Goal: Task Accomplishment & Management: Use online tool/utility

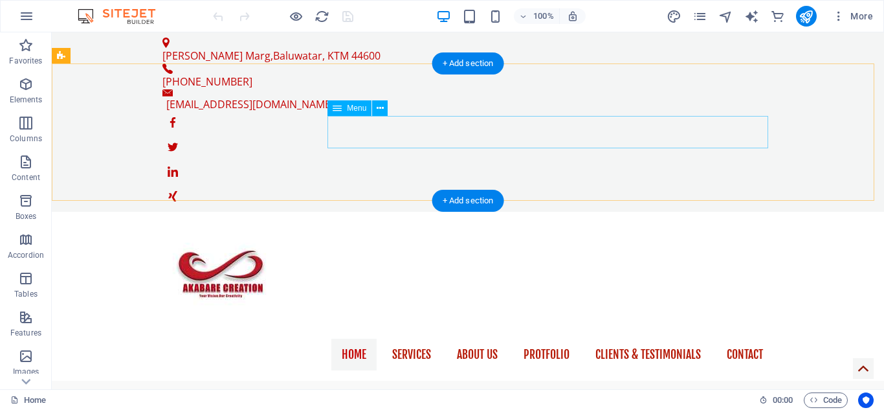
click at [738, 339] on nav "Home Services About us Protfolio Clients & Testimonials Contact" at bounding box center [467, 355] width 611 height 32
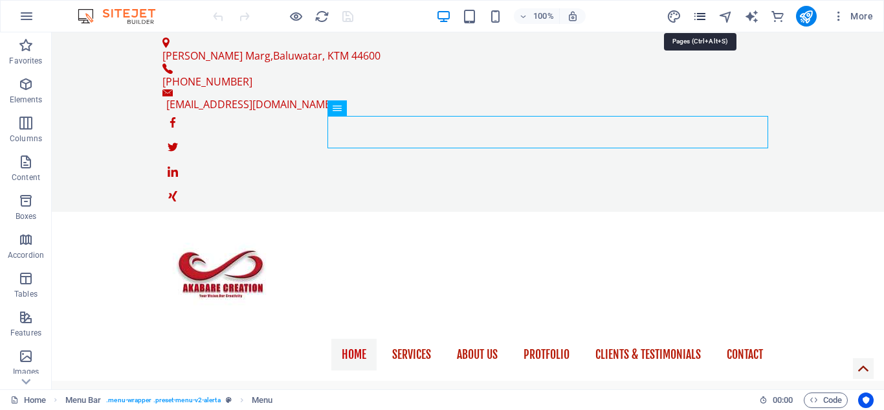
click at [704, 21] on icon "pages" at bounding box center [700, 16] width 15 height 15
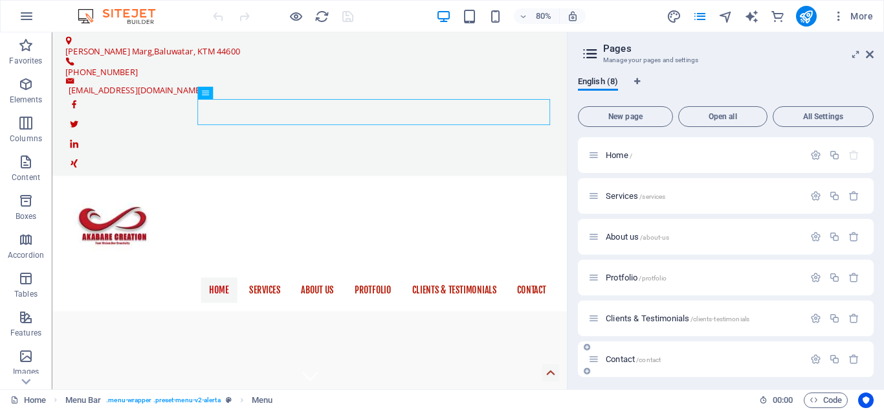
click at [616, 359] on span "Contact /contact" at bounding box center [633, 359] width 55 height 10
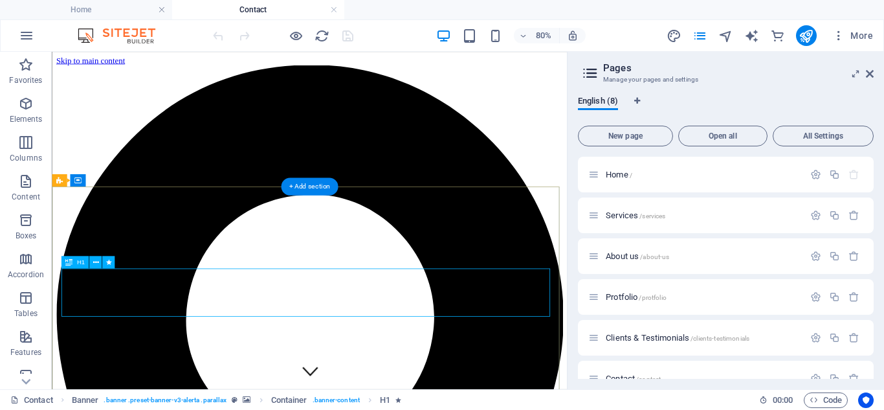
click at [96, 262] on icon at bounding box center [96, 262] width 6 height 11
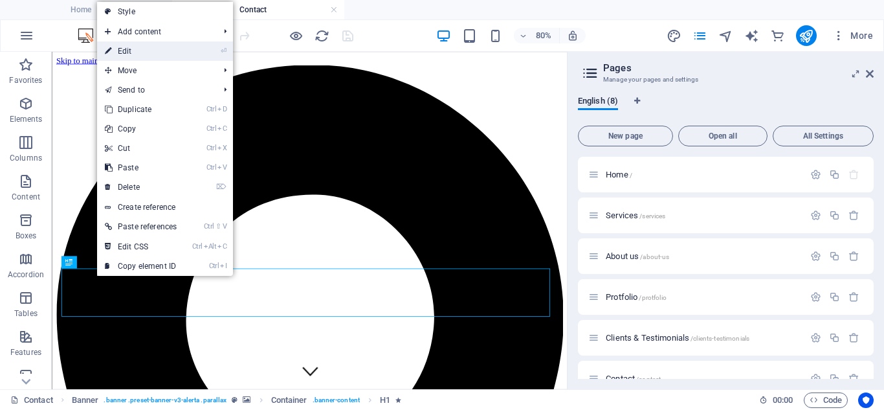
click at [118, 45] on link "⏎ Edit" at bounding box center [140, 50] width 87 height 19
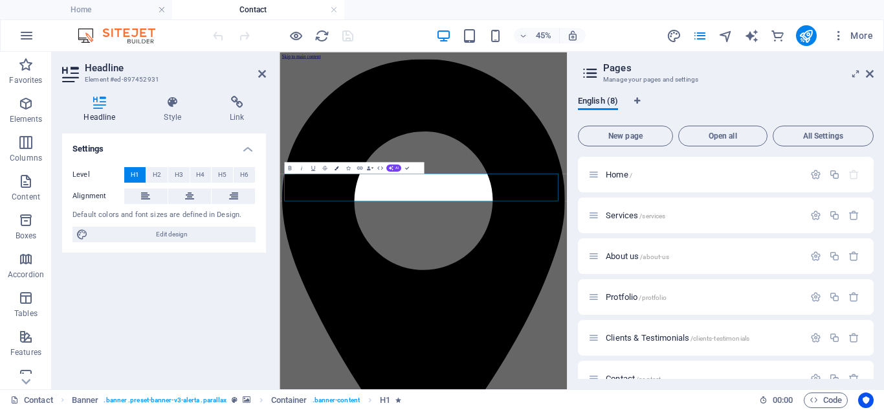
click at [335, 166] on icon "button" at bounding box center [337, 168] width 4 height 4
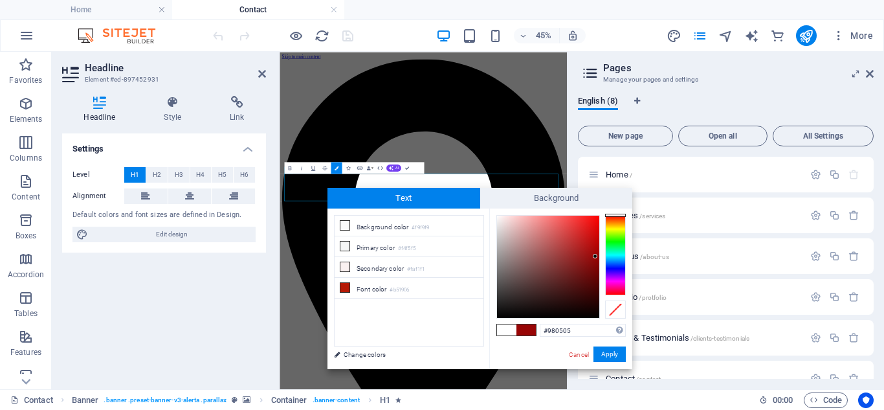
type input "#980404"
drag, startPoint x: 494, startPoint y: 214, endPoint x: 596, endPoint y: 256, distance: 110.9
click at [596, 256] on div at bounding box center [596, 256] width 5 height 5
click at [609, 355] on button "Apply" at bounding box center [610, 354] width 32 height 16
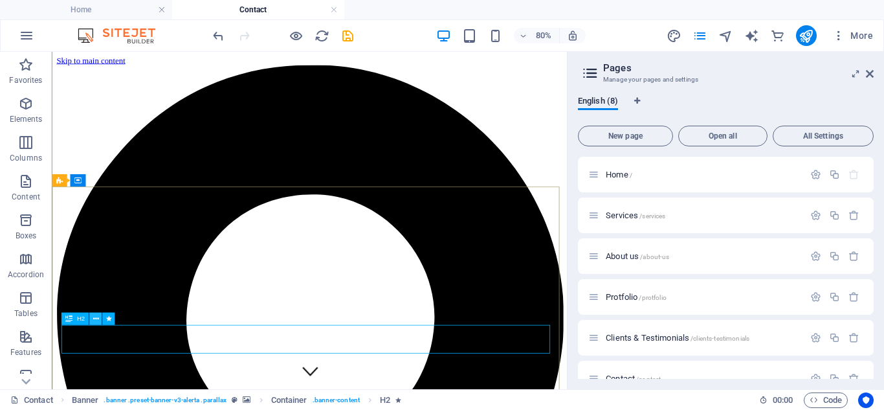
click at [94, 319] on icon at bounding box center [96, 318] width 6 height 11
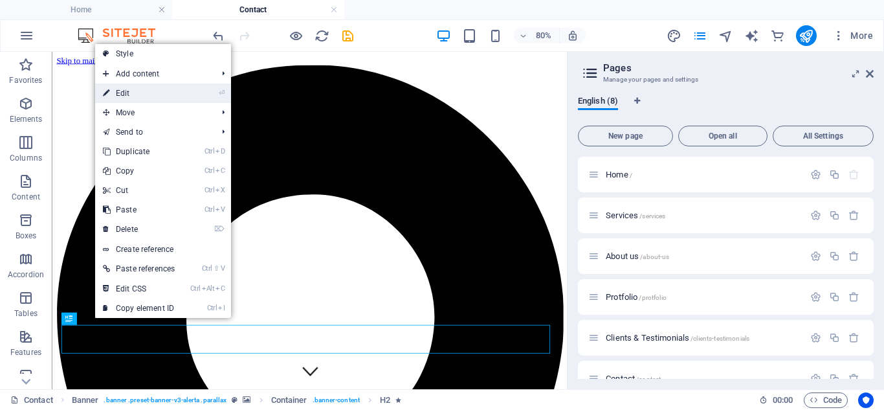
click at [140, 97] on link "⏎ Edit" at bounding box center [138, 93] width 87 height 19
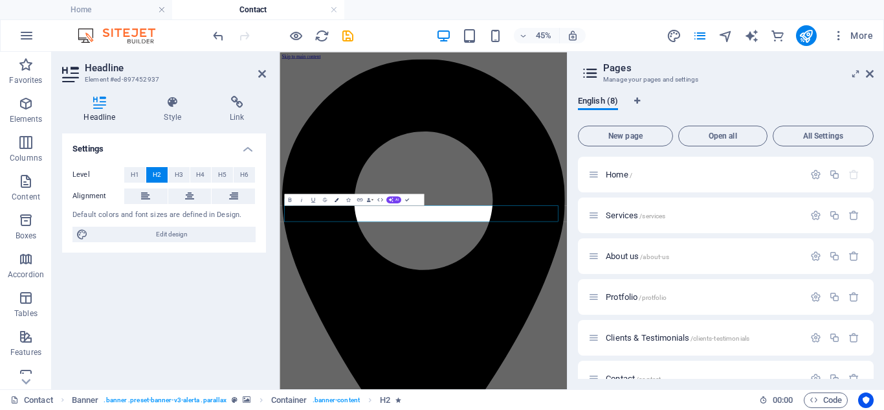
click at [336, 199] on icon "button" at bounding box center [337, 199] width 4 height 4
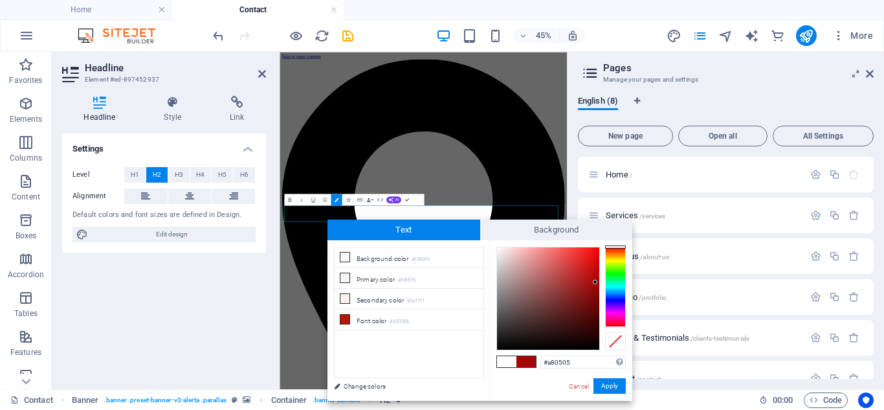
type input "#aa0404"
drag, startPoint x: 497, startPoint y: 245, endPoint x: 596, endPoint y: 281, distance: 105.9
click at [596, 281] on div at bounding box center [596, 280] width 5 height 5
click at [607, 383] on button "Apply" at bounding box center [610, 386] width 32 height 16
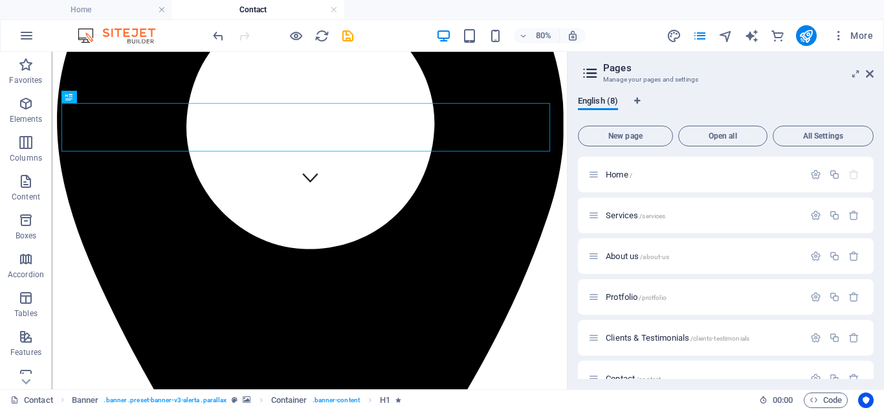
scroll to position [252, 0]
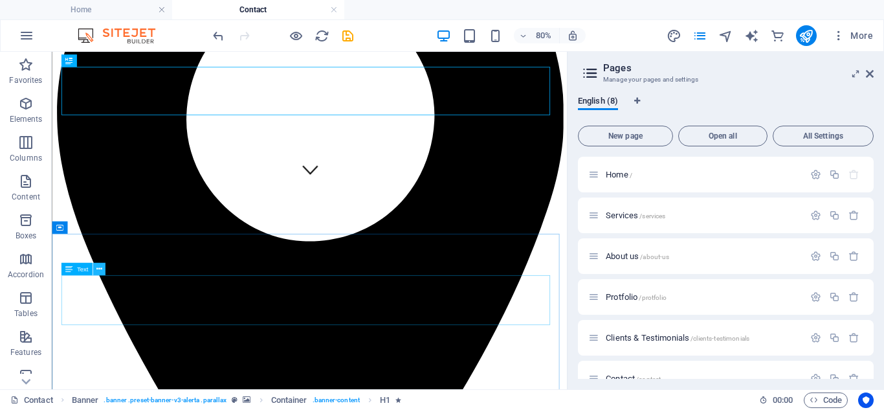
click at [100, 274] on icon at bounding box center [99, 268] width 6 height 11
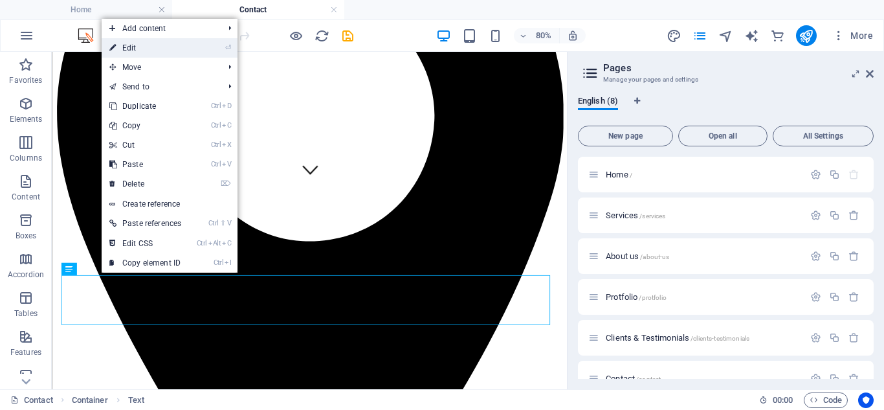
click at [131, 52] on link "⏎ Edit" at bounding box center [145, 47] width 87 height 19
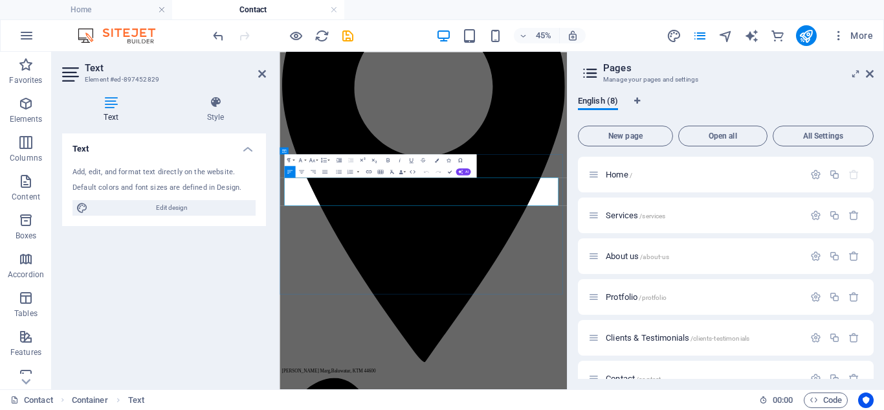
drag, startPoint x: 705, startPoint y: 391, endPoint x: 564, endPoint y: 229, distance: 214.7
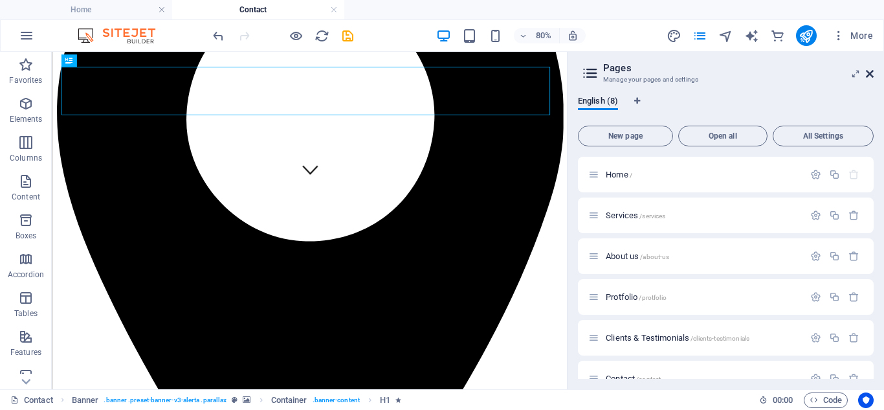
click at [873, 73] on icon at bounding box center [870, 74] width 8 height 10
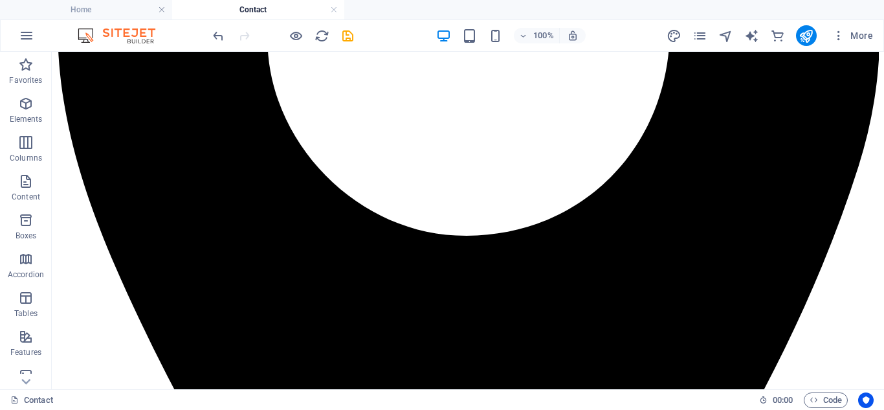
scroll to position [453, 0]
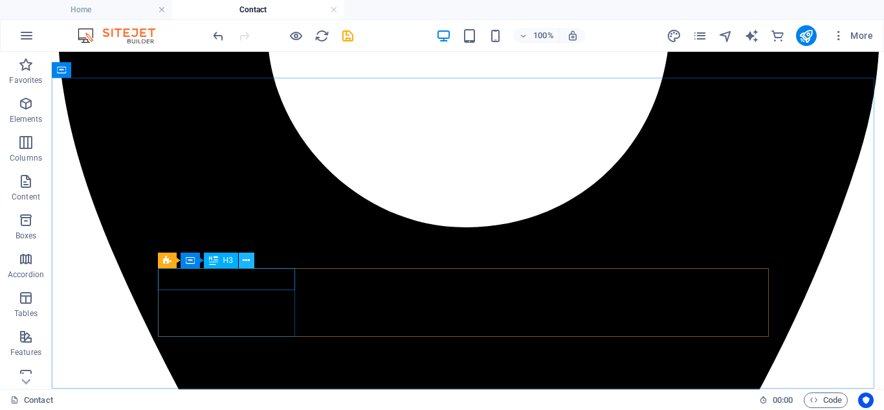
click at [247, 263] on icon at bounding box center [246, 261] width 7 height 14
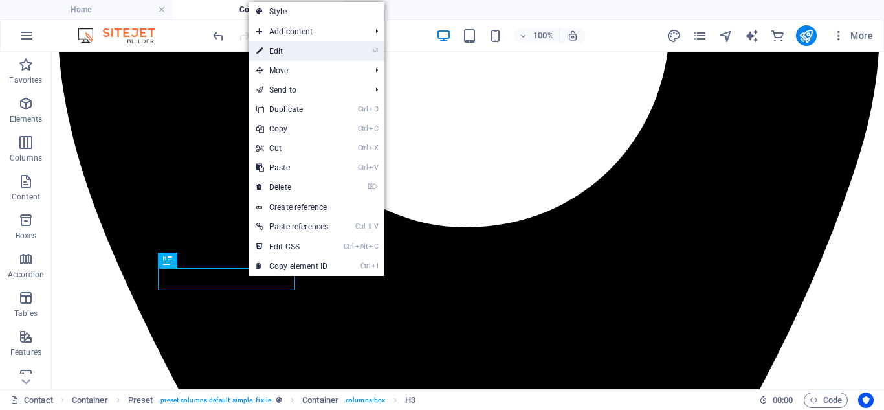
drag, startPoint x: 298, startPoint y: 54, endPoint x: 19, endPoint y: 2, distance: 283.8
click at [298, 54] on link "⏎ Edit" at bounding box center [292, 50] width 87 height 19
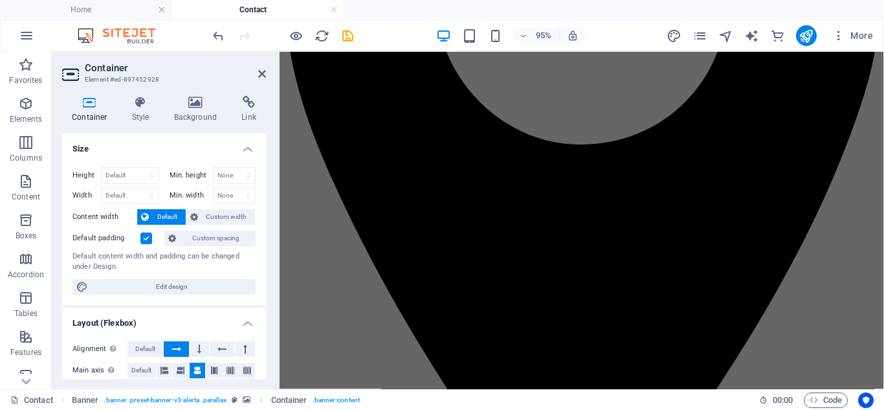
scroll to position [368, 0]
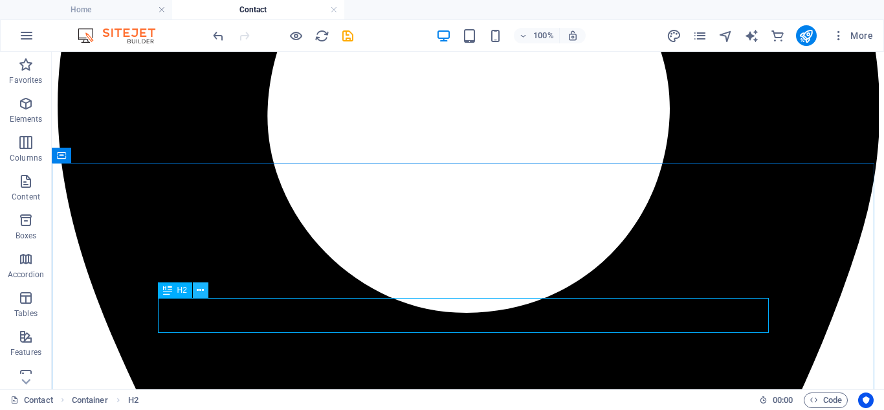
click at [204, 290] on icon at bounding box center [200, 291] width 7 height 14
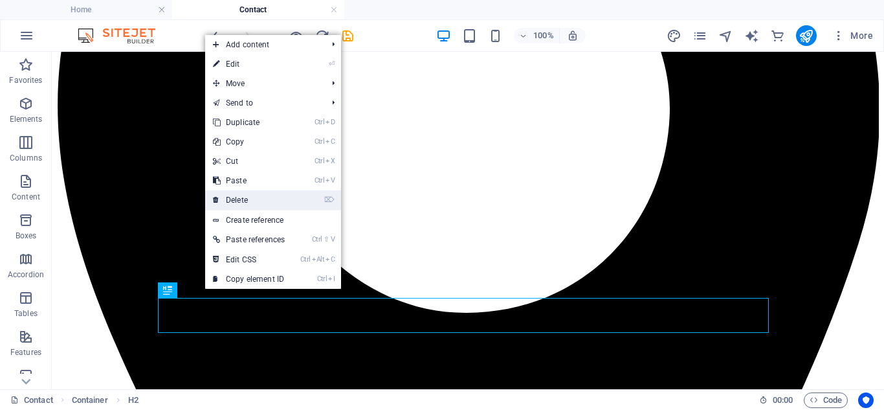
click at [238, 201] on link "⌦ Delete" at bounding box center [248, 199] width 87 height 19
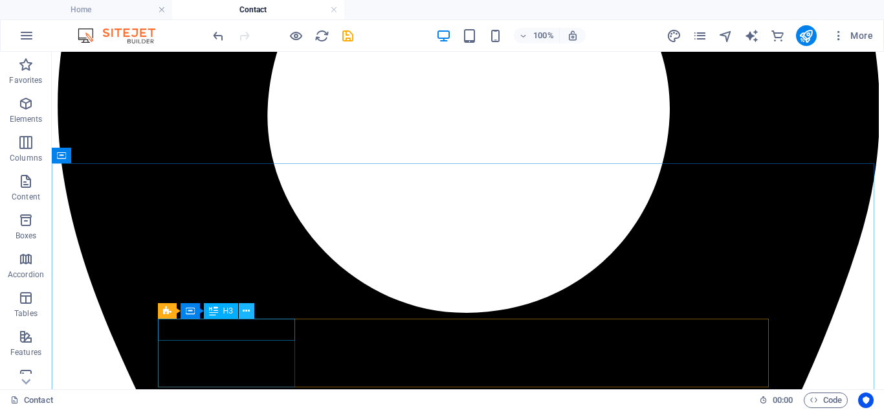
click at [247, 316] on icon at bounding box center [246, 311] width 7 height 14
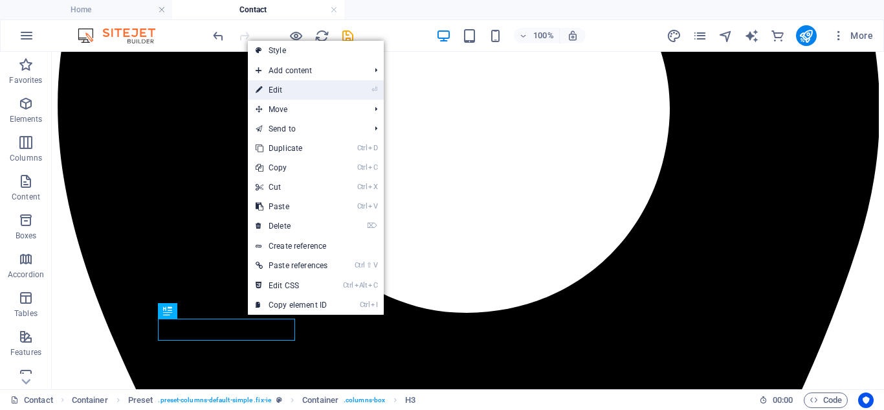
click at [285, 88] on link "⏎ Edit" at bounding box center [291, 89] width 87 height 19
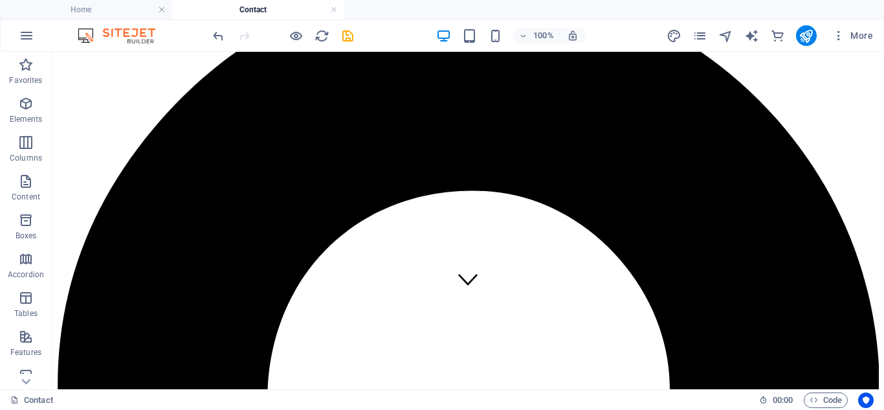
scroll to position [120, 0]
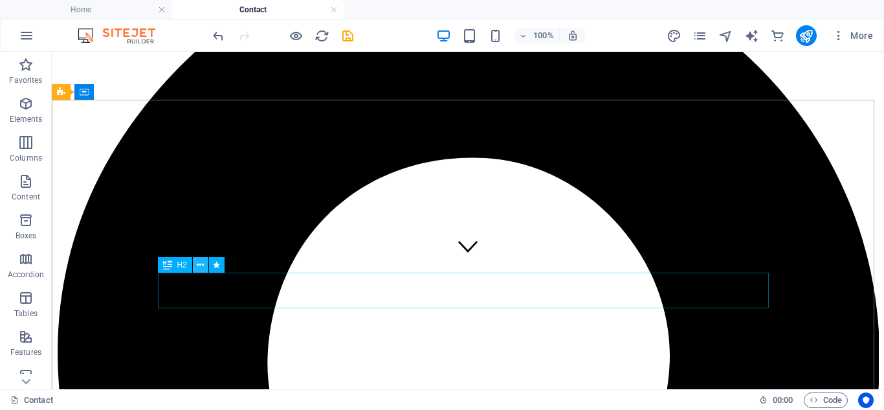
click at [203, 264] on icon at bounding box center [200, 265] width 7 height 14
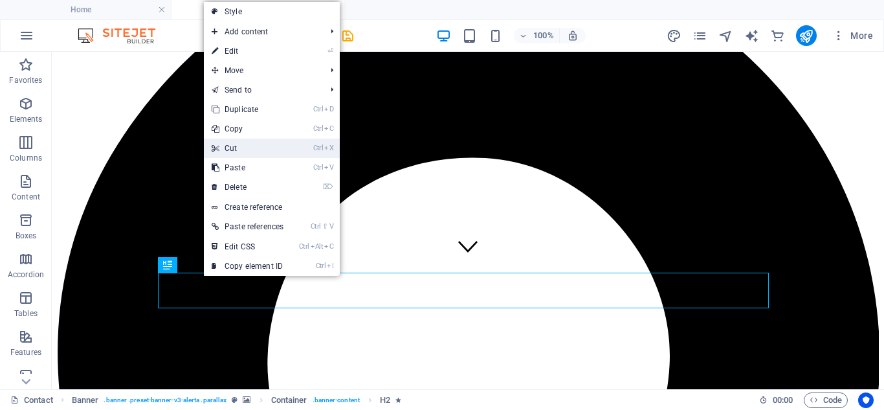
click at [254, 145] on link "Ctrl X Cut" at bounding box center [247, 148] width 87 height 19
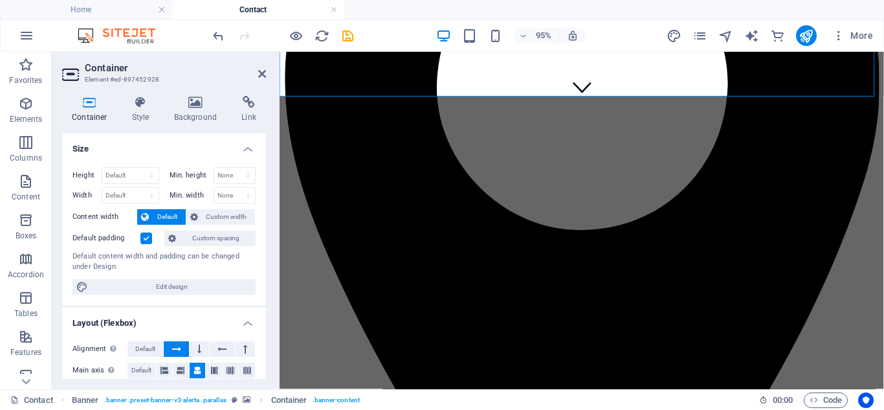
scroll to position [323, 0]
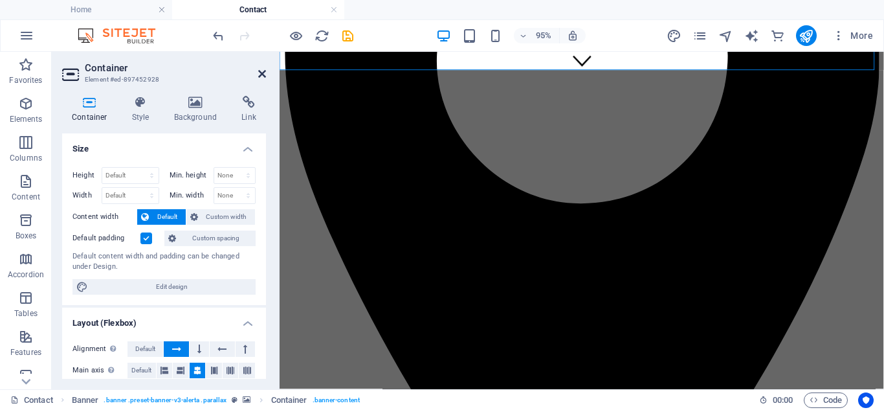
click at [263, 74] on icon at bounding box center [262, 74] width 8 height 10
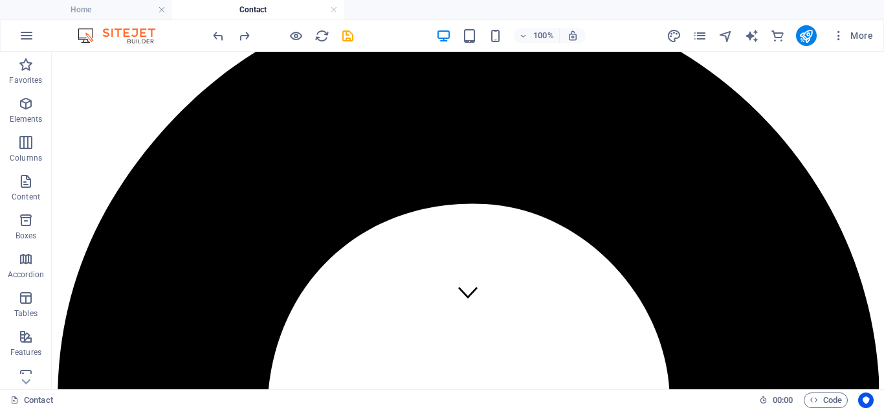
scroll to position [0, 0]
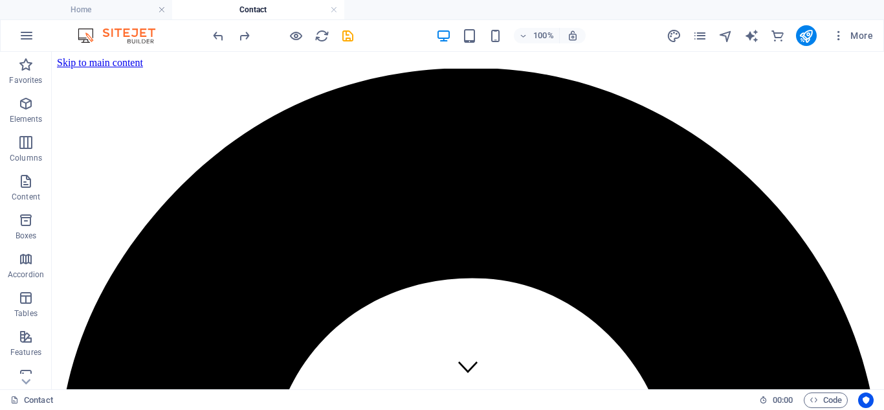
drag, startPoint x: 877, startPoint y: 156, endPoint x: 921, endPoint y: 101, distance: 70.5
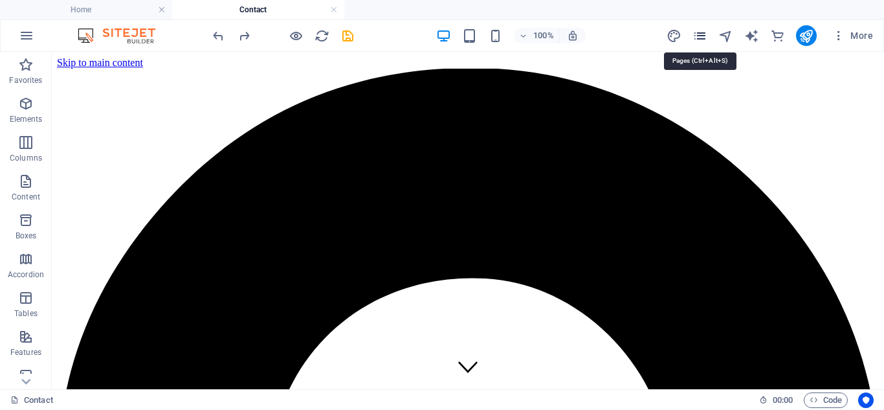
click at [695, 41] on icon "pages" at bounding box center [700, 35] width 15 height 15
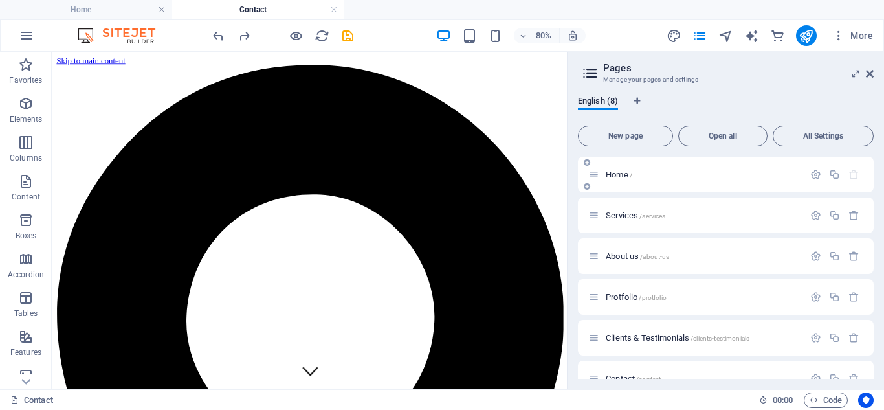
click at [639, 172] on p "Home /" at bounding box center [703, 174] width 194 height 8
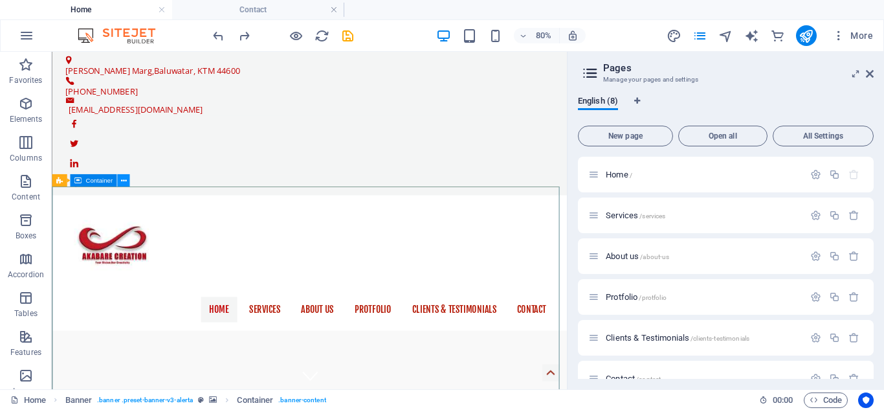
click at [122, 175] on icon at bounding box center [123, 180] width 6 height 11
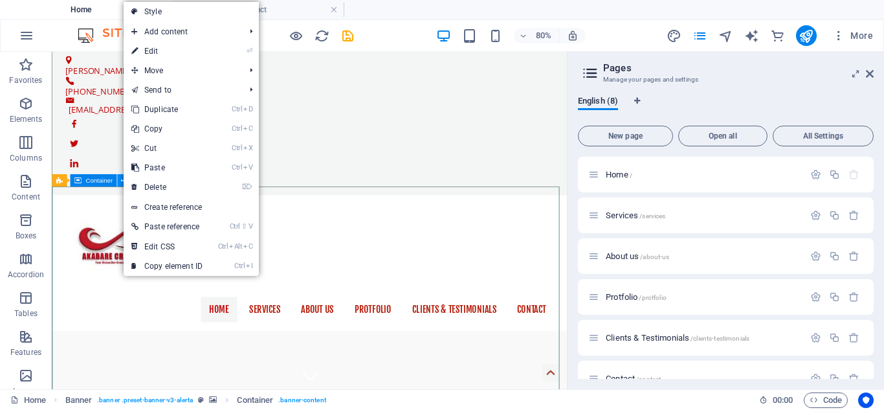
click at [122, 175] on icon at bounding box center [123, 180] width 6 height 11
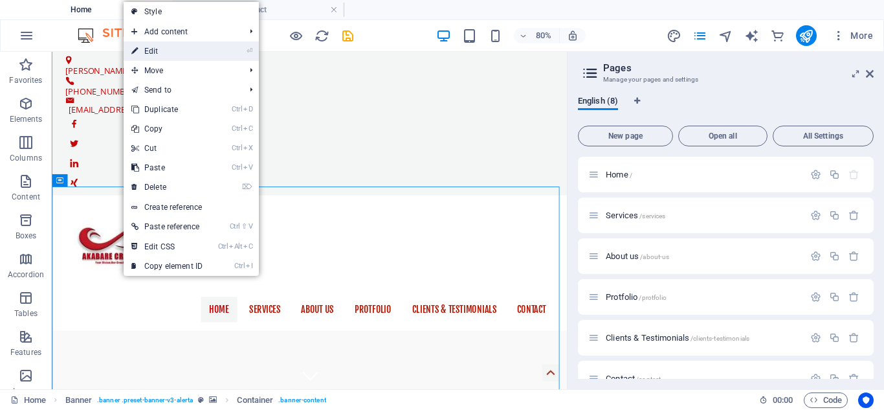
click at [149, 56] on link "⏎ Edit" at bounding box center [167, 50] width 87 height 19
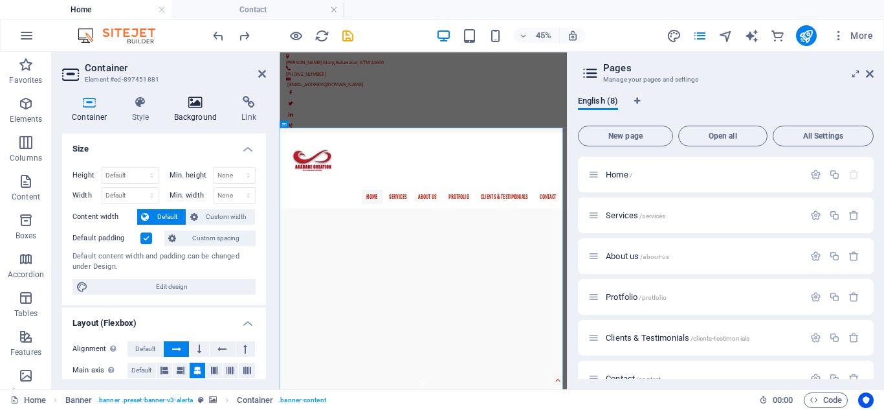
click at [202, 105] on icon at bounding box center [195, 102] width 63 height 13
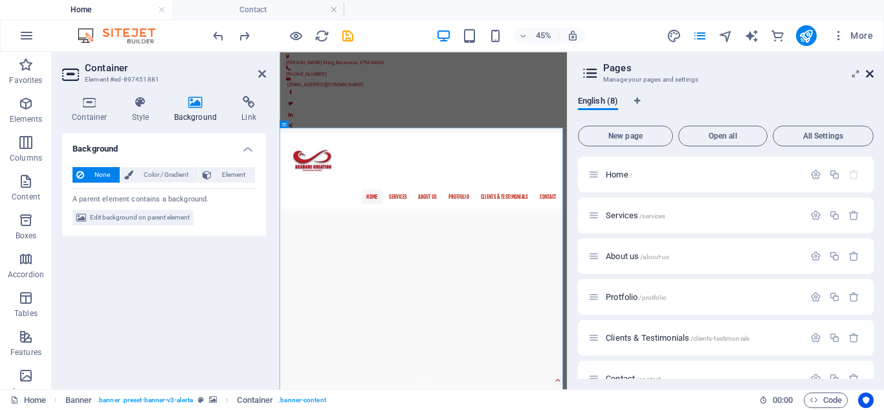
click at [870, 71] on icon at bounding box center [870, 74] width 8 height 10
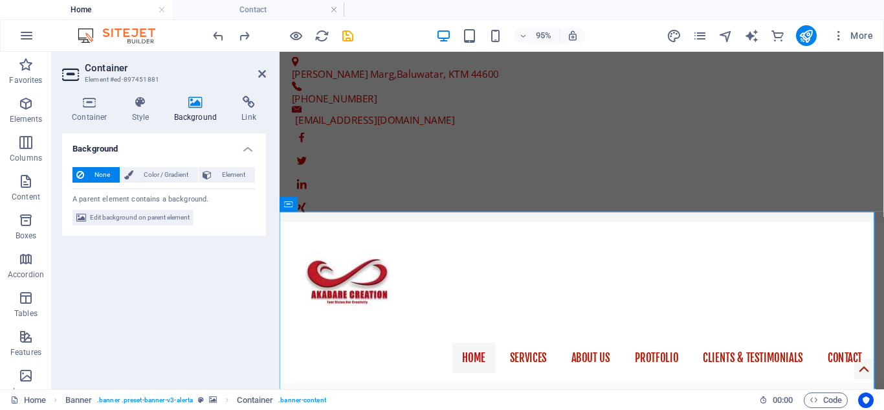
click at [189, 107] on icon at bounding box center [195, 102] width 63 height 13
click at [117, 214] on span "Edit background on parent element" at bounding box center [140, 218] width 100 height 16
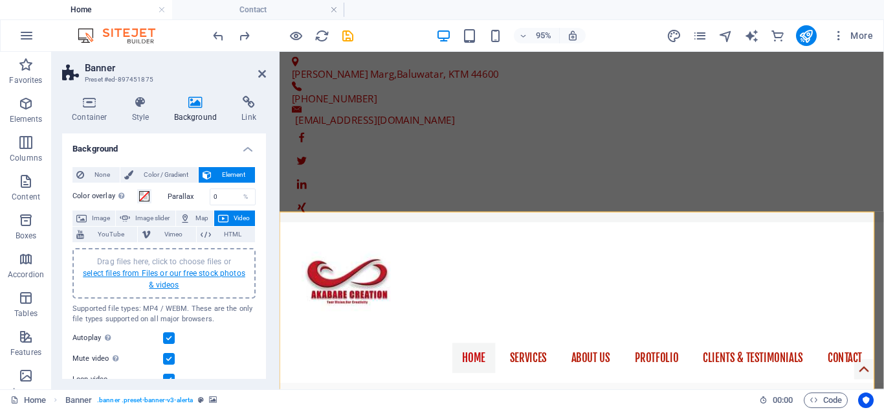
click at [175, 273] on link "select files from Files or our free stock photos & videos" at bounding box center [164, 279] width 162 height 21
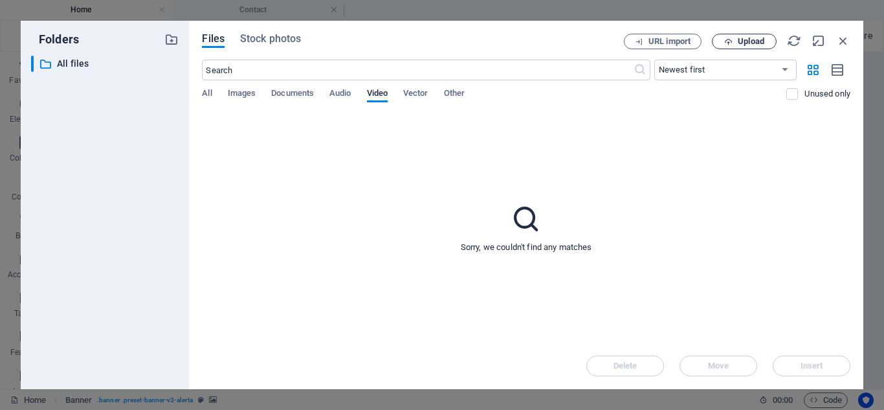
click at [741, 43] on span "Upload" at bounding box center [751, 42] width 27 height 8
click at [743, 38] on span "Upload" at bounding box center [751, 42] width 27 height 8
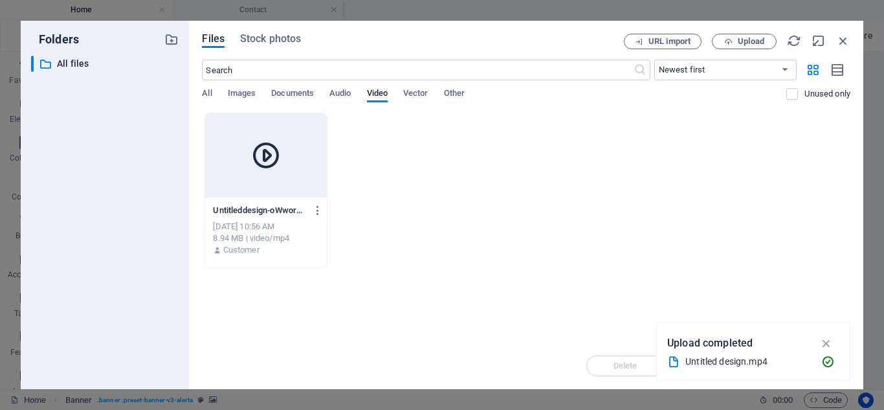
click at [278, 177] on div at bounding box center [265, 155] width 121 height 84
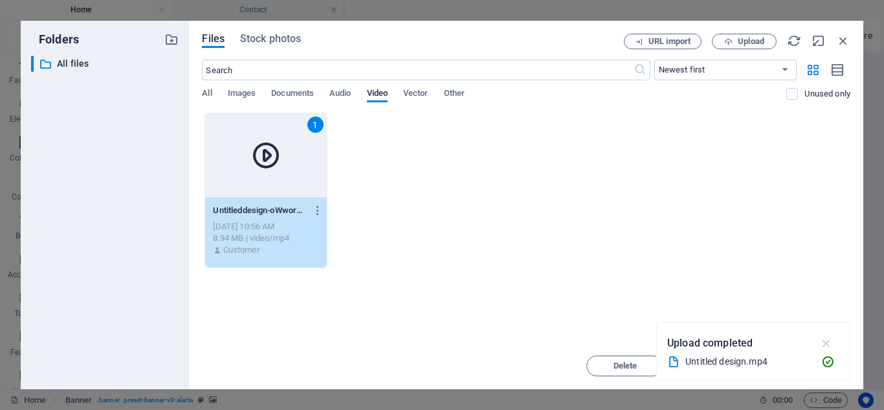
click at [826, 342] on icon "button" at bounding box center [827, 343] width 15 height 14
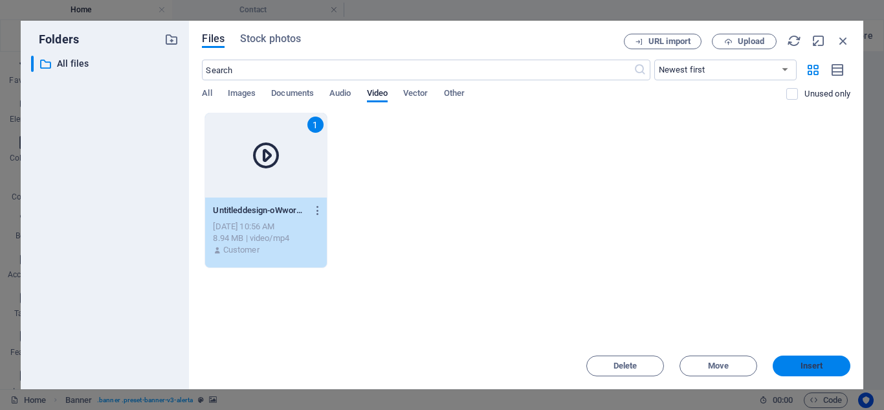
click at [792, 366] on span "Insert" at bounding box center [811, 366] width 67 height 8
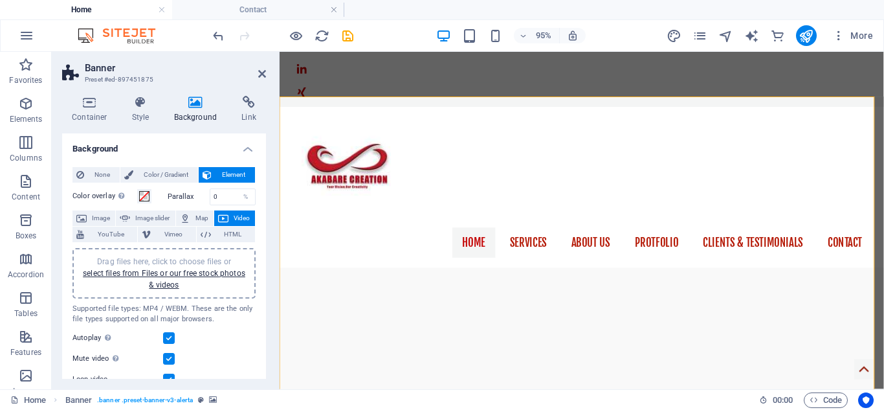
scroll to position [126, 0]
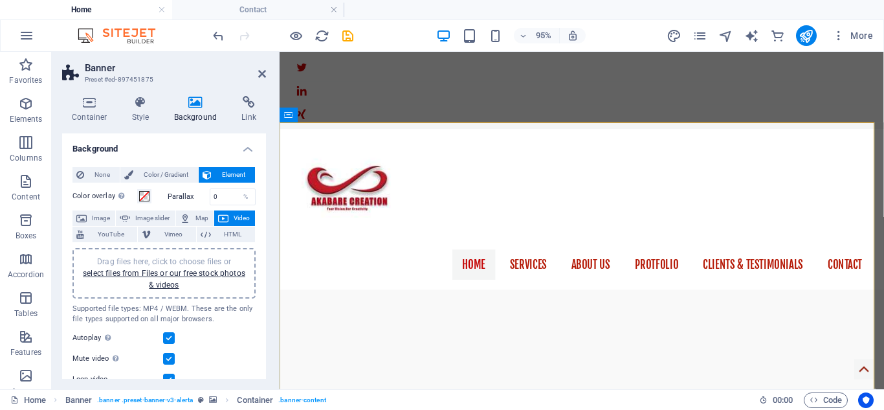
scroll to position [94, 0]
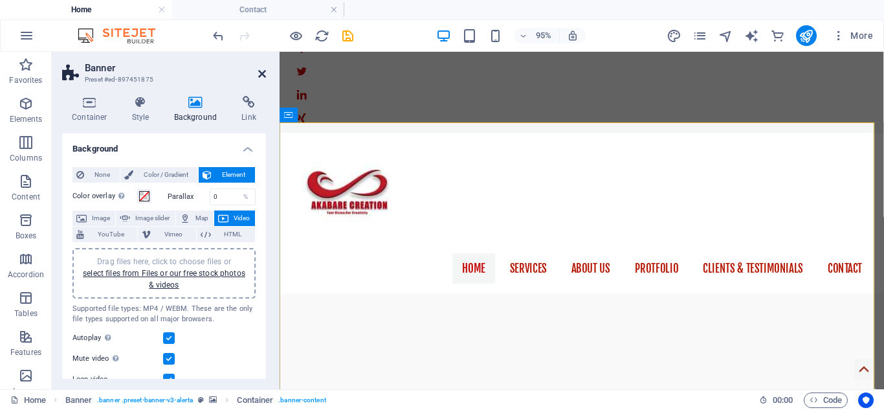
click at [263, 76] on icon at bounding box center [262, 74] width 8 height 10
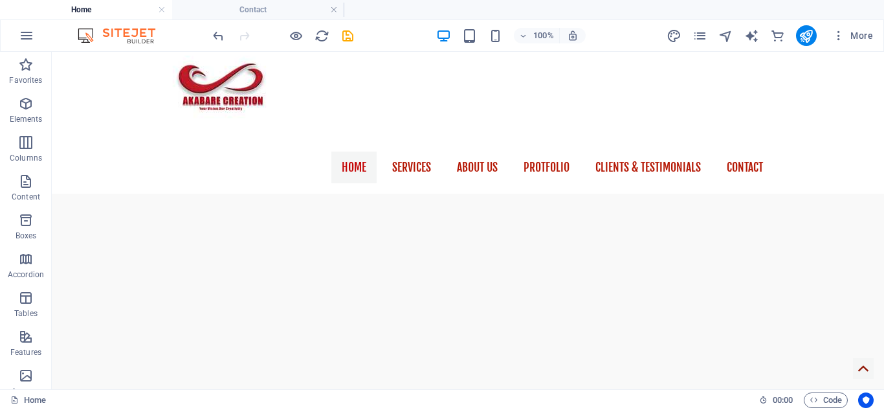
scroll to position [211, 0]
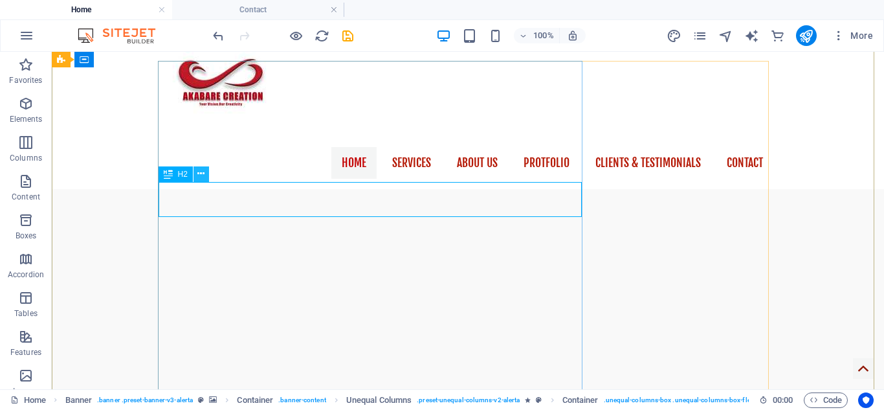
click at [204, 172] on icon at bounding box center [200, 174] width 7 height 14
click at [199, 177] on icon at bounding box center [200, 174] width 7 height 14
click at [200, 178] on icon at bounding box center [200, 174] width 7 height 14
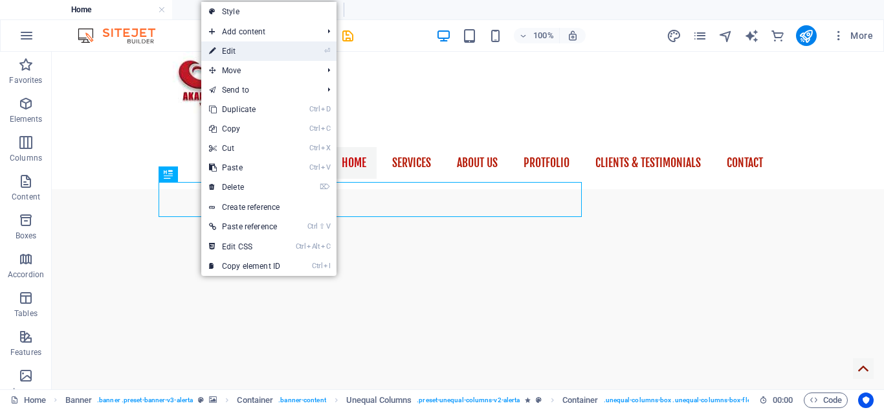
click at [238, 50] on link "⏎ Edit" at bounding box center [244, 50] width 87 height 19
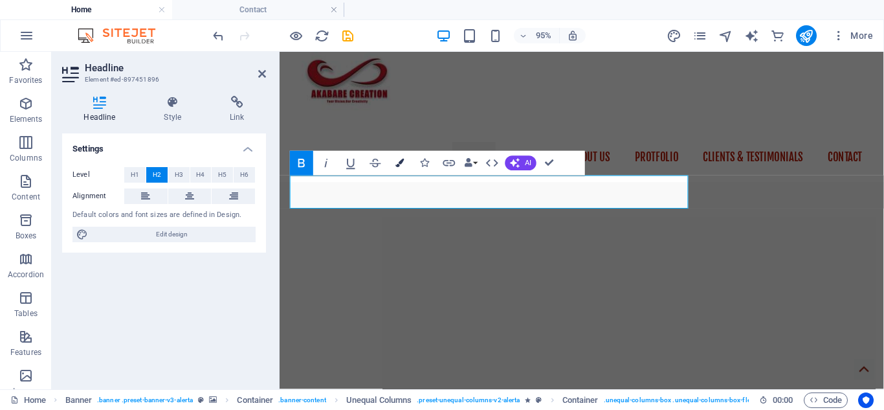
click at [410, 162] on button "Colors" at bounding box center [399, 163] width 23 height 25
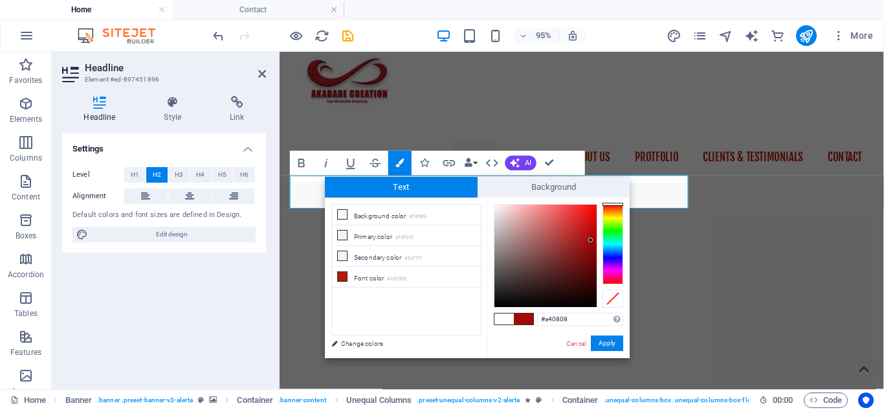
type input "#a40505"
drag, startPoint x: 494, startPoint y: 203, endPoint x: 593, endPoint y: 240, distance: 105.7
click at [593, 240] on div at bounding box center [592, 240] width 5 height 5
click at [610, 345] on button "Apply" at bounding box center [607, 343] width 32 height 16
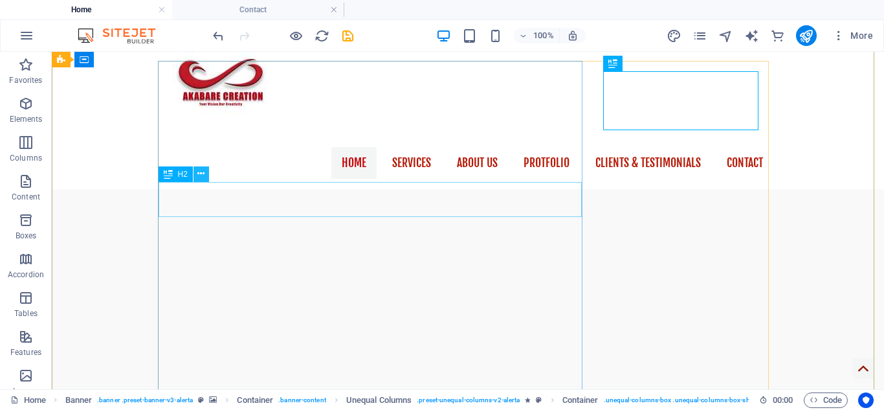
click at [203, 173] on icon at bounding box center [200, 174] width 7 height 14
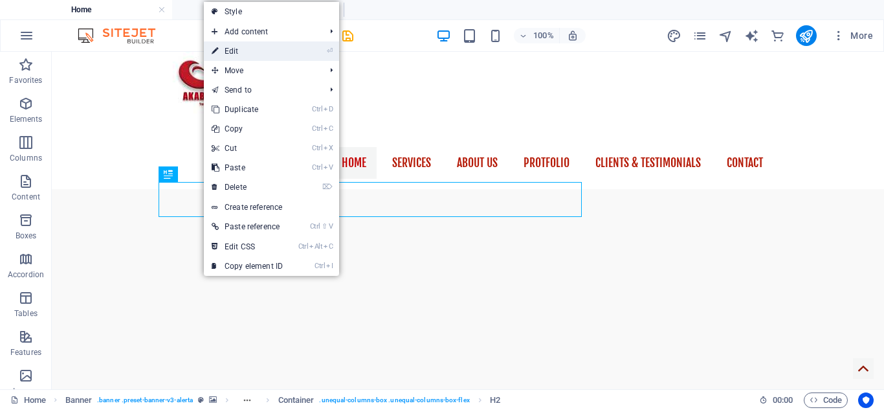
click at [247, 49] on link "⏎ Edit" at bounding box center [247, 50] width 87 height 19
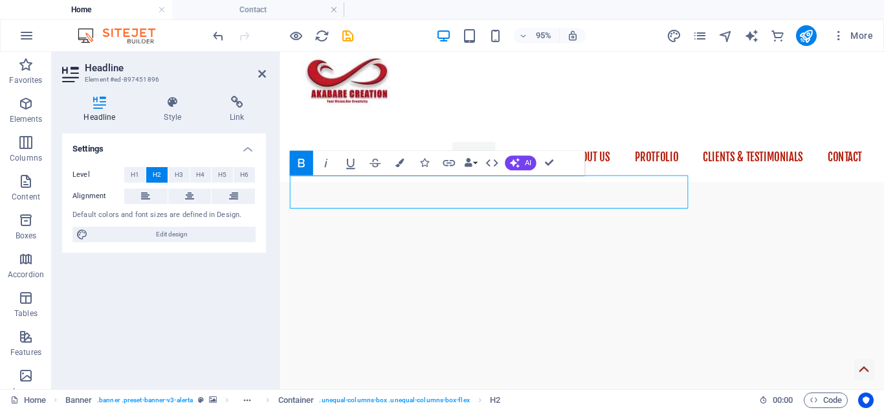
drag, startPoint x: 660, startPoint y: 199, endPoint x: 555, endPoint y: 259, distance: 120.4
click at [400, 161] on icon "button" at bounding box center [400, 163] width 8 height 8
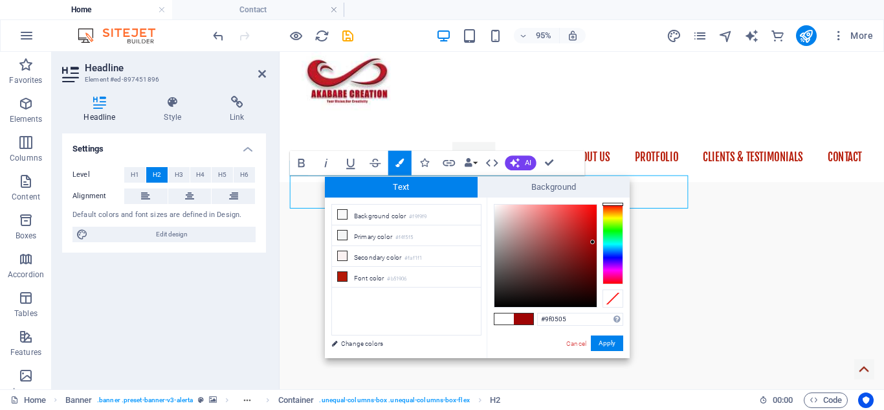
type input "#a10505"
drag, startPoint x: 495, startPoint y: 204, endPoint x: 593, endPoint y: 241, distance: 105.3
click at [593, 241] on div at bounding box center [592, 241] width 5 height 5
click at [603, 344] on button "Apply" at bounding box center [607, 343] width 32 height 16
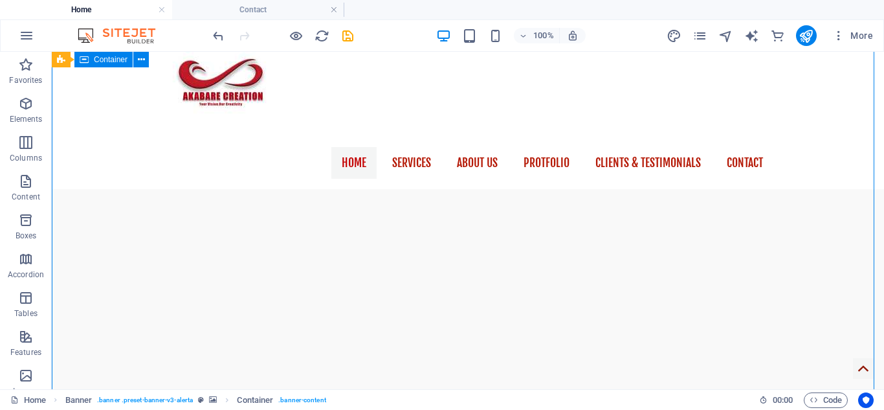
drag, startPoint x: 874, startPoint y: 131, endPoint x: 870, endPoint y: 115, distance: 16.0
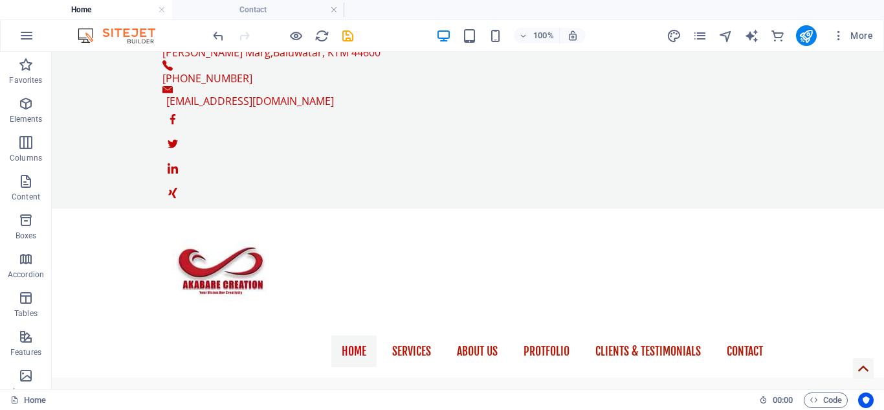
scroll to position [0, 0]
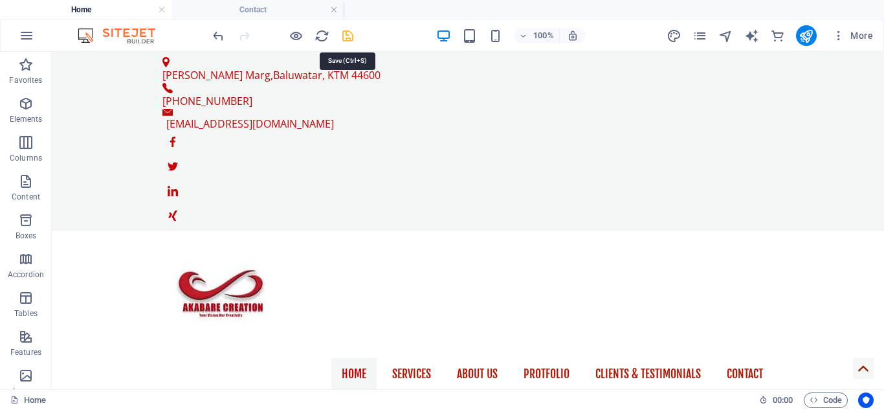
click at [350, 39] on icon "save" at bounding box center [348, 35] width 15 height 15
click at [808, 34] on icon "publish" at bounding box center [806, 35] width 15 height 15
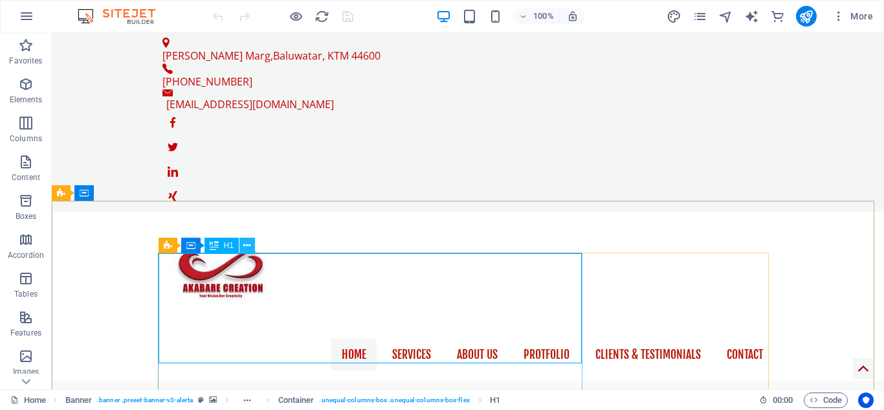
click at [251, 245] on icon at bounding box center [246, 246] width 7 height 14
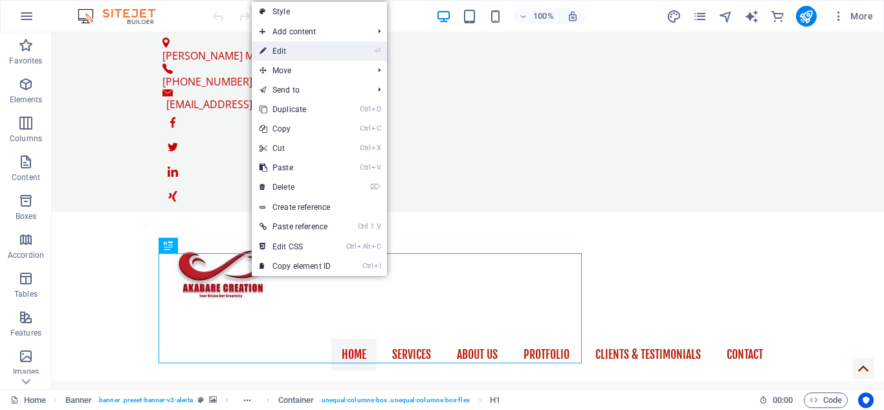
click at [274, 56] on link "⏎ Edit" at bounding box center [295, 50] width 87 height 19
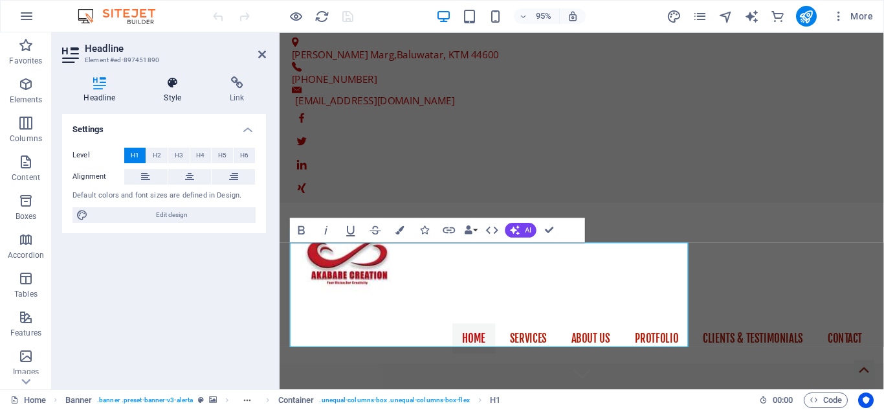
click at [168, 92] on h4 "Style" at bounding box center [175, 89] width 66 height 27
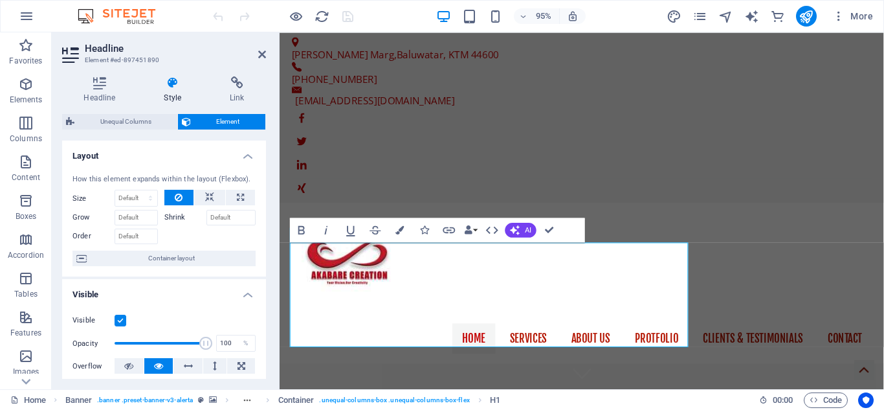
click at [265, 182] on div "Layout How this element expands within the layout (Flexbox). Size Default auto …" at bounding box center [164, 259] width 204 height 238
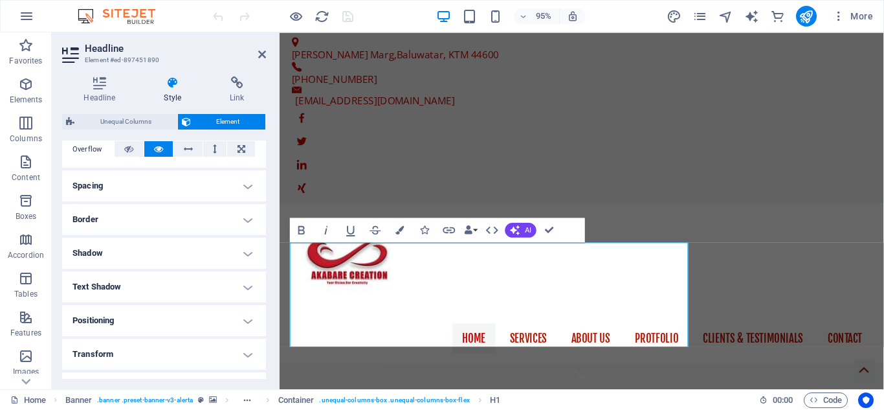
scroll to position [219, 0]
click at [399, 225] on button "Colors" at bounding box center [399, 230] width 23 height 25
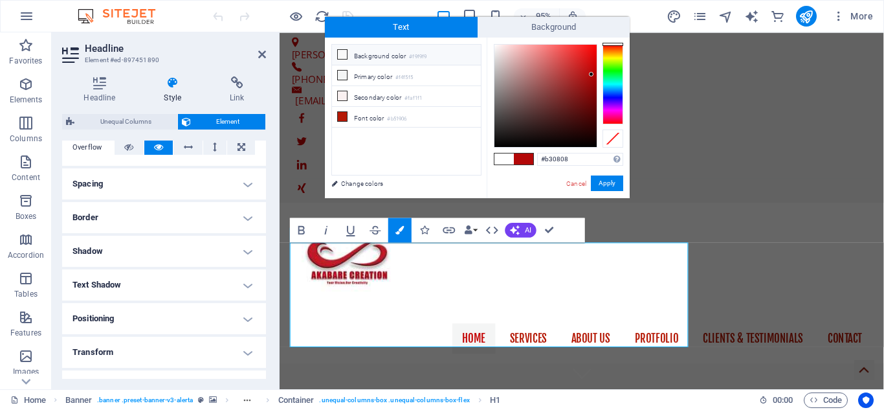
click at [360, 56] on li "Background color #f9f9f9" at bounding box center [406, 55] width 149 height 21
type input "#bea0a0"
drag, startPoint x: 492, startPoint y: 46, endPoint x: 510, endPoint y: 70, distance: 30.0
click at [510, 70] on div at bounding box center [510, 69] width 5 height 5
click at [602, 181] on button "Apply" at bounding box center [607, 183] width 32 height 16
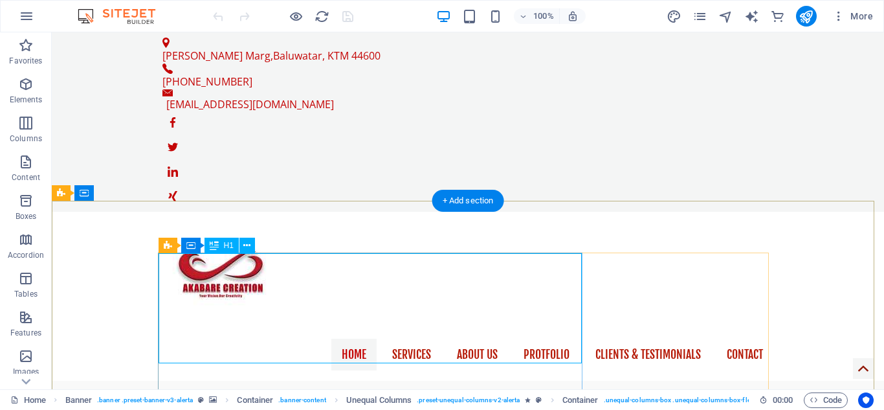
click at [249, 244] on icon at bounding box center [246, 245] width 7 height 14
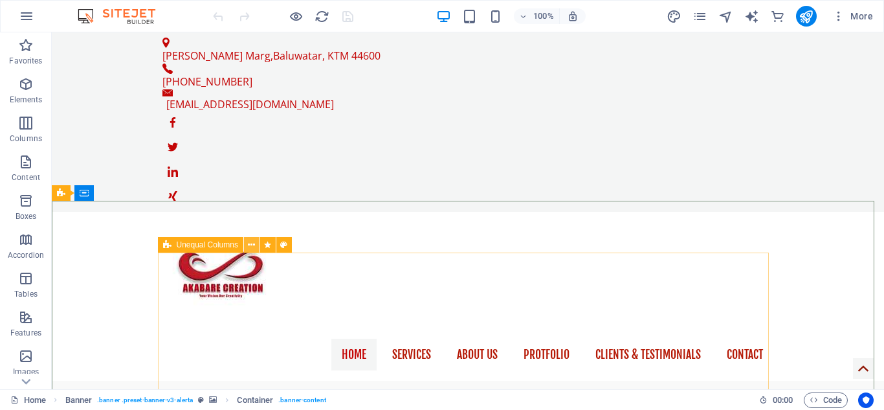
click at [256, 241] on button at bounding box center [252, 245] width 16 height 16
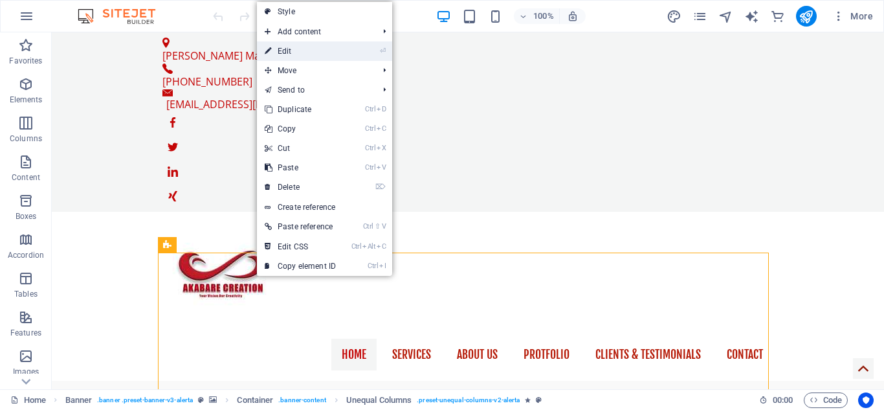
click at [291, 50] on link "⏎ Edit" at bounding box center [300, 50] width 87 height 19
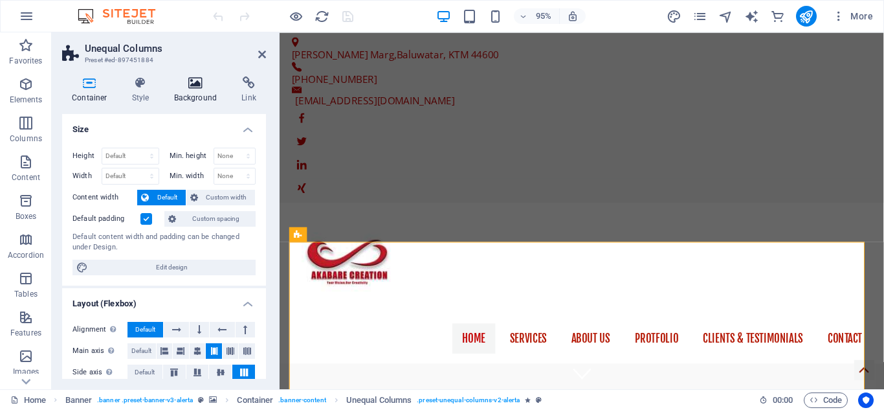
click at [197, 85] on icon at bounding box center [195, 82] width 63 height 13
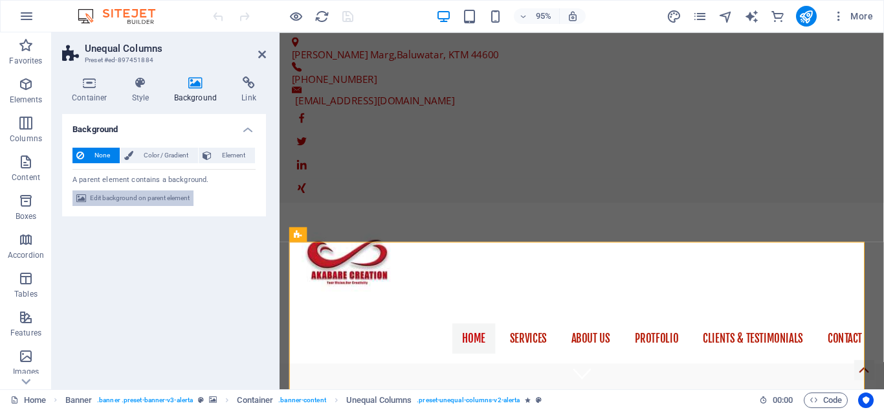
click at [147, 194] on span "Edit background on parent element" at bounding box center [140, 198] width 100 height 16
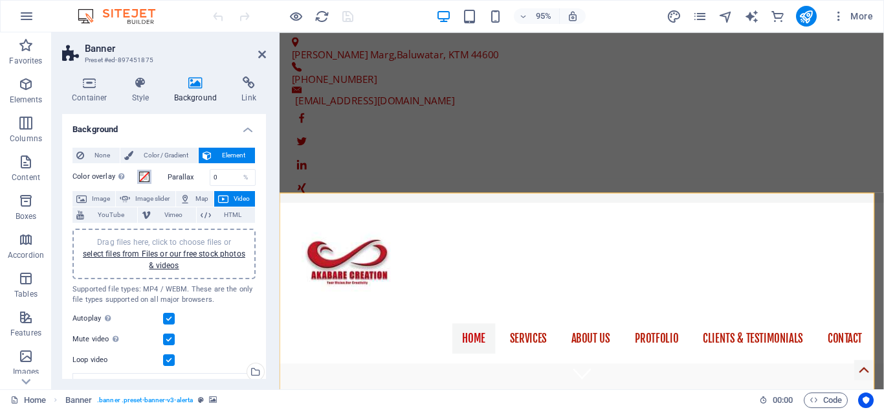
click at [140, 178] on span at bounding box center [144, 177] width 10 height 10
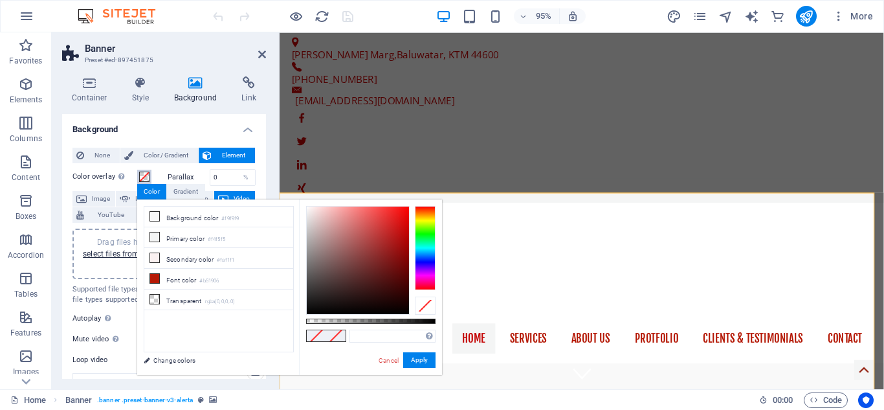
type input "#ece0e0"
click at [311, 214] on div at bounding box center [358, 260] width 102 height 107
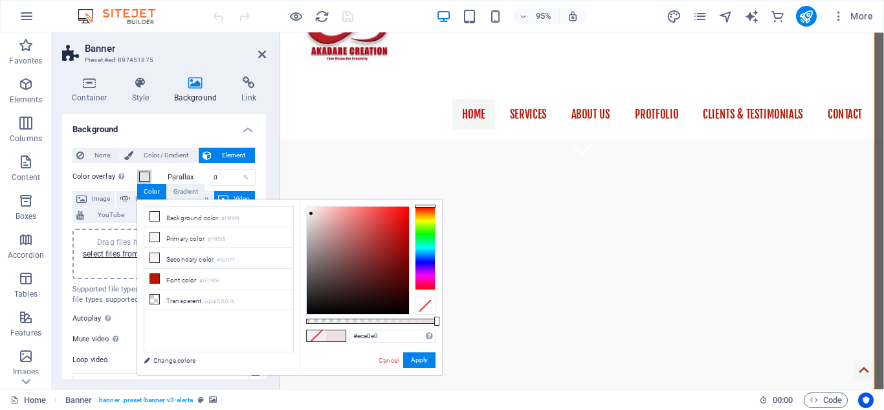
scroll to position [249, 0]
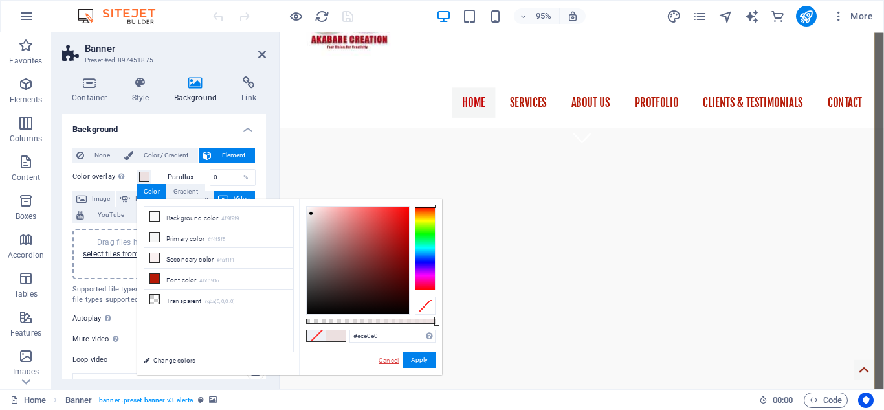
click at [386, 361] on link "Cancel" at bounding box center [388, 360] width 23 height 10
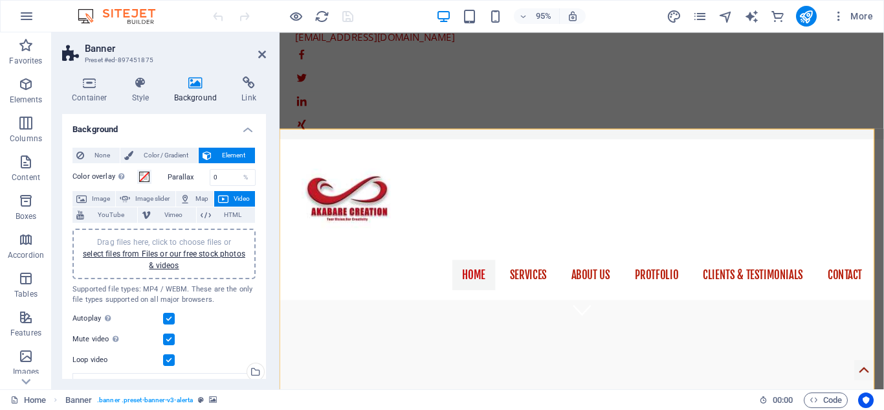
scroll to position [93, 0]
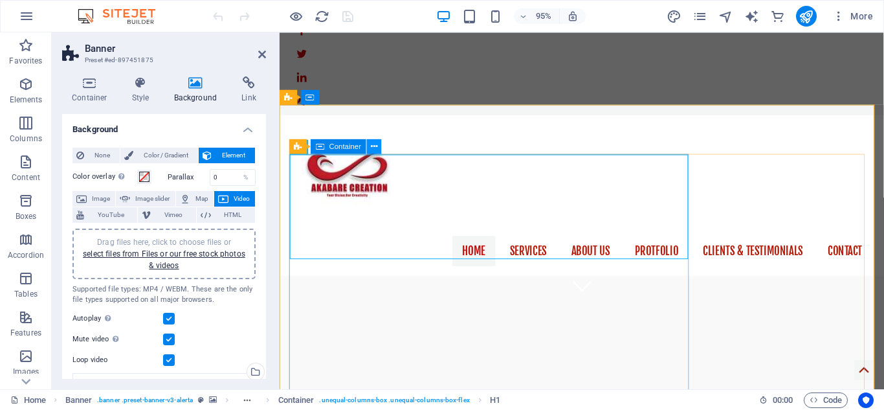
click at [372, 146] on icon at bounding box center [374, 146] width 6 height 13
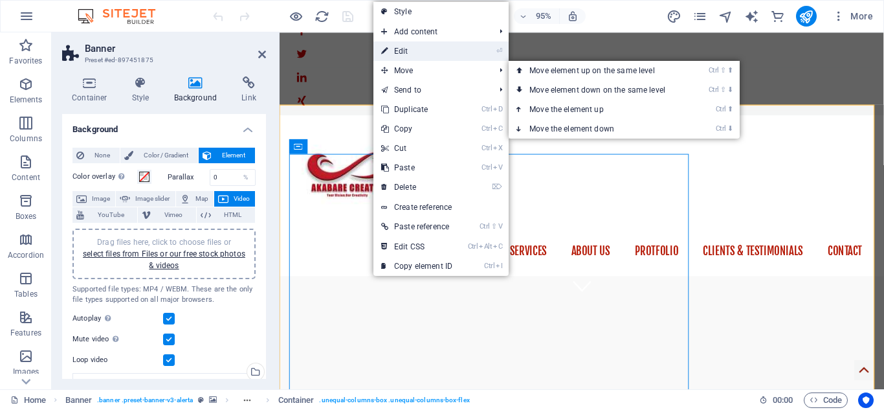
click at [402, 50] on link "⏎ Edit" at bounding box center [417, 50] width 87 height 19
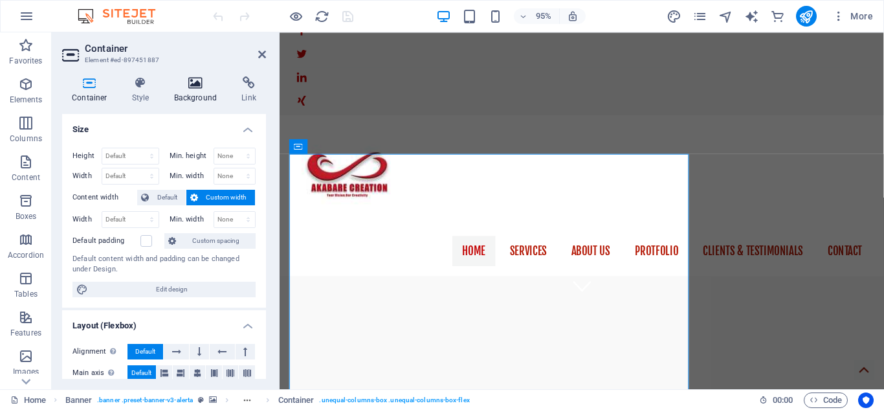
click at [192, 78] on icon at bounding box center [195, 82] width 63 height 13
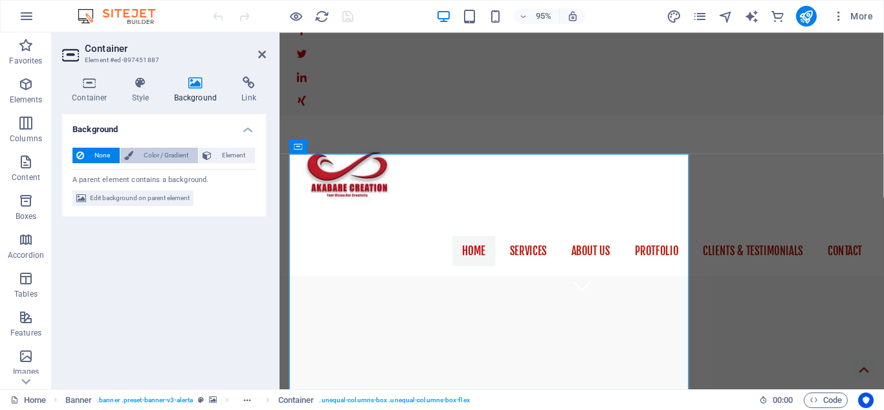
click at [164, 158] on span "Color / Gradient" at bounding box center [165, 156] width 57 height 16
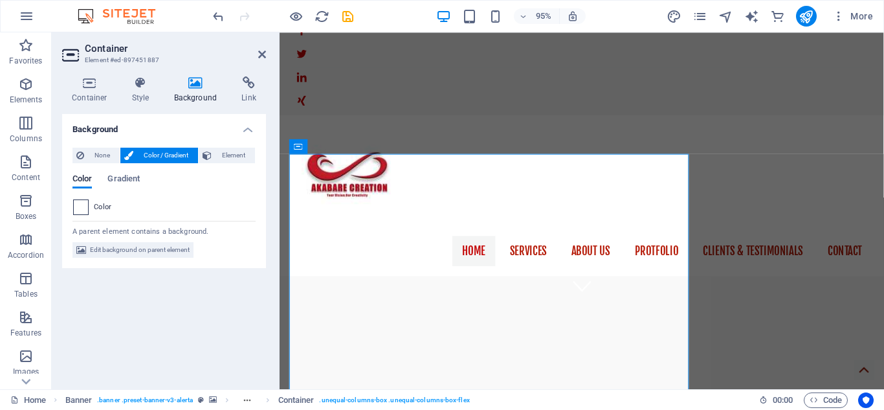
click at [79, 207] on span at bounding box center [81, 207] width 14 height 14
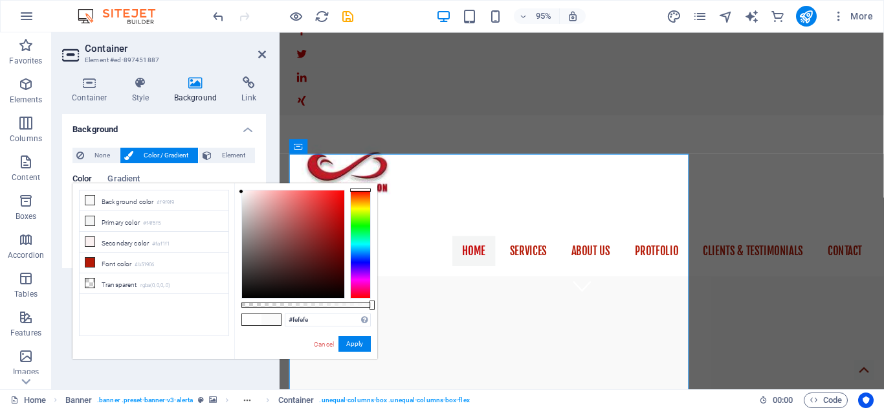
type input "#ffffff"
drag, startPoint x: 242, startPoint y: 189, endPoint x: 218, endPoint y: 186, distance: 24.1
click at [218, 186] on div "less Background color #f9f9f9 Primary color #f4f5f5 Secondary color #faf1f1 Fon…" at bounding box center [225, 270] width 305 height 175
click at [355, 344] on button "Apply" at bounding box center [355, 344] width 32 height 16
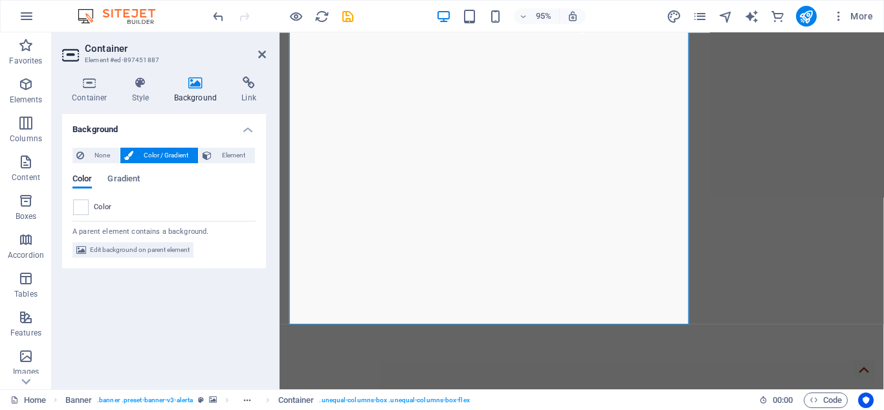
scroll to position [354, 0]
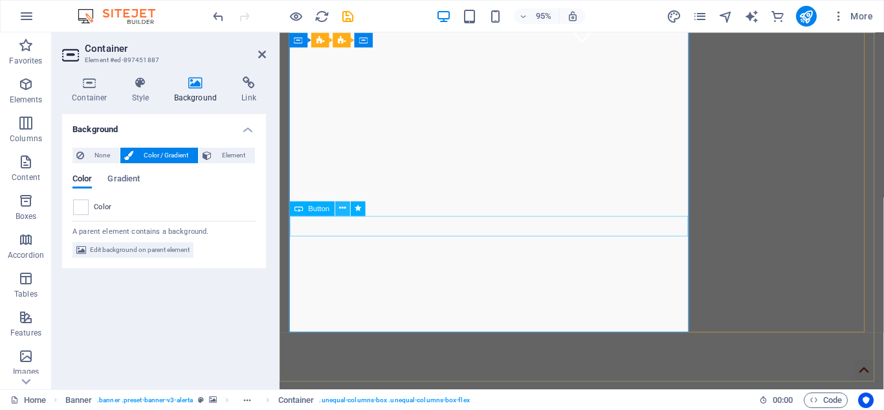
click at [340, 212] on icon at bounding box center [342, 208] width 6 height 13
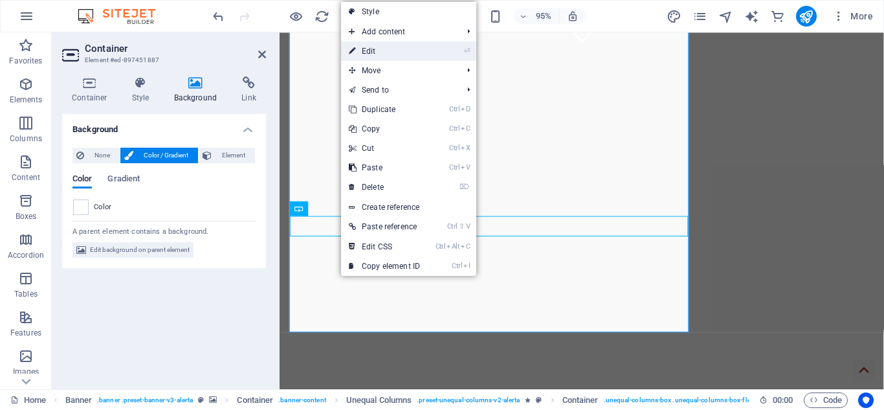
click at [376, 54] on link "⏎ Edit" at bounding box center [384, 50] width 87 height 19
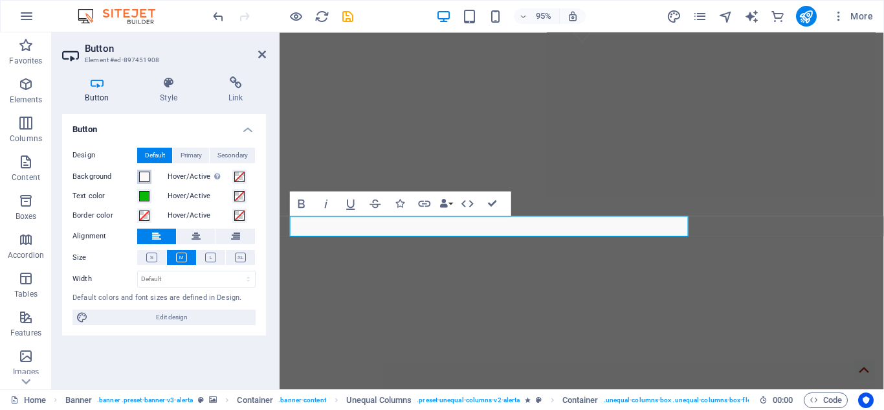
click at [142, 179] on span at bounding box center [144, 177] width 10 height 10
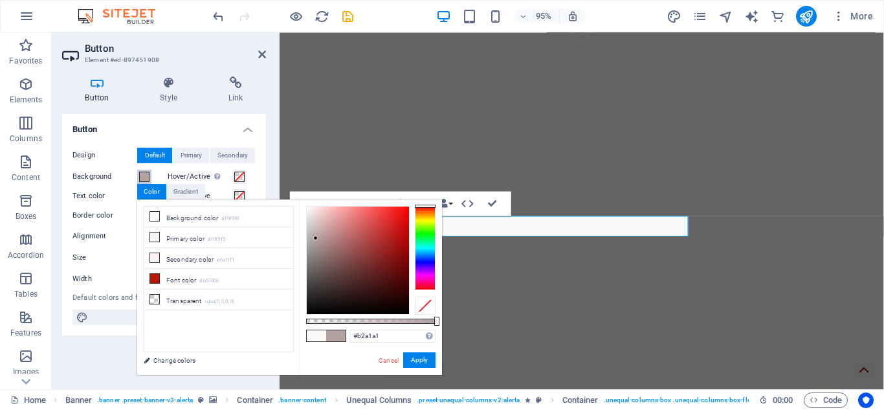
drag, startPoint x: 305, startPoint y: 208, endPoint x: 316, endPoint y: 238, distance: 31.7
click at [316, 238] on div at bounding box center [315, 238] width 5 height 5
click at [425, 360] on button "Apply" at bounding box center [419, 360] width 32 height 16
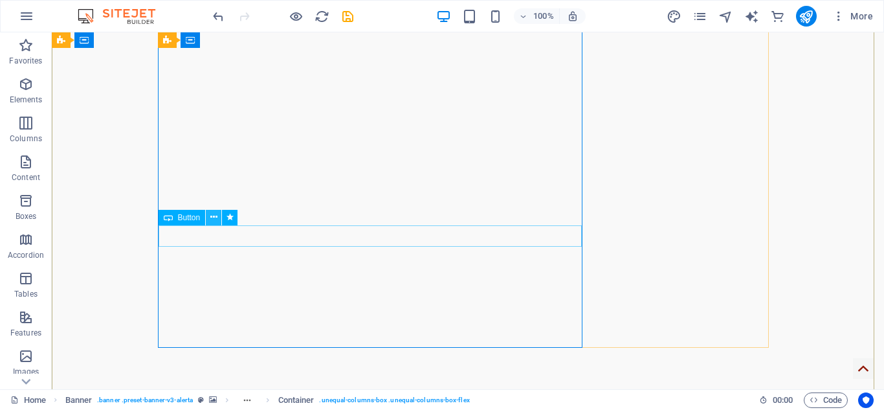
click at [213, 221] on icon at bounding box center [213, 217] width 7 height 14
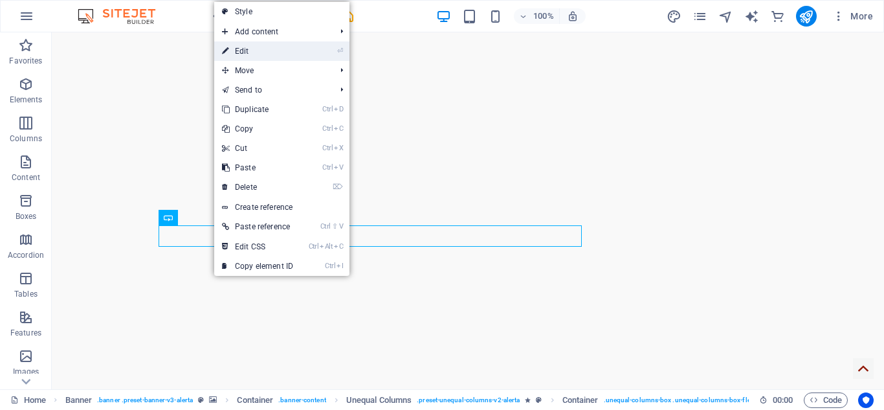
click at [245, 54] on link "⏎ Edit" at bounding box center [257, 50] width 87 height 19
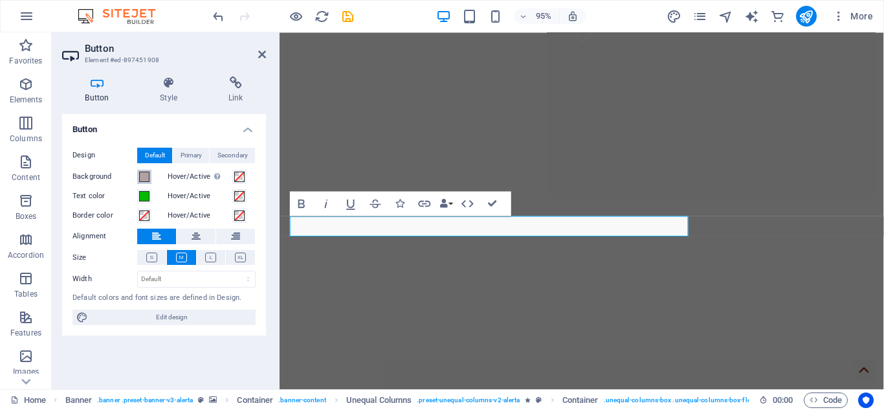
click at [142, 179] on span at bounding box center [144, 177] width 10 height 10
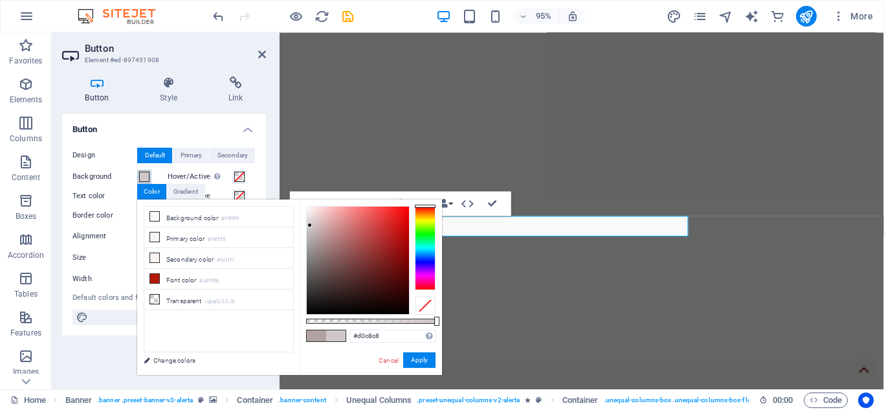
type input "#d2caca"
drag, startPoint x: 315, startPoint y: 237, endPoint x: 310, endPoint y: 225, distance: 13.1
click at [310, 225] on div at bounding box center [310, 224] width 5 height 5
click at [427, 356] on button "Apply" at bounding box center [419, 360] width 32 height 16
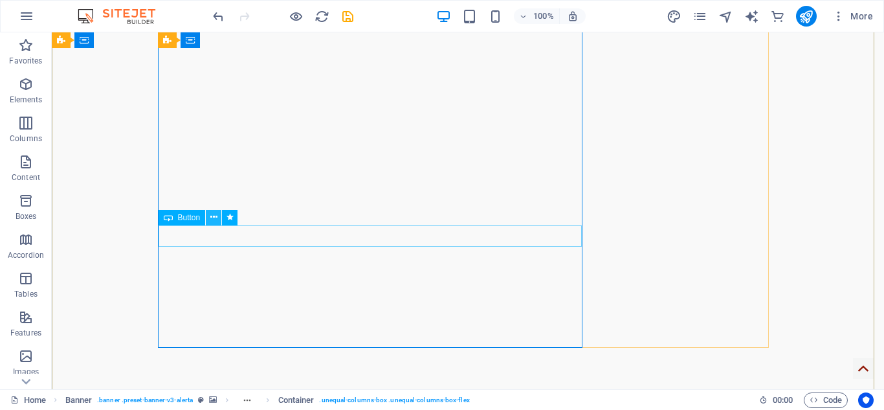
click at [215, 214] on icon at bounding box center [213, 217] width 7 height 14
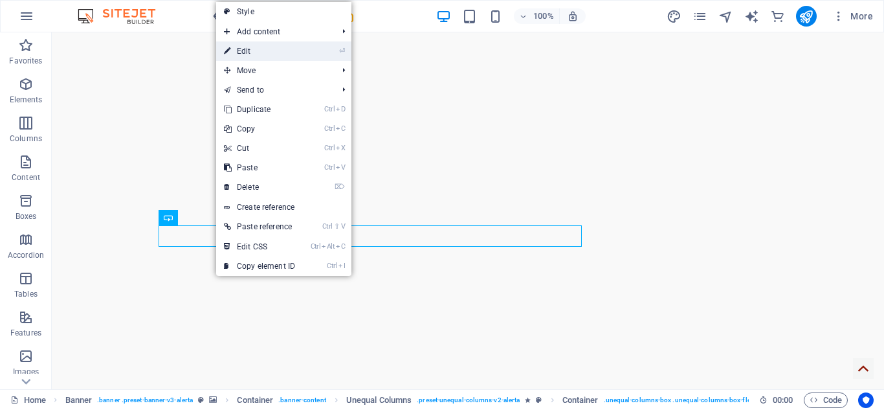
click at [247, 48] on link "⏎ Edit" at bounding box center [259, 50] width 87 height 19
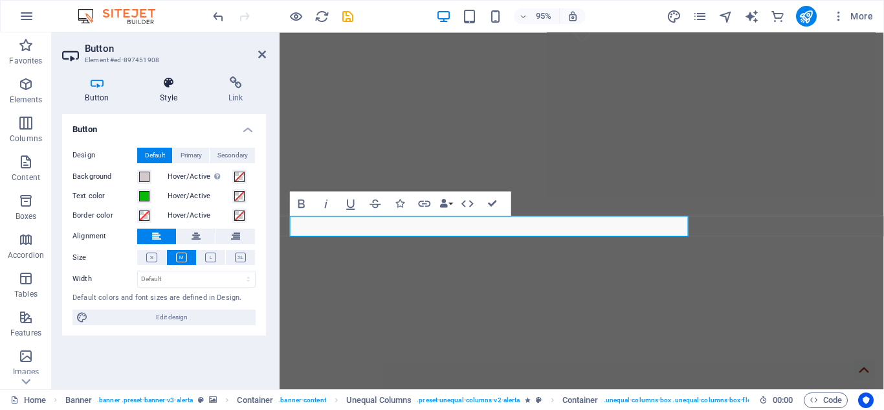
click at [172, 84] on icon at bounding box center [168, 82] width 63 height 13
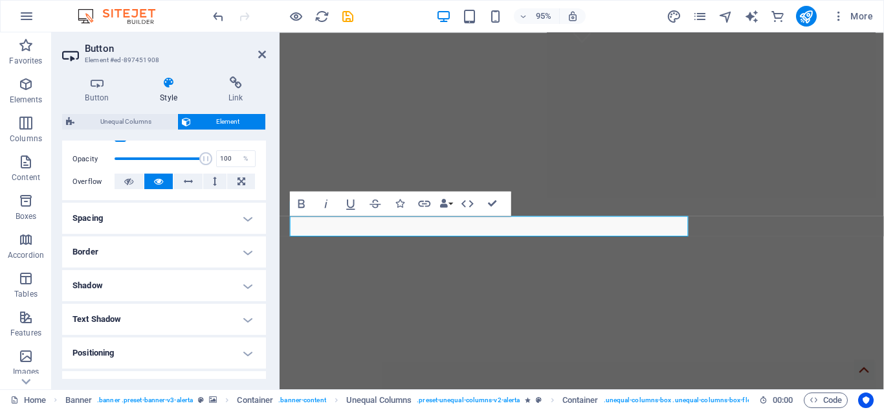
scroll to position [208, 0]
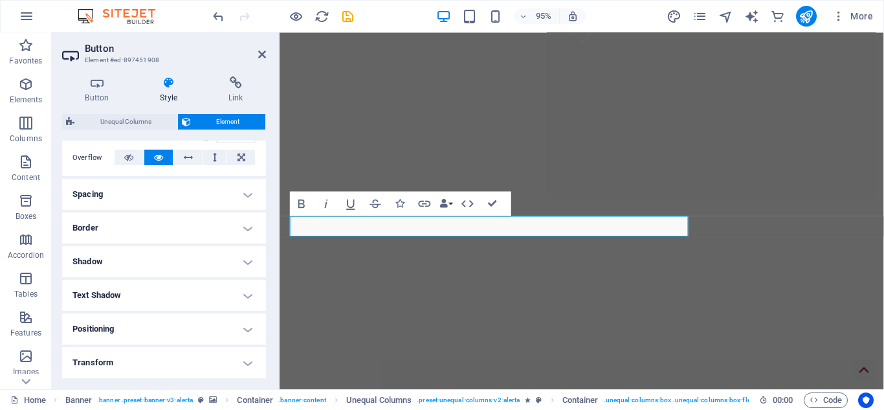
drag, startPoint x: 265, startPoint y: 173, endPoint x: 6, endPoint y: 243, distance: 268.2
click at [245, 230] on h4 "Border" at bounding box center [164, 227] width 204 height 31
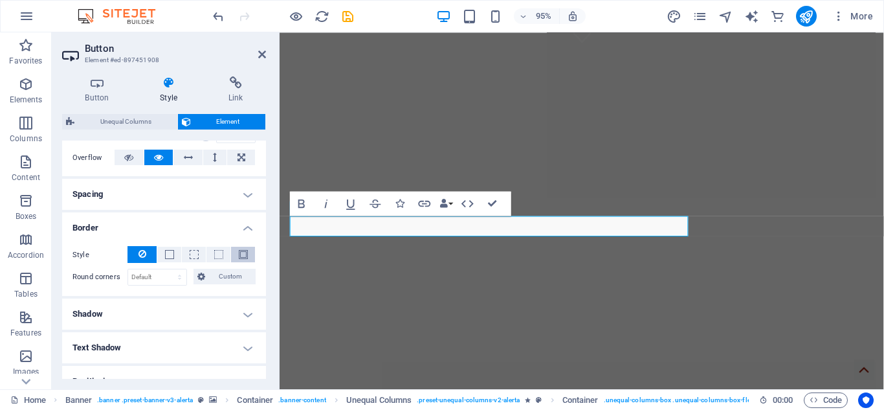
click at [240, 258] on span at bounding box center [243, 254] width 9 height 9
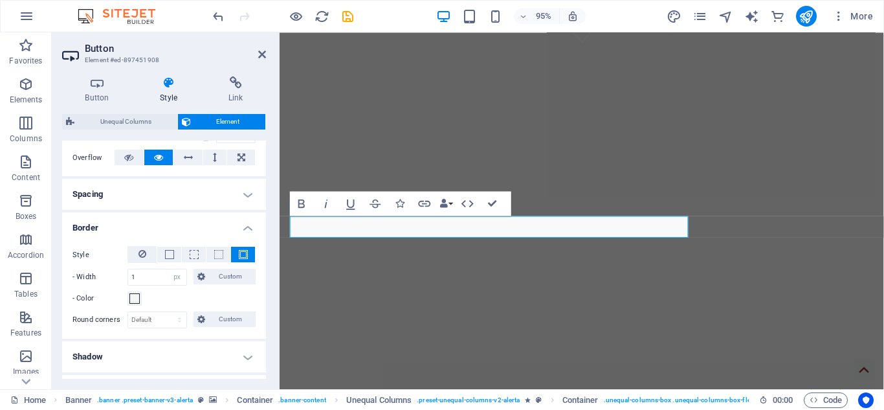
click at [135, 360] on h4 "Shadow" at bounding box center [164, 356] width 204 height 31
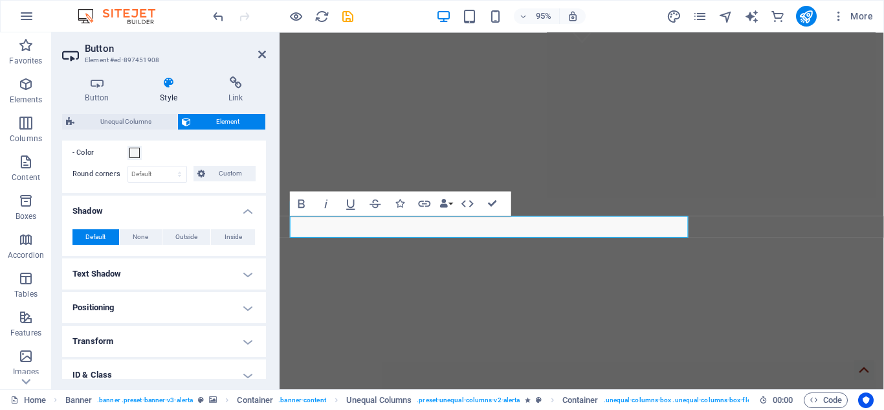
scroll to position [361, 0]
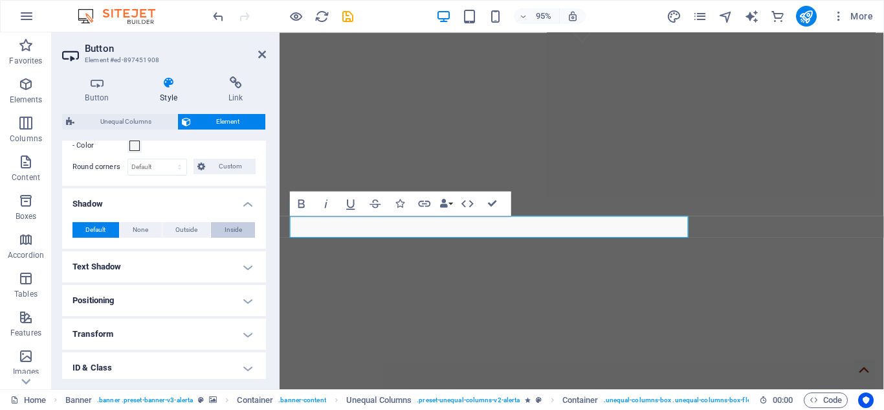
click at [227, 234] on span "Inside" at bounding box center [233, 230] width 17 height 16
type input "2"
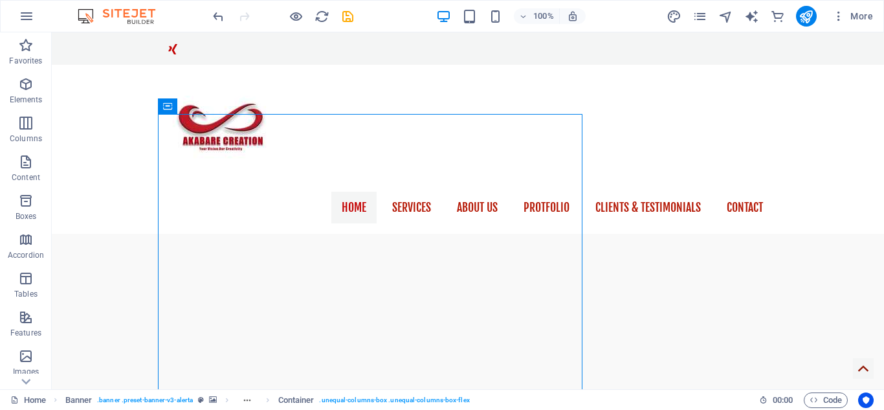
scroll to position [155, 0]
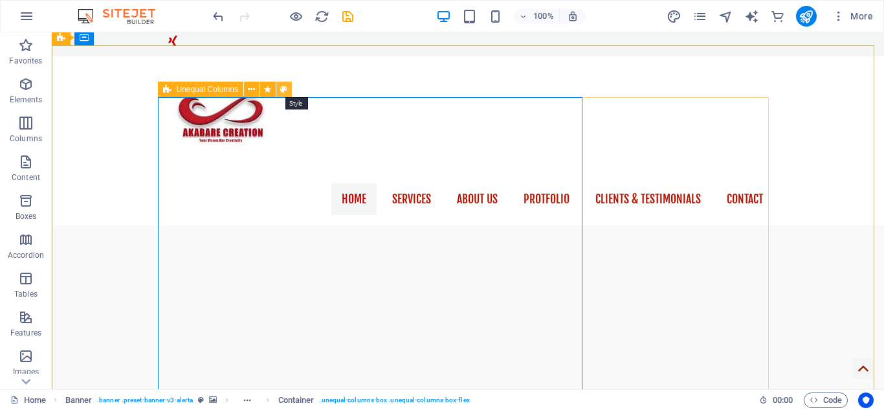
click at [283, 88] on icon at bounding box center [283, 90] width 7 height 14
select select "%"
select select "rem"
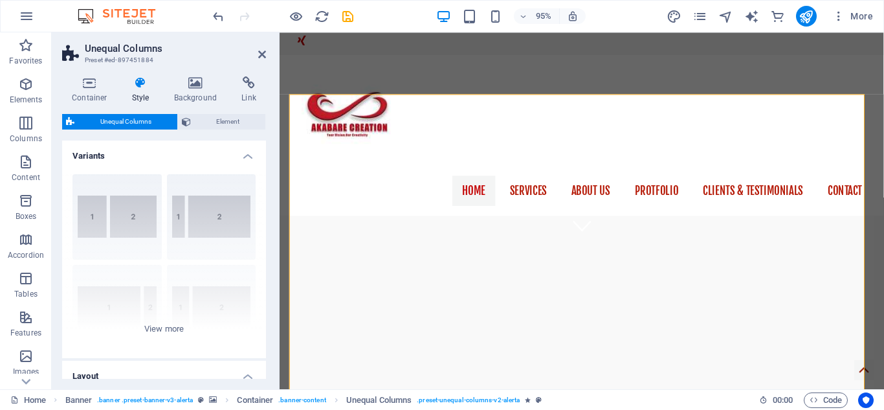
click at [264, 163] on div "Container Style Background Link Size Height Default px rem % vh vw Min. height …" at bounding box center [164, 227] width 225 height 323
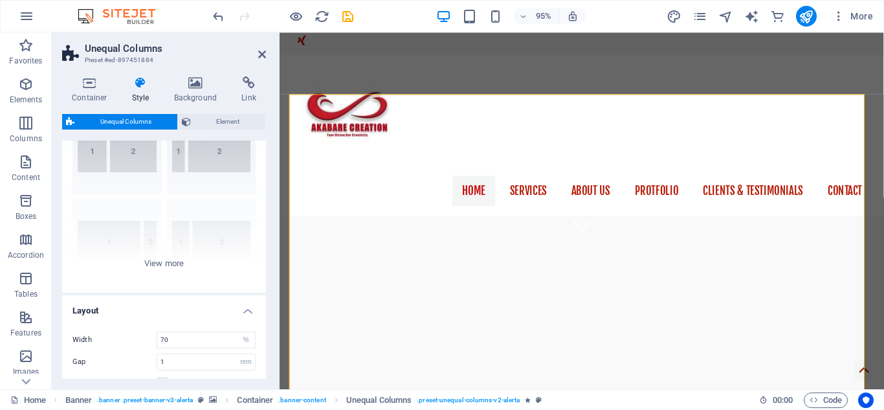
scroll to position [0, 0]
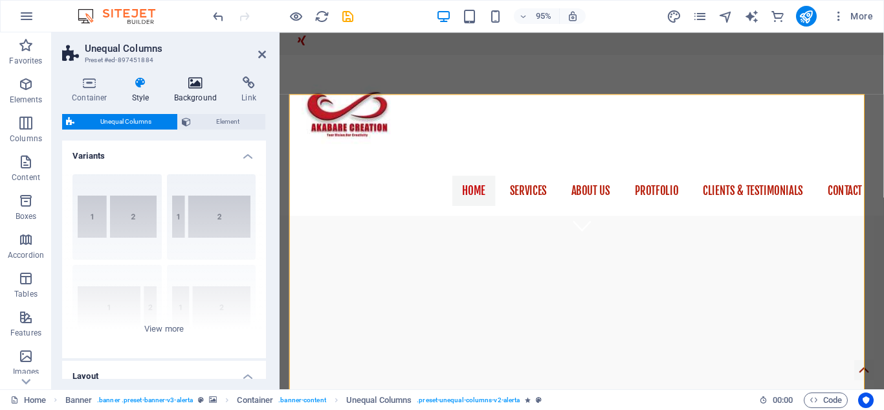
click at [188, 84] on icon at bounding box center [195, 82] width 63 height 13
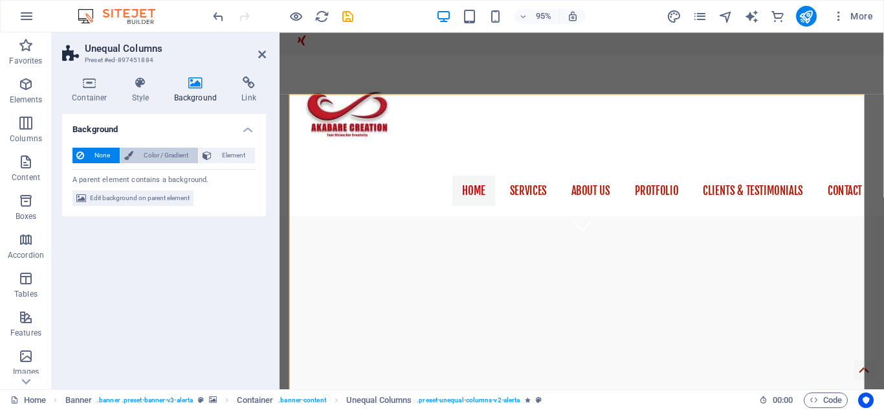
click at [151, 153] on span "Color / Gradient" at bounding box center [165, 156] width 57 height 16
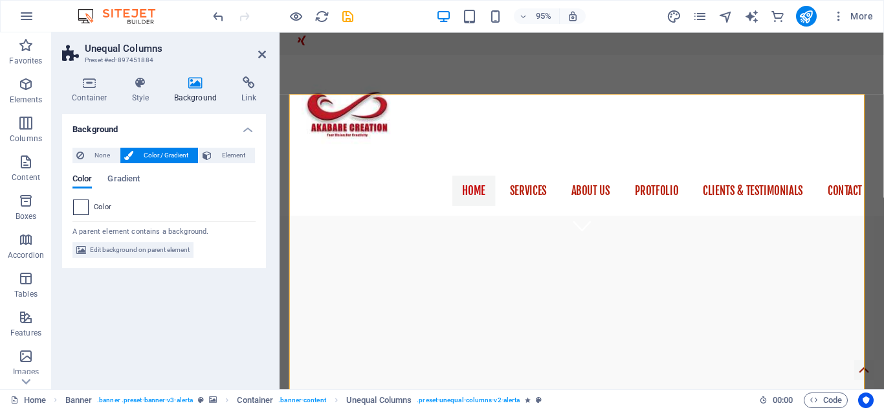
click at [83, 203] on span at bounding box center [81, 207] width 14 height 14
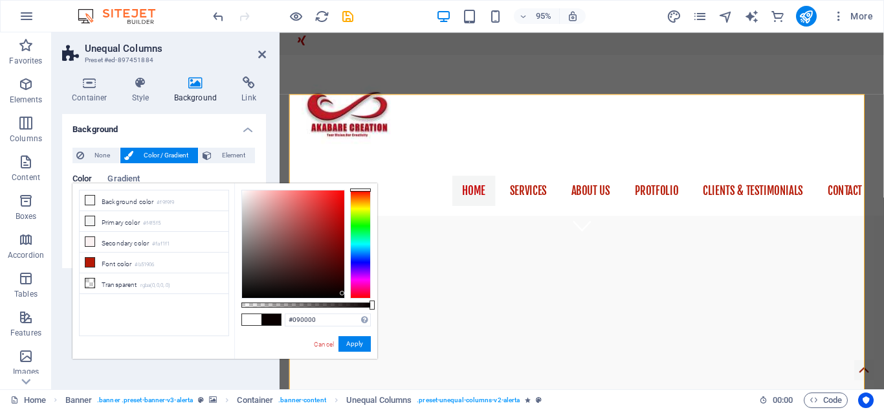
drag, startPoint x: 241, startPoint y: 188, endPoint x: 342, endPoint y: 293, distance: 146.1
click at [342, 293] on div at bounding box center [342, 293] width 5 height 5
click at [363, 218] on div at bounding box center [360, 244] width 21 height 109
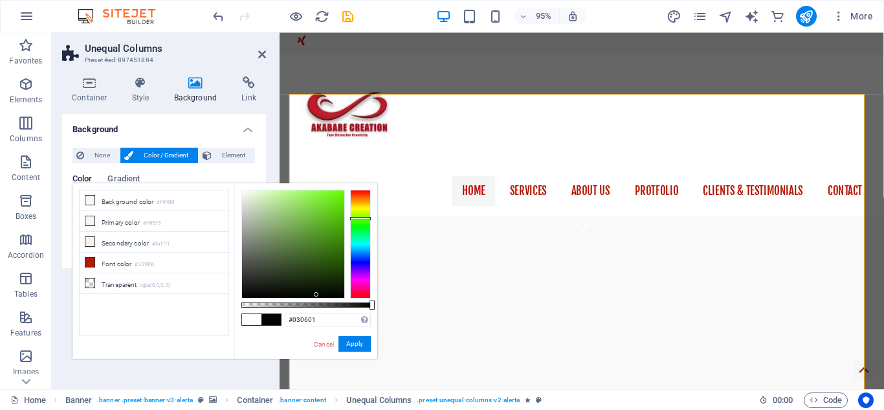
drag, startPoint x: 341, startPoint y: 293, endPoint x: 317, endPoint y: 295, distance: 24.0
click at [317, 295] on div at bounding box center [316, 294] width 5 height 5
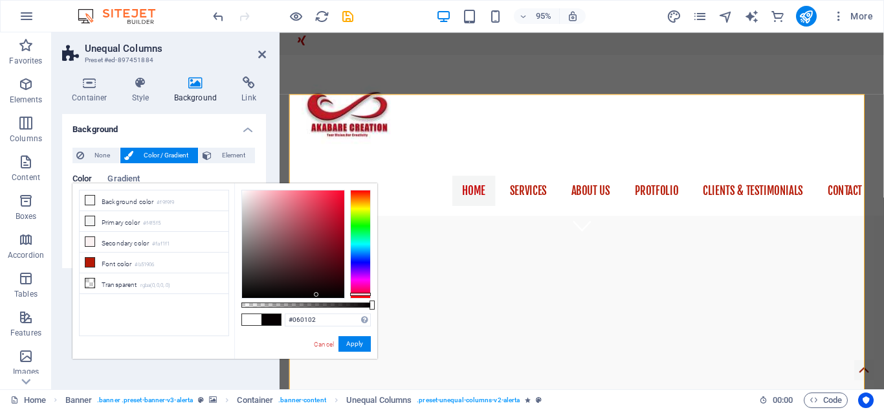
click at [364, 294] on div at bounding box center [360, 244] width 21 height 109
drag, startPoint x: 315, startPoint y: 292, endPoint x: 340, endPoint y: 292, distance: 24.6
click at [340, 292] on div at bounding box center [340, 291] width 5 height 5
click at [330, 339] on link "Cancel" at bounding box center [324, 344] width 23 height 10
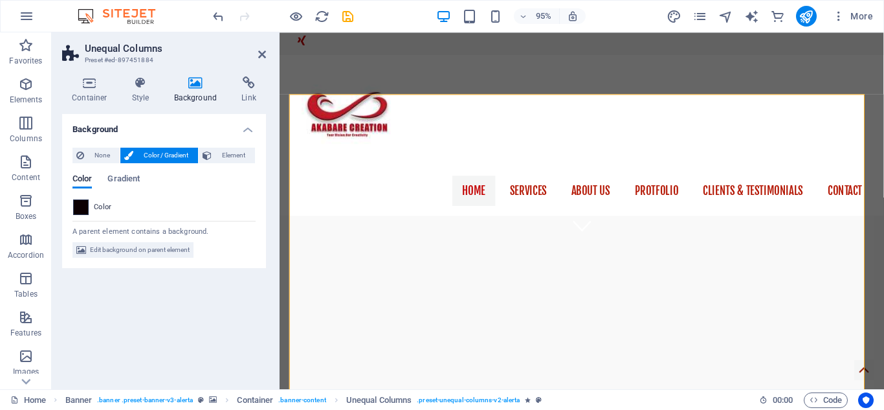
click at [77, 207] on span at bounding box center [81, 207] width 14 height 14
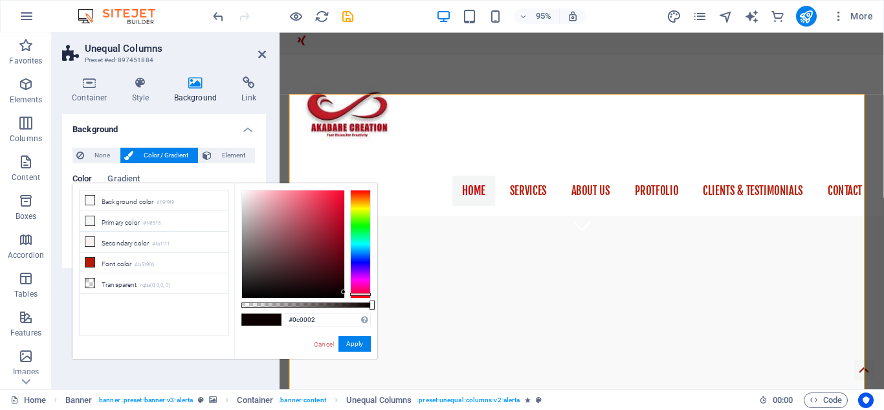
type input "#fbfafa"
click at [242, 191] on div at bounding box center [293, 243] width 102 height 107
click at [319, 344] on link "Cancel" at bounding box center [324, 344] width 23 height 10
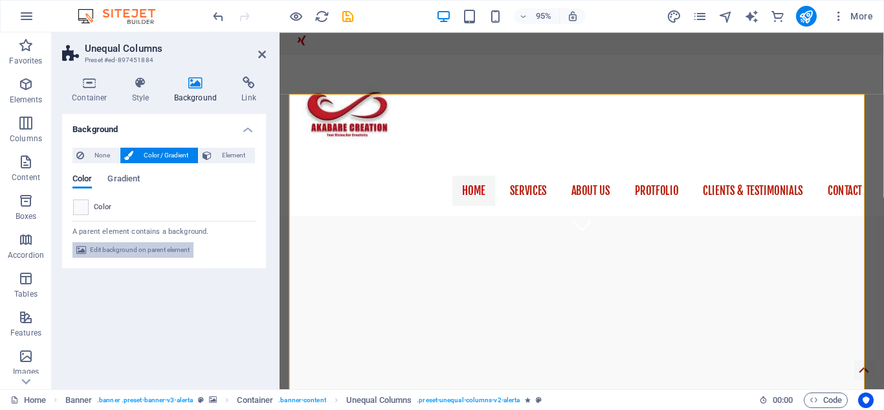
click at [123, 245] on span "Edit background on parent element" at bounding box center [140, 250] width 100 height 16
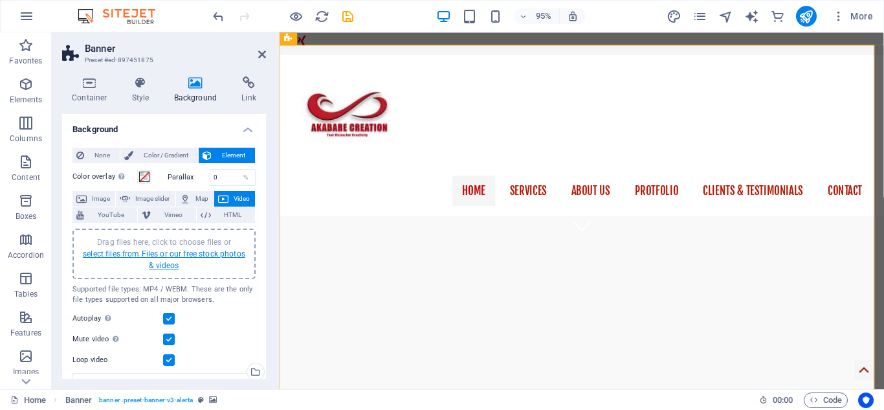
click at [166, 253] on link "select files from Files or our free stock photos & videos" at bounding box center [164, 259] width 162 height 21
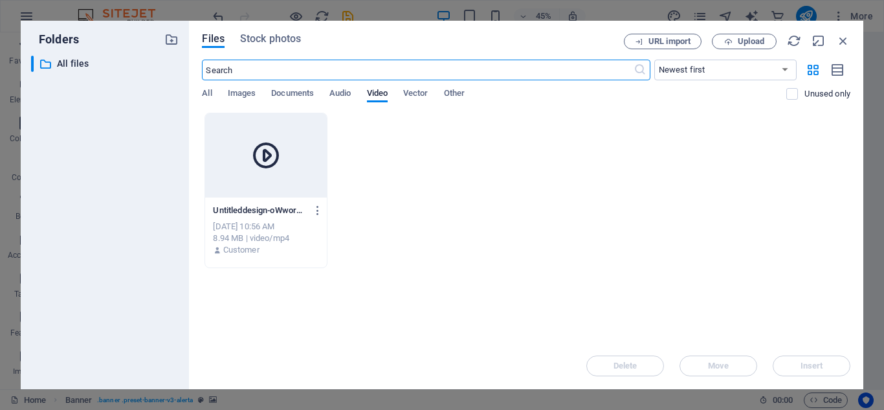
click at [240, 182] on div at bounding box center [265, 155] width 121 height 84
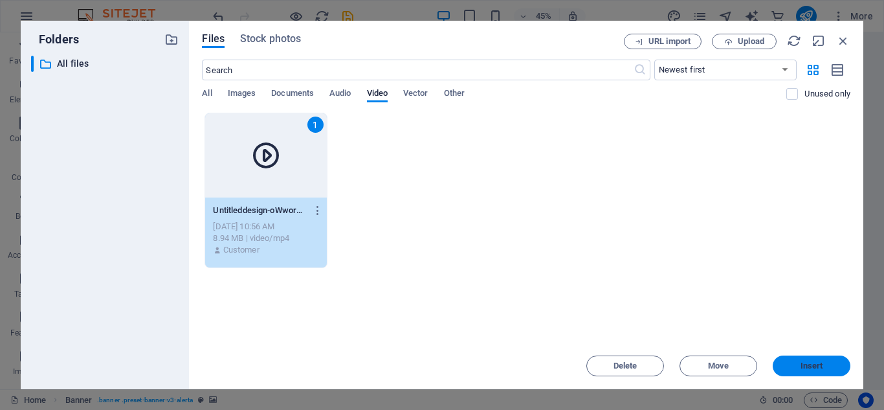
click at [803, 367] on span "Insert" at bounding box center [812, 366] width 23 height 8
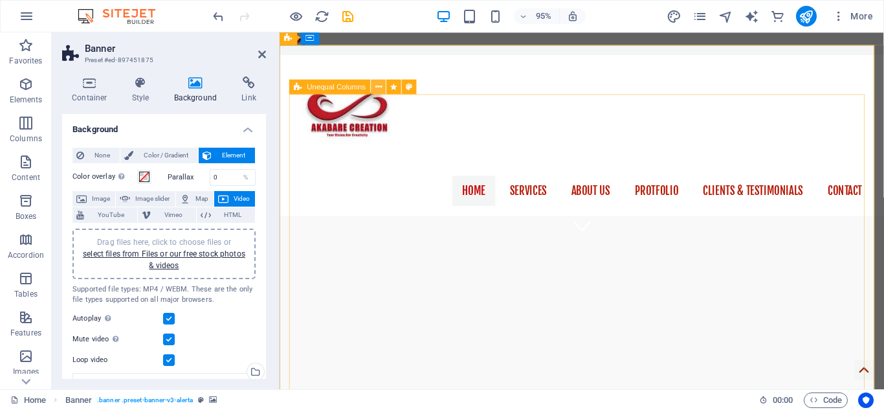
click at [378, 84] on icon at bounding box center [378, 86] width 6 height 13
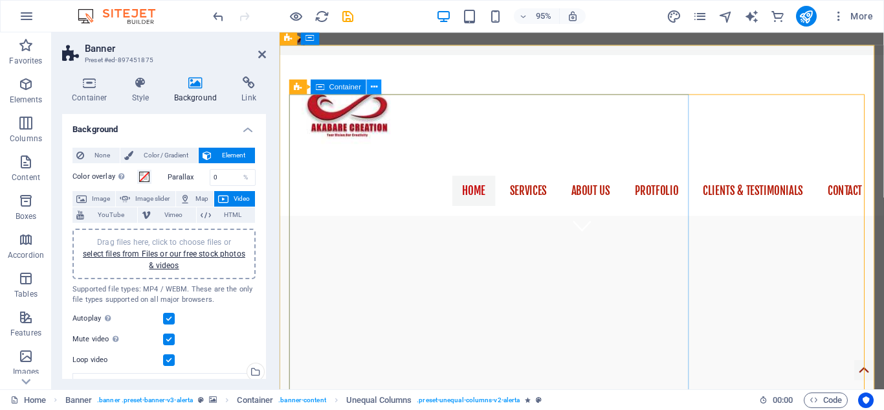
click at [375, 87] on icon at bounding box center [374, 86] width 6 height 13
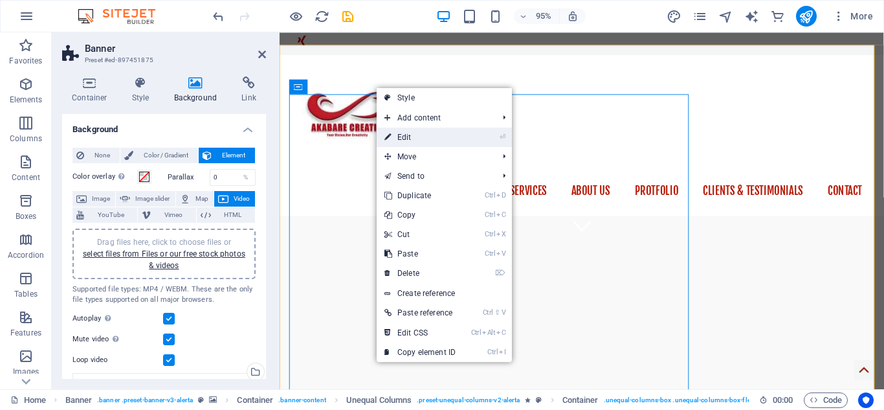
click at [403, 137] on link "⏎ Edit" at bounding box center [420, 137] width 87 height 19
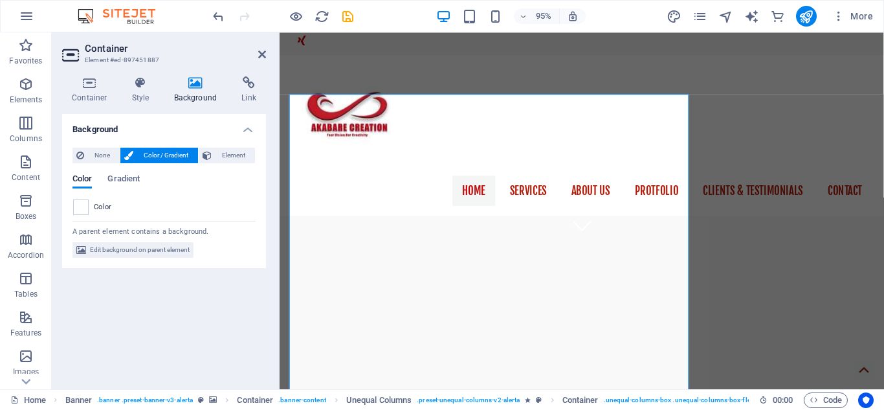
click at [194, 95] on h4 "Background" at bounding box center [198, 89] width 68 height 27
click at [136, 254] on span "Edit background on parent element" at bounding box center [140, 250] width 100 height 16
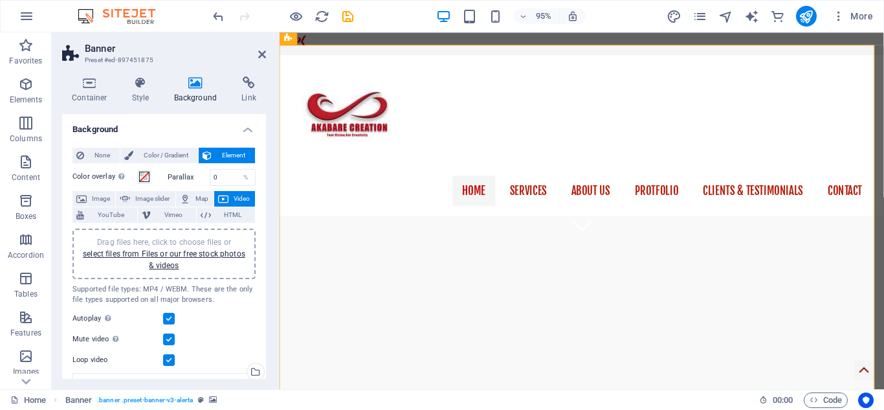
click at [136, 254] on link "select files from Files or our free stock photos & videos" at bounding box center [164, 259] width 162 height 21
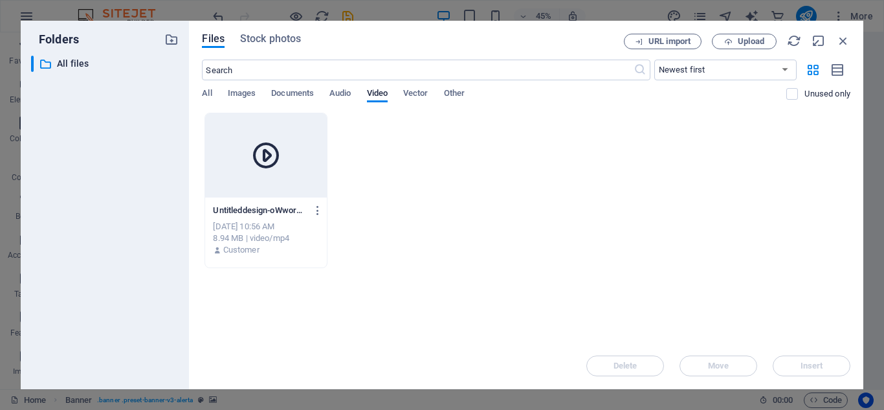
click at [261, 171] on div at bounding box center [265, 155] width 121 height 84
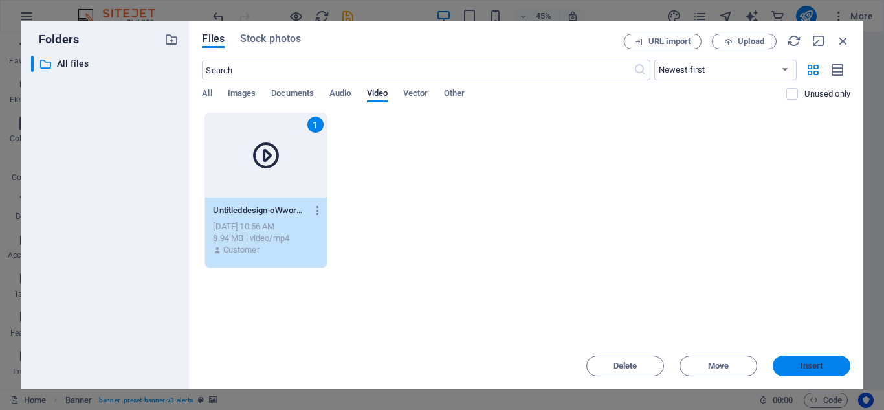
click at [801, 363] on span "Insert" at bounding box center [812, 366] width 23 height 8
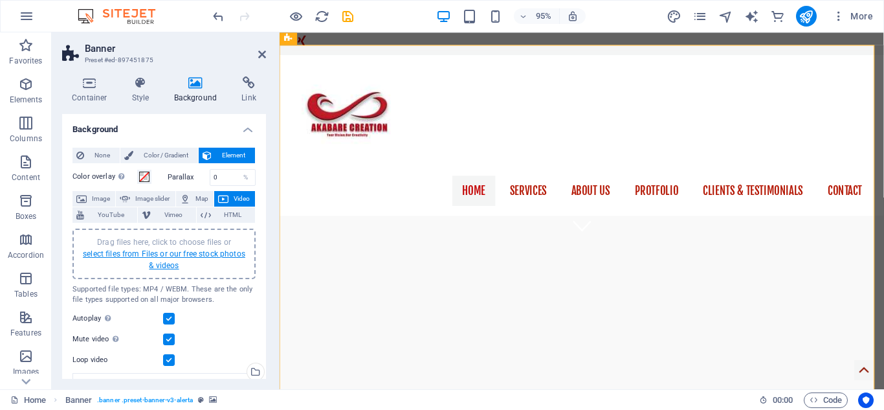
click at [164, 253] on link "select files from Files or our free stock photos & videos" at bounding box center [164, 259] width 162 height 21
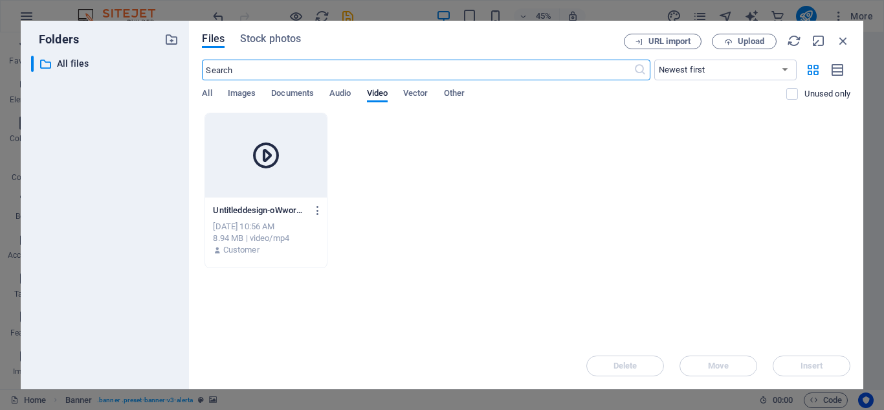
click at [278, 177] on div at bounding box center [265, 155] width 121 height 84
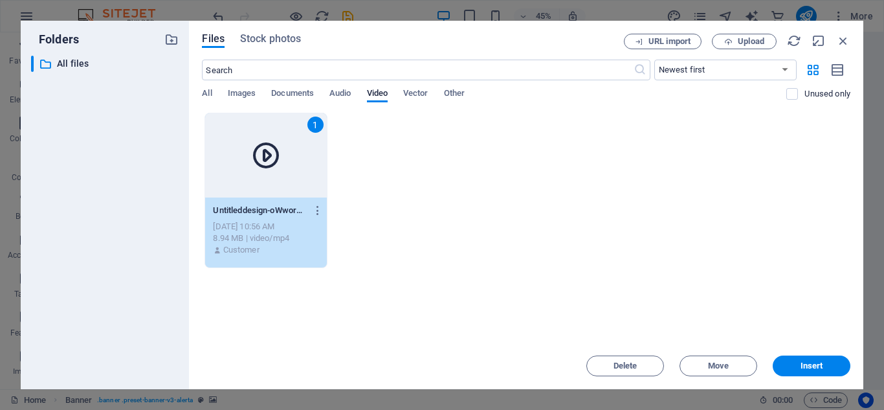
click at [278, 177] on div "1" at bounding box center [265, 155] width 121 height 84
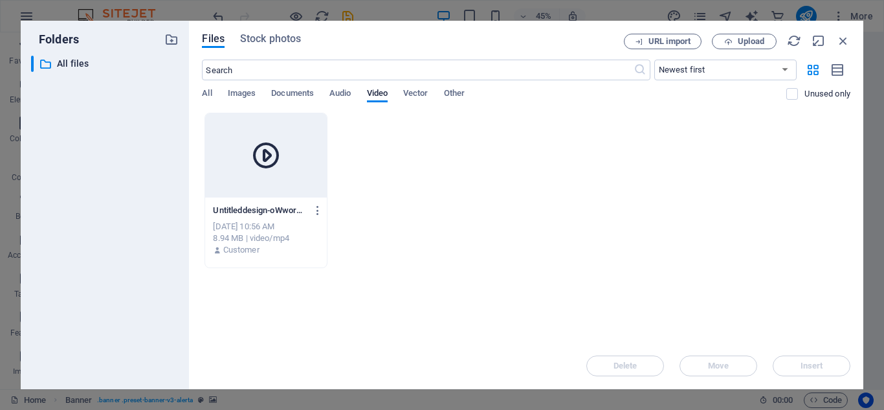
click at [263, 161] on icon at bounding box center [266, 155] width 31 height 31
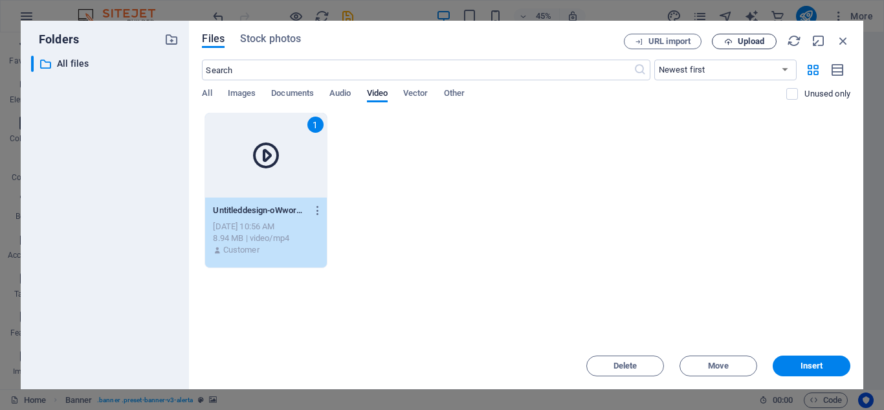
click at [743, 44] on span "Upload" at bounding box center [751, 42] width 27 height 8
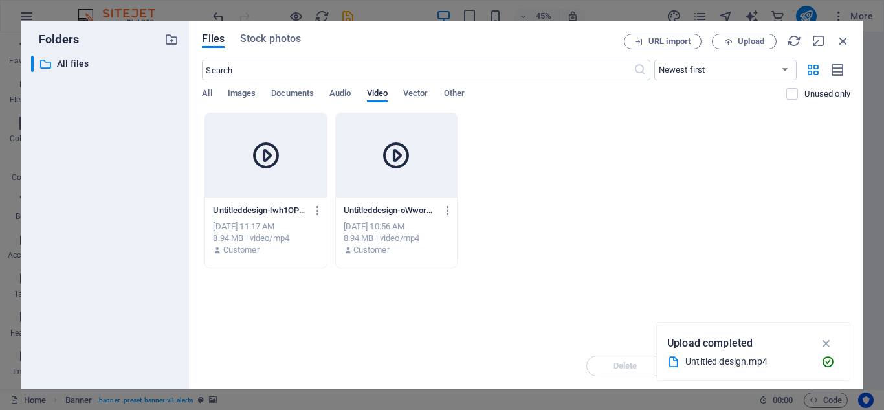
click at [396, 211] on p "Untitleddesign-oWwor4FoMM9NPohF5-XTGA.mp4" at bounding box center [391, 211] width 94 height 12
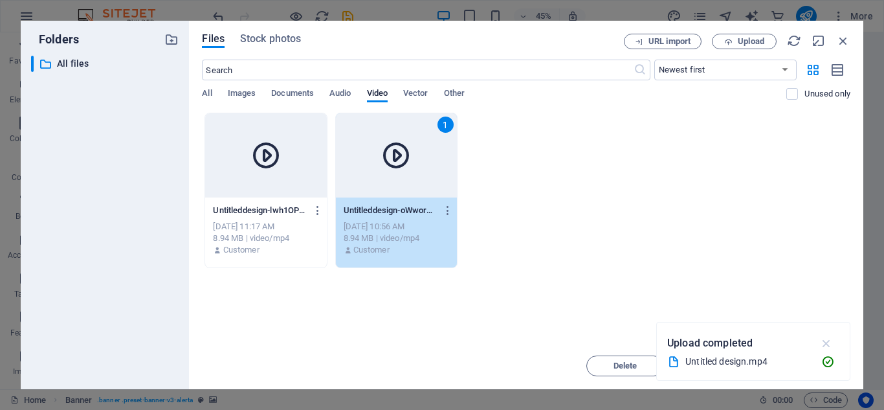
click at [831, 338] on icon "button" at bounding box center [827, 343] width 15 height 14
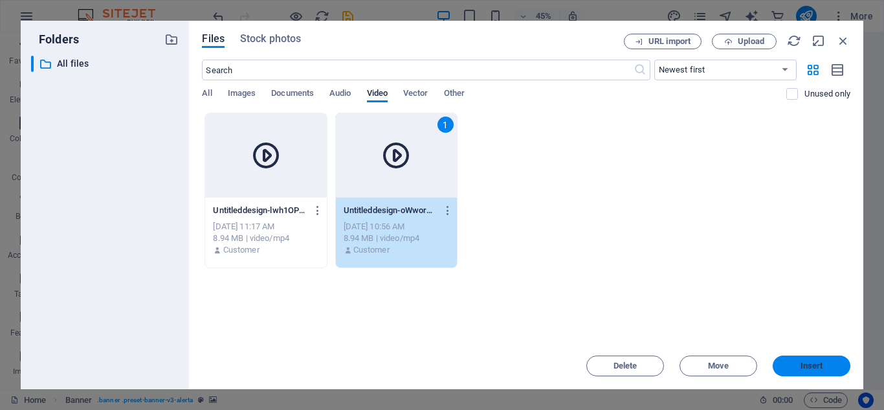
click at [807, 360] on button "Insert" at bounding box center [812, 365] width 78 height 21
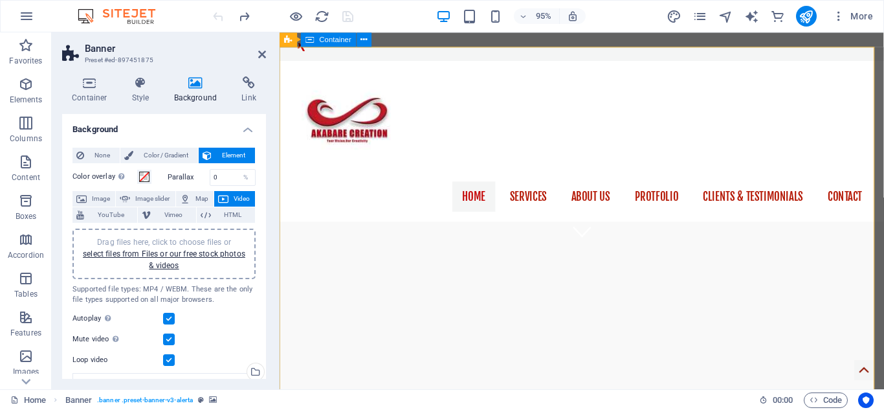
scroll to position [153, 0]
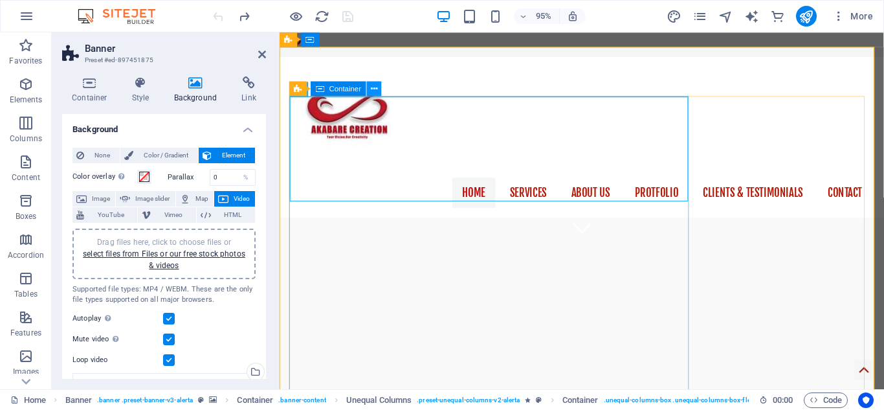
click at [373, 88] on icon at bounding box center [374, 88] width 6 height 13
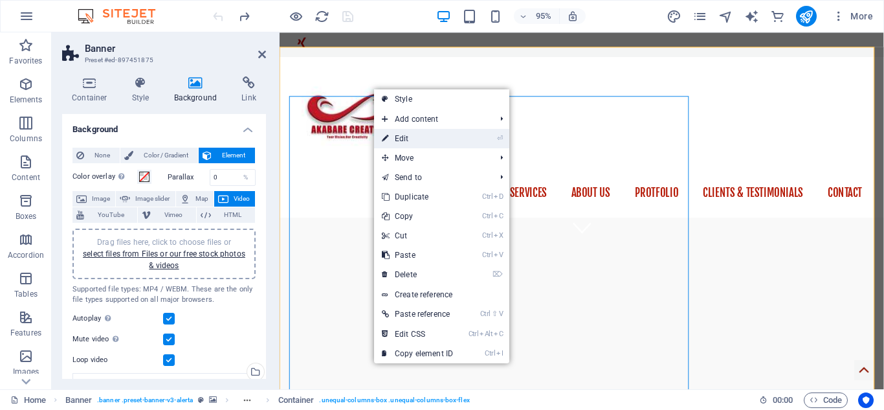
click at [399, 140] on link "⏎ Edit" at bounding box center [417, 138] width 87 height 19
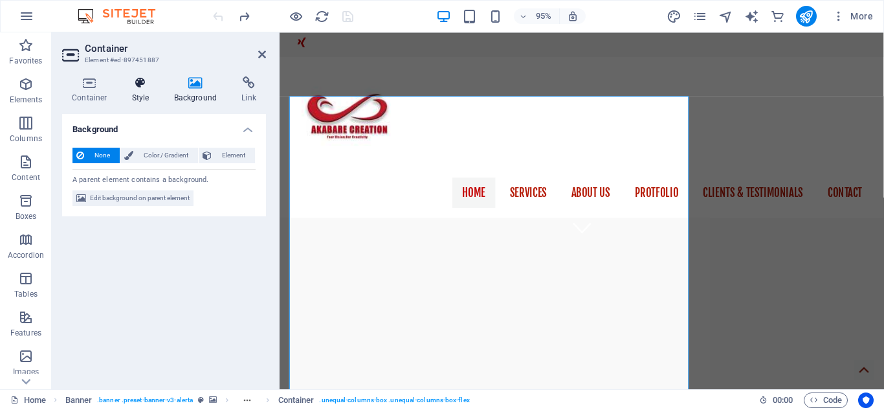
click at [137, 85] on icon at bounding box center [140, 82] width 37 height 13
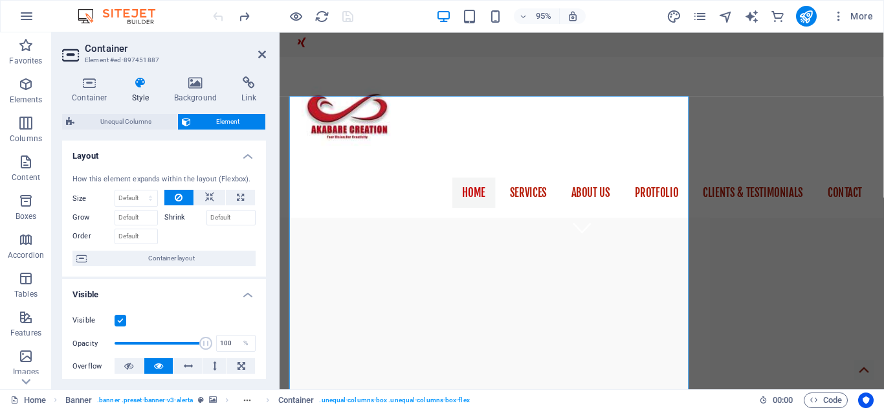
drag, startPoint x: 263, startPoint y: 156, endPoint x: 262, endPoint y: 201, distance: 44.7
click at [262, 201] on li "Layout How this element expands within the layout (Flexbox). Size Default auto …" at bounding box center [164, 208] width 204 height 137
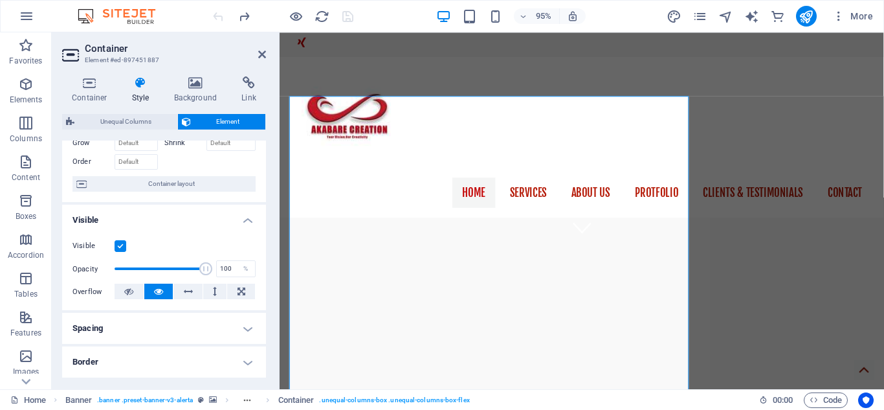
scroll to position [78, 0]
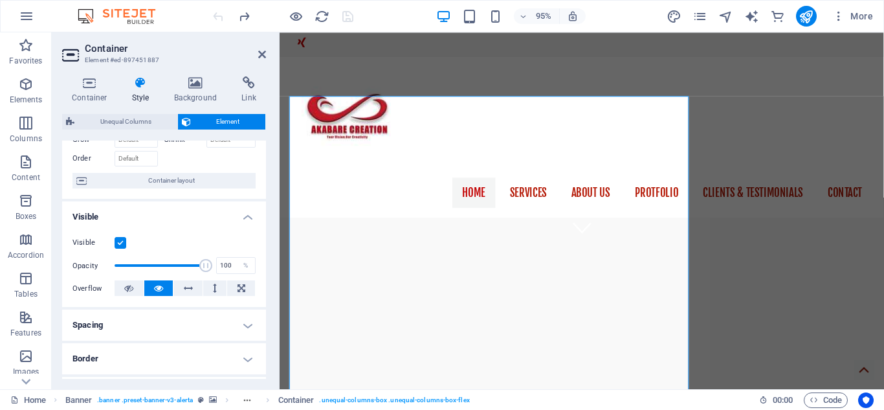
click at [206, 264] on span at bounding box center [205, 265] width 13 height 13
click at [120, 243] on label at bounding box center [121, 243] width 12 height 12
click at [0, 0] on input "Visible" at bounding box center [0, 0] width 0 height 0
click at [120, 243] on label at bounding box center [121, 243] width 12 height 12
click at [0, 0] on input "Visible" at bounding box center [0, 0] width 0 height 0
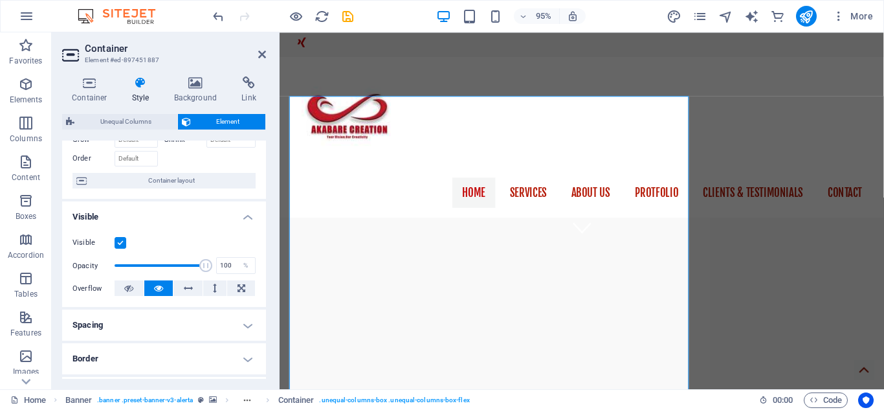
click at [120, 243] on label at bounding box center [121, 243] width 12 height 12
click at [0, 0] on input "Visible" at bounding box center [0, 0] width 0 height 0
click at [120, 243] on label at bounding box center [121, 243] width 12 height 12
click at [0, 0] on input "Visible" at bounding box center [0, 0] width 0 height 0
type input "100"
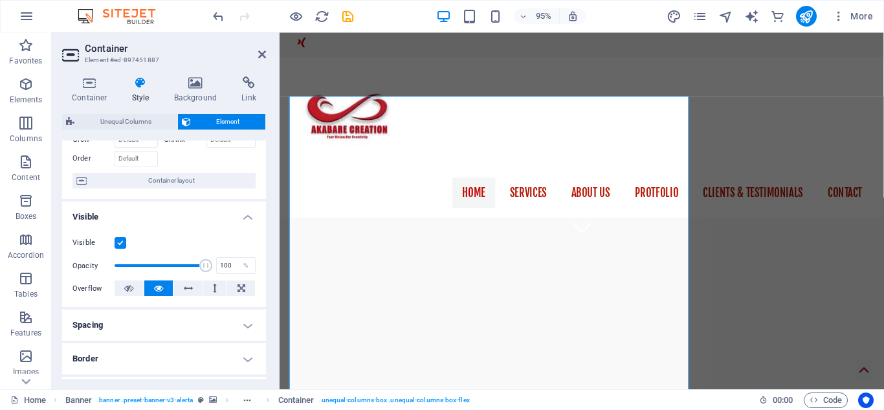
drag, startPoint x: 203, startPoint y: 265, endPoint x: 253, endPoint y: 284, distance: 54.1
click at [253, 284] on div "Visible Opacity 100 % Overflow" at bounding box center [164, 266] width 204 height 82
drag, startPoint x: 262, startPoint y: 216, endPoint x: 262, endPoint y: 271, distance: 55.0
click at [262, 271] on li "Visible Visible Opacity 100 % Overflow" at bounding box center [164, 254] width 204 height 106
click at [129, 287] on icon at bounding box center [128, 288] width 9 height 16
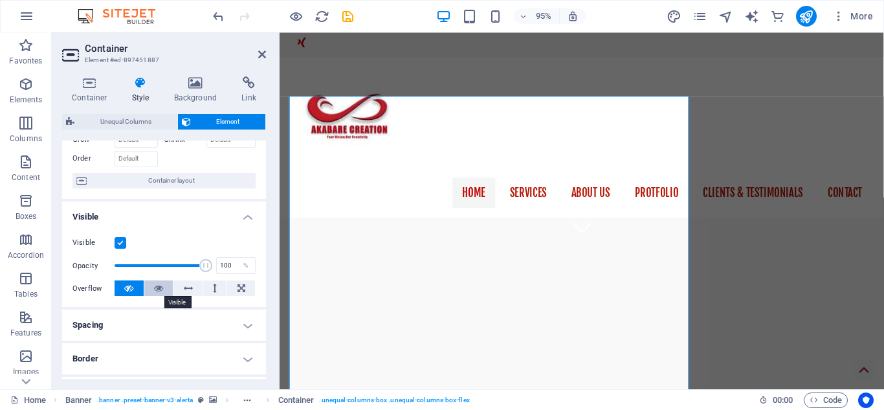
click at [155, 287] on icon at bounding box center [158, 288] width 9 height 16
click at [184, 291] on icon at bounding box center [188, 288] width 9 height 16
click at [214, 288] on icon at bounding box center [215, 288] width 4 height 16
click at [243, 292] on button at bounding box center [241, 288] width 28 height 16
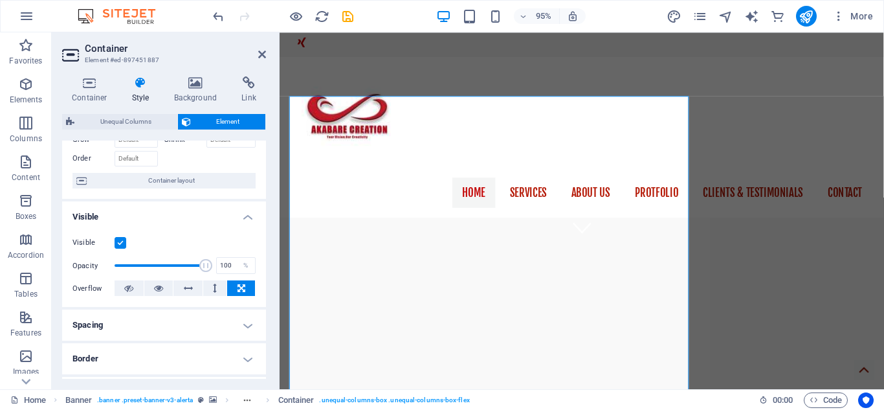
click at [243, 292] on button at bounding box center [241, 288] width 28 height 16
click at [208, 287] on button at bounding box center [215, 288] width 24 height 16
click at [184, 287] on icon at bounding box center [188, 288] width 9 height 16
click at [152, 287] on button at bounding box center [158, 288] width 29 height 16
click at [122, 287] on button at bounding box center [129, 288] width 29 height 16
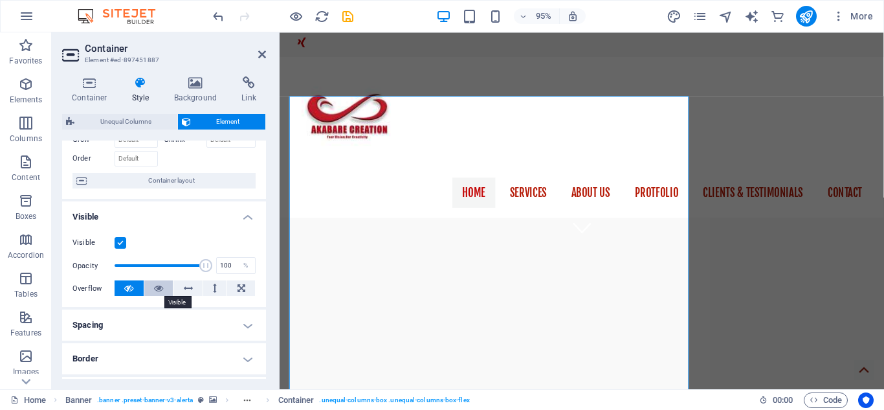
click at [159, 292] on icon at bounding box center [158, 288] width 9 height 16
click at [125, 287] on icon at bounding box center [128, 288] width 9 height 16
drag, startPoint x: 267, startPoint y: 232, endPoint x: 264, endPoint y: 259, distance: 27.3
click at [264, 259] on div "Container Style Background Link Size Height Default px rem % vh vw Min. height …" at bounding box center [164, 227] width 225 height 323
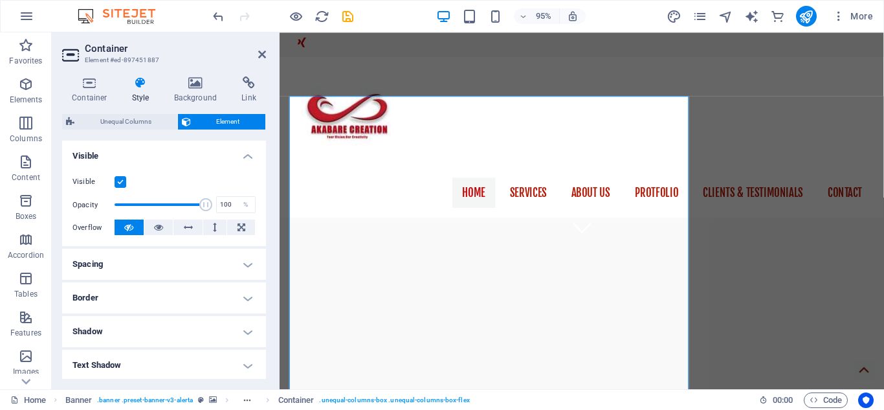
scroll to position [143, 0]
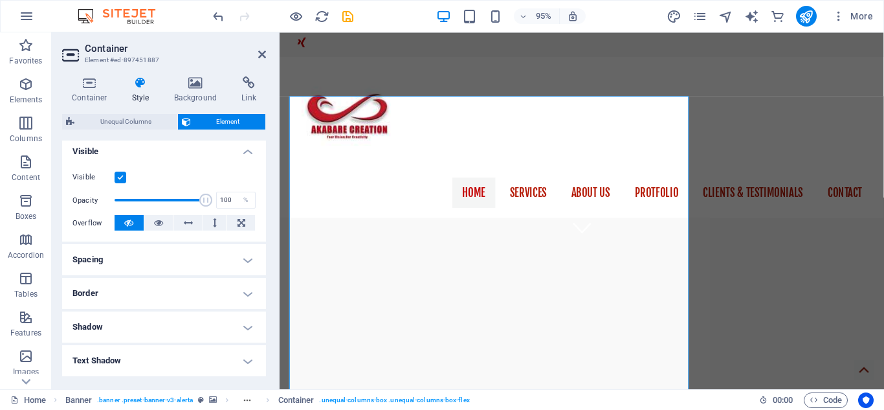
click at [249, 260] on h4 "Spacing" at bounding box center [164, 259] width 204 height 31
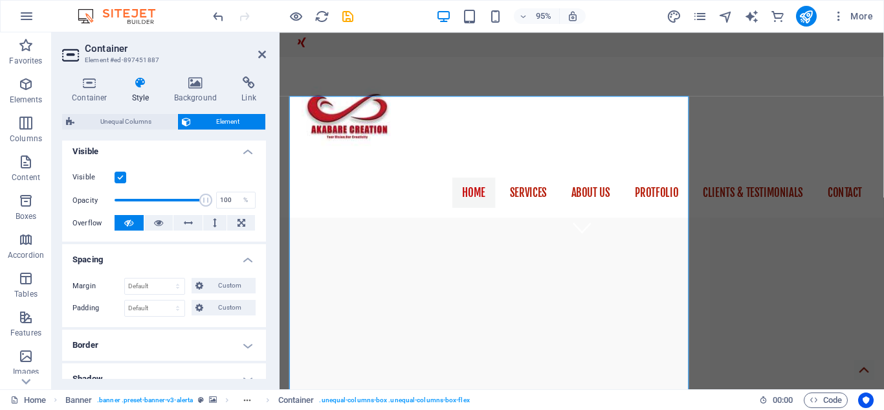
click at [245, 346] on h4 "Border" at bounding box center [164, 345] width 204 height 31
click at [168, 370] on span at bounding box center [169, 371] width 9 height 9
click at [216, 374] on span at bounding box center [218, 371] width 9 height 9
click at [144, 365] on icon at bounding box center [143, 371] width 8 height 16
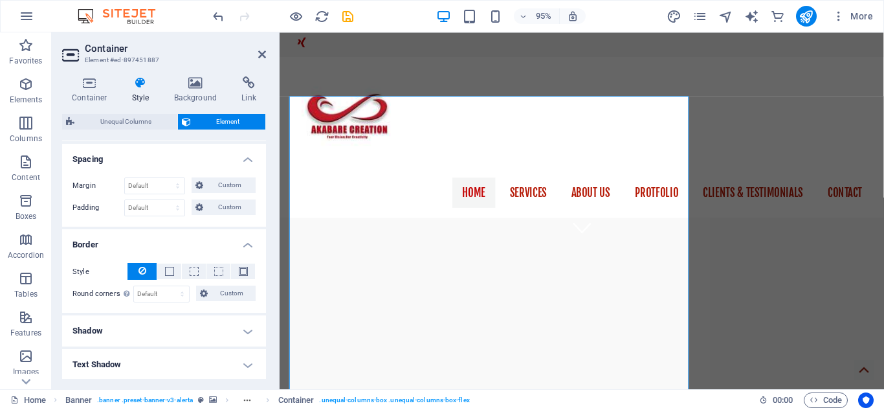
scroll to position [246, 0]
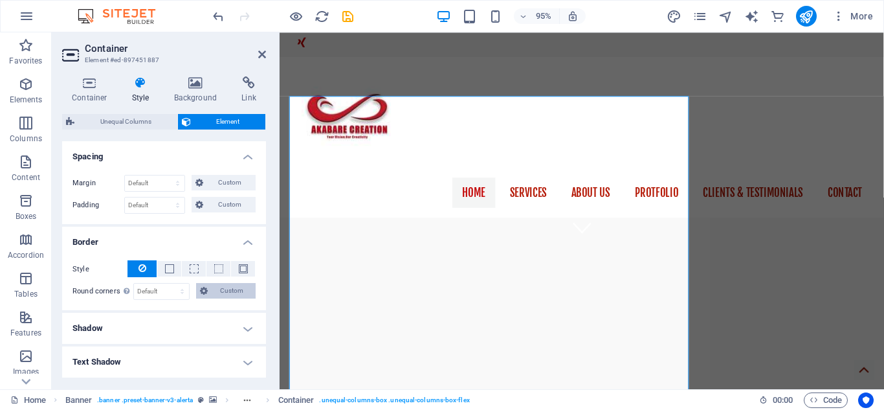
click at [227, 292] on span "Custom" at bounding box center [232, 291] width 40 height 16
click at [241, 326] on h4 "Shadow" at bounding box center [164, 328] width 204 height 31
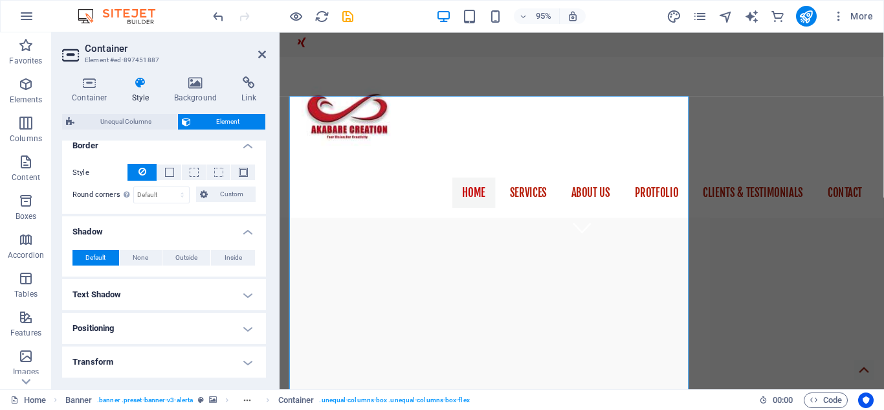
scroll to position [345, 0]
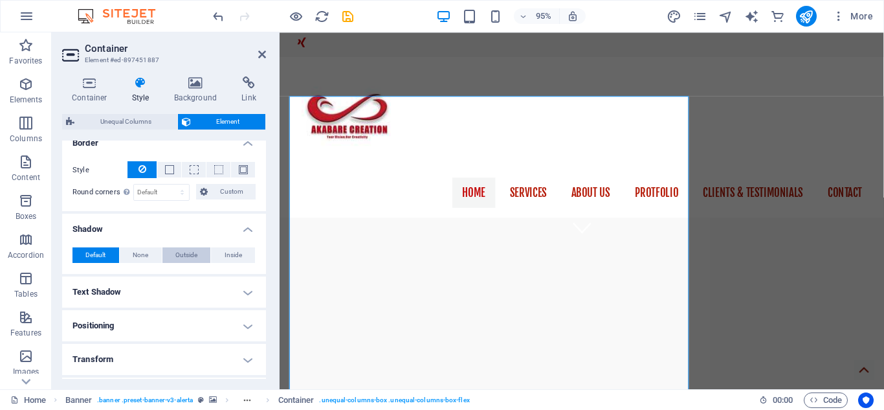
click at [193, 258] on span "Outside" at bounding box center [186, 255] width 22 height 16
type input "2"
type input "4"
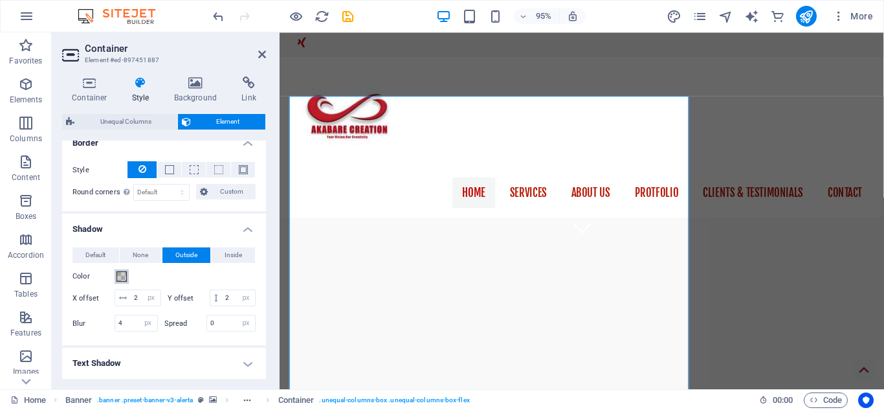
click at [118, 280] on span at bounding box center [122, 276] width 10 height 10
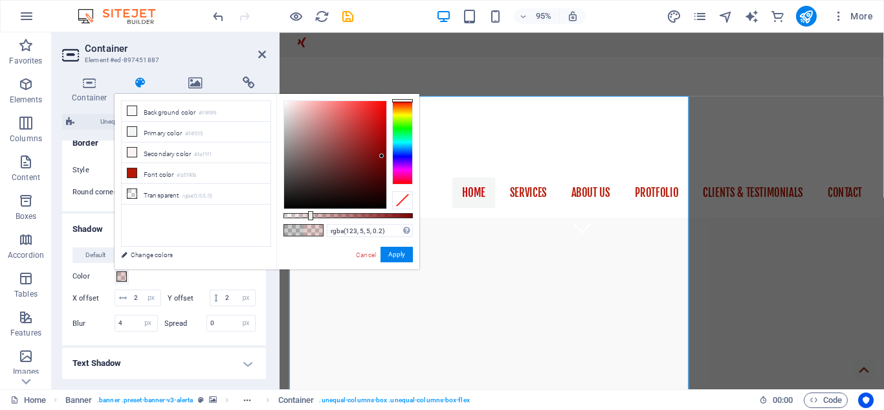
type input "rgba(123, 4, 4, 0.2)"
drag, startPoint x: 284, startPoint y: 205, endPoint x: 383, endPoint y: 156, distance: 109.7
click at [383, 156] on div at bounding box center [335, 154] width 102 height 107
click at [403, 253] on button "Apply" at bounding box center [397, 255] width 32 height 16
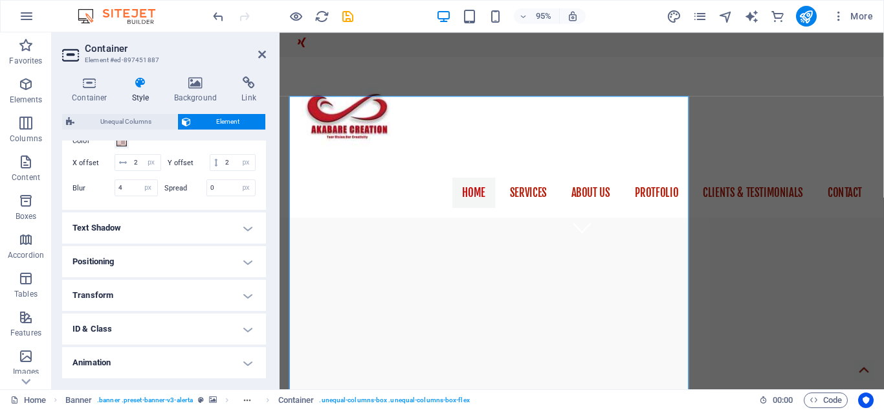
scroll to position [504, 0]
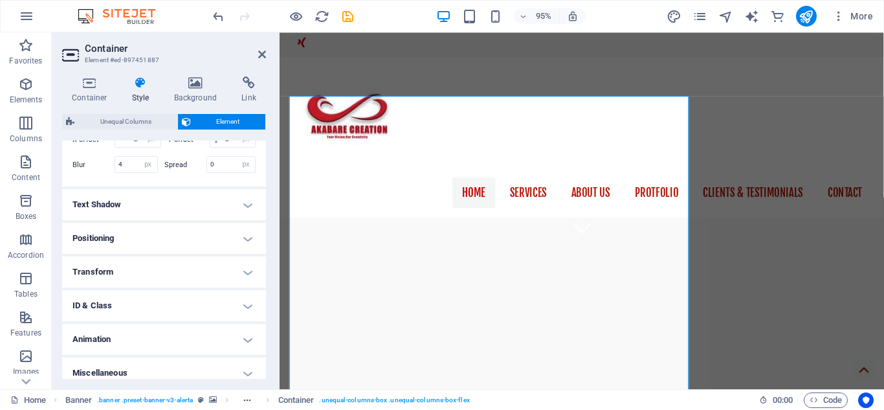
click at [128, 254] on h4 "Positioning" at bounding box center [164, 238] width 204 height 31
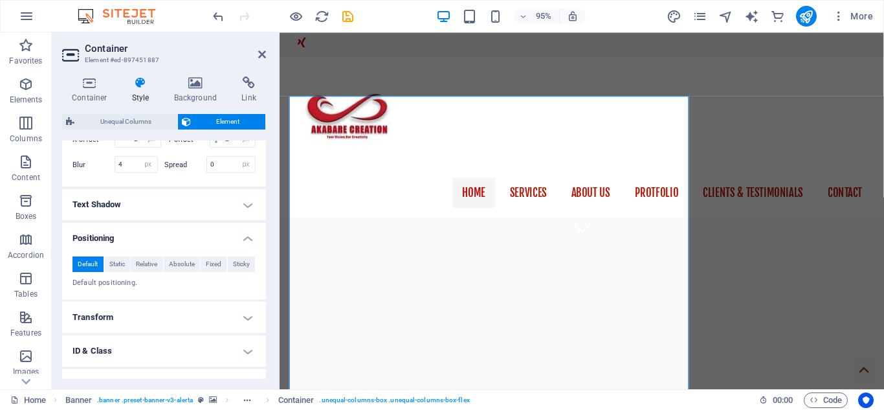
click at [117, 331] on h4 "Transform" at bounding box center [164, 317] width 204 height 31
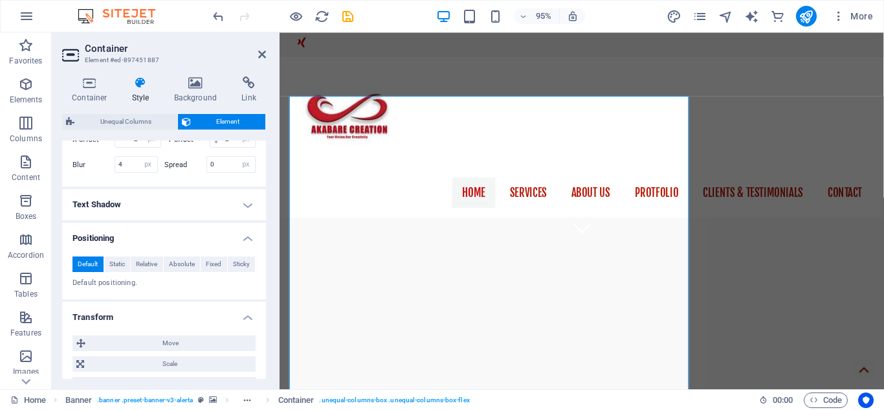
drag, startPoint x: 260, startPoint y: 313, endPoint x: 265, endPoint y: 322, distance: 9.6
click at [265, 322] on div "Layout How this element expands within the layout (Flexbox). Size Default auto …" at bounding box center [164, 259] width 204 height 238
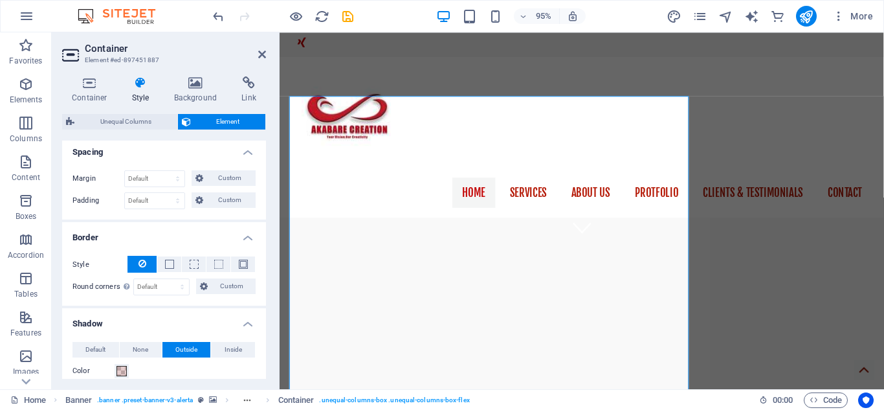
scroll to position [184, 0]
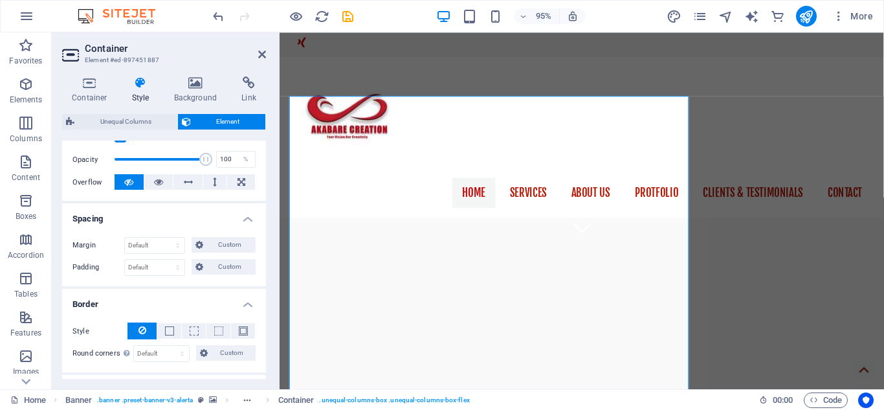
drag, startPoint x: 265, startPoint y: 322, endPoint x: 19, endPoint y: 216, distance: 267.9
click at [201, 91] on h4 "Background" at bounding box center [198, 89] width 68 height 27
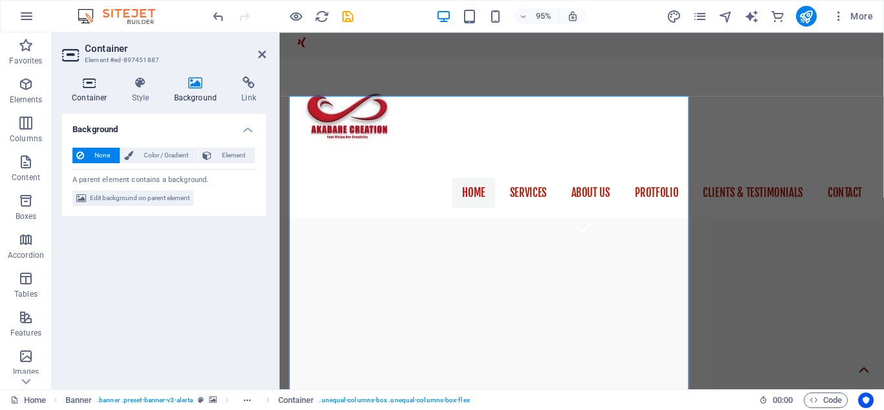
click at [87, 93] on h4 "Container" at bounding box center [92, 89] width 60 height 27
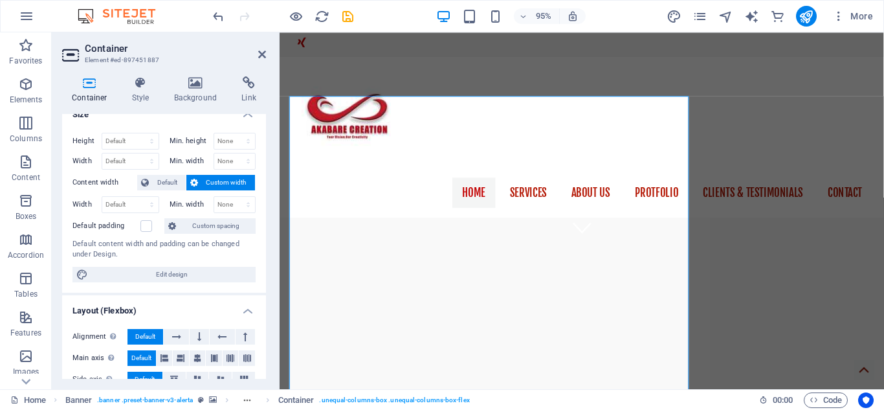
scroll to position [0, 0]
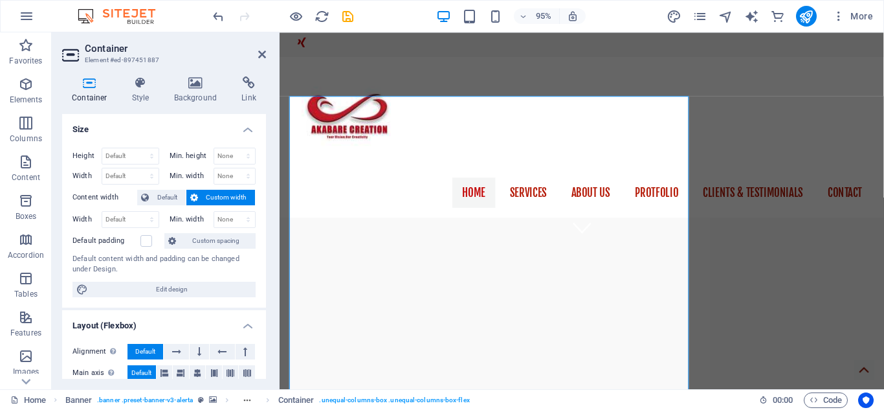
click at [197, 192] on icon at bounding box center [194, 198] width 8 height 16
click at [199, 197] on button "Custom width" at bounding box center [220, 198] width 69 height 16
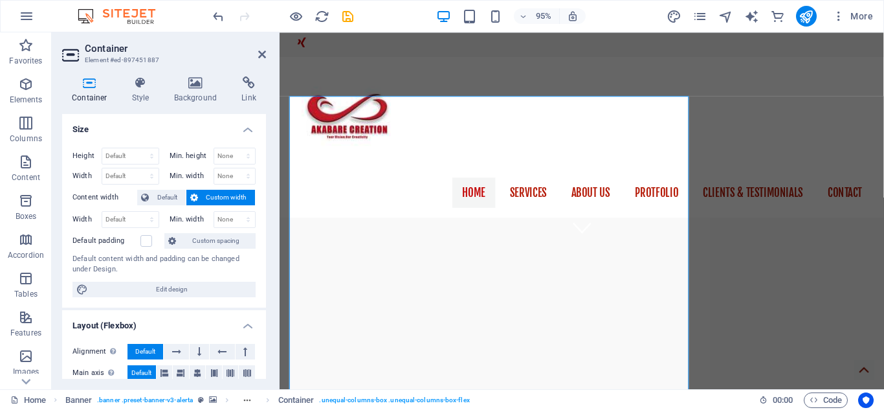
click at [199, 197] on button "Custom width" at bounding box center [220, 198] width 69 height 16
click at [145, 119] on h4 "Size" at bounding box center [164, 125] width 204 height 23
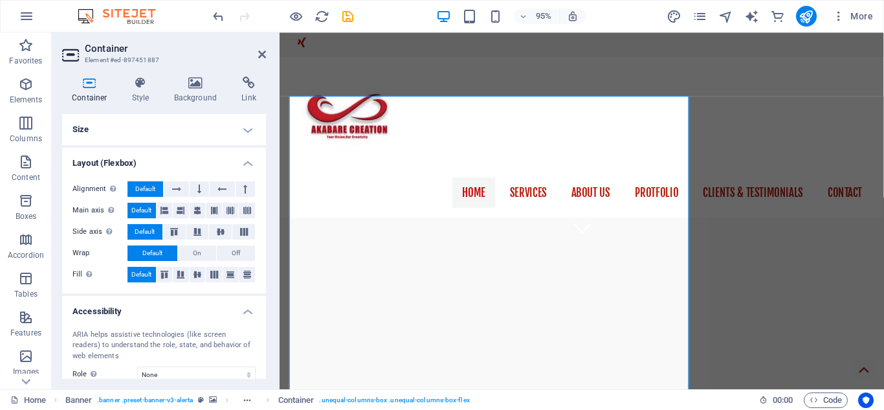
click at [145, 119] on h4 "Size" at bounding box center [164, 129] width 204 height 31
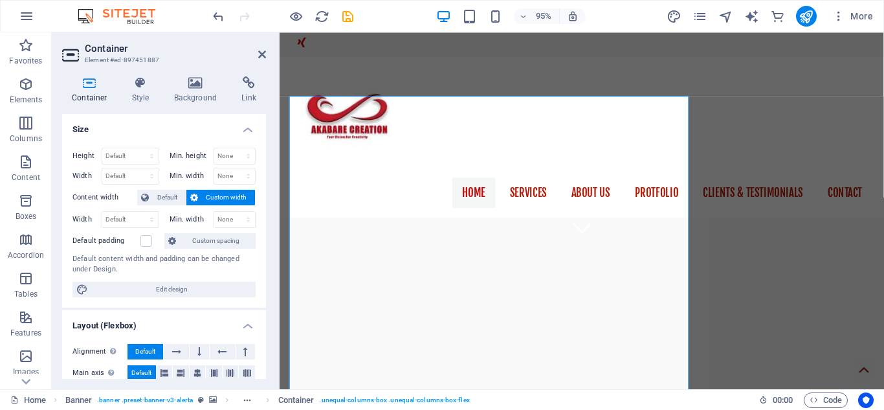
click at [145, 119] on h4 "Size" at bounding box center [164, 125] width 204 height 23
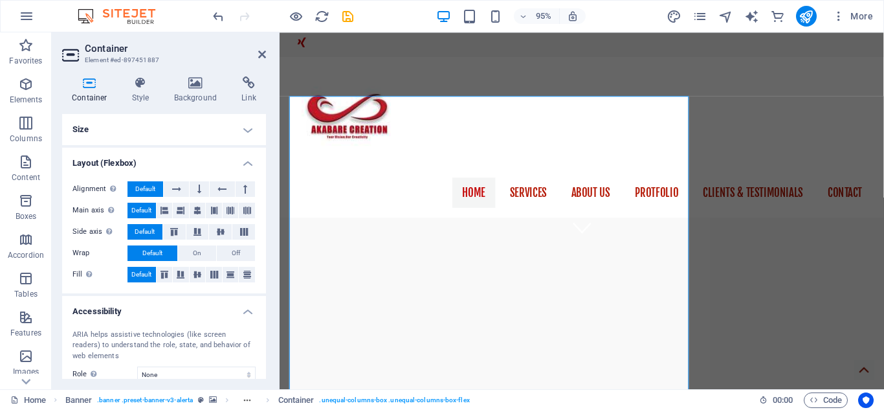
drag, startPoint x: 262, startPoint y: 216, endPoint x: 269, endPoint y: 177, distance: 38.7
click at [269, 177] on div "Container Style Background Link Size Height Default px rem % vh vw Min. height …" at bounding box center [164, 227] width 225 height 323
click at [197, 93] on h4 "Background" at bounding box center [198, 89] width 68 height 27
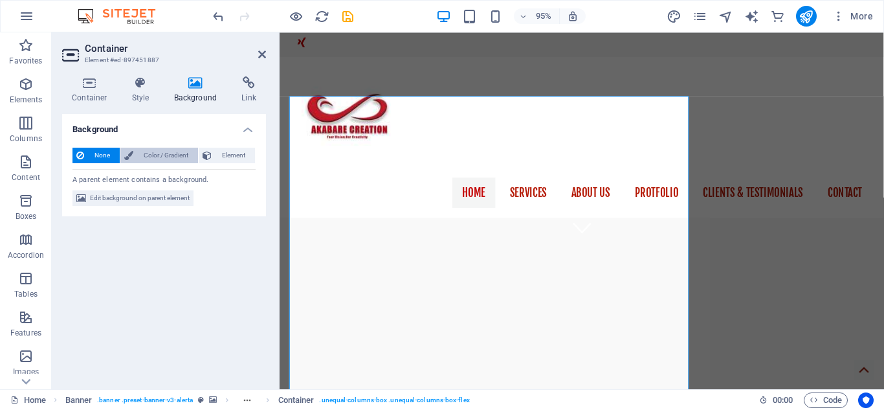
click at [167, 151] on span "Color / Gradient" at bounding box center [165, 156] width 57 height 16
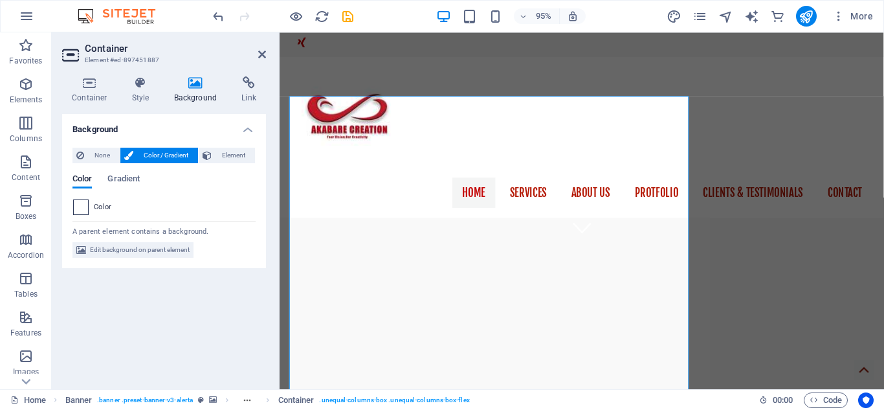
click at [81, 203] on span at bounding box center [81, 207] width 14 height 14
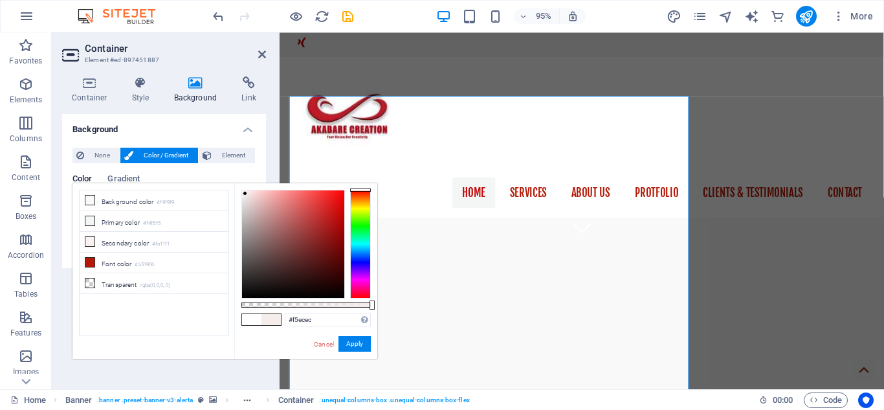
click at [245, 194] on div at bounding box center [245, 193] width 5 height 5
type input "rgba(245, 236, 236, 0)"
drag, startPoint x: 374, startPoint y: 307, endPoint x: 213, endPoint y: 300, distance: 160.7
click at [213, 300] on div "less Background color #f9f9f9 Primary color #f4f5f5 Secondary color #faf1f1 Fon…" at bounding box center [225, 270] width 305 height 175
click at [348, 339] on button "Apply" at bounding box center [355, 344] width 32 height 16
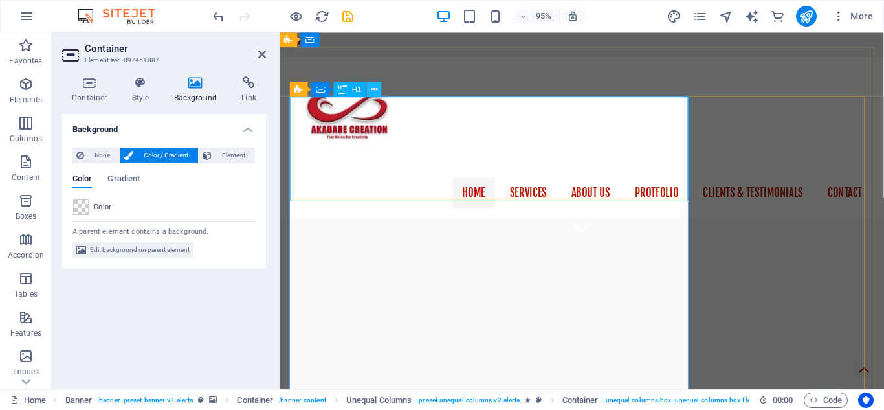
click at [375, 92] on icon at bounding box center [374, 88] width 6 height 13
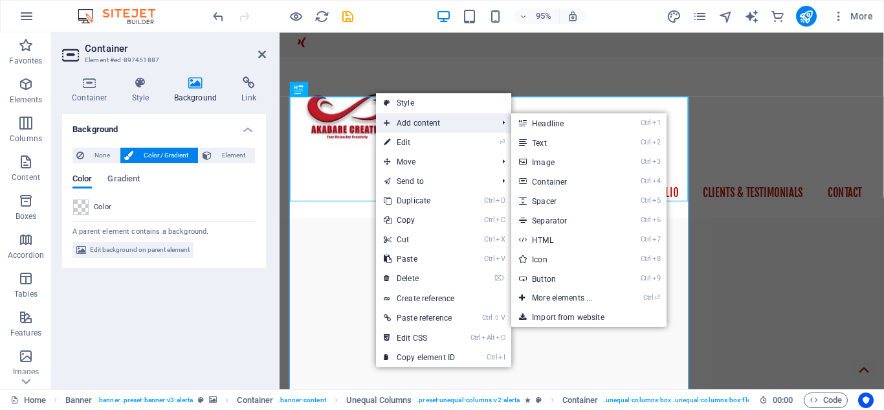
click at [401, 120] on span "Add content" at bounding box center [434, 122] width 116 height 19
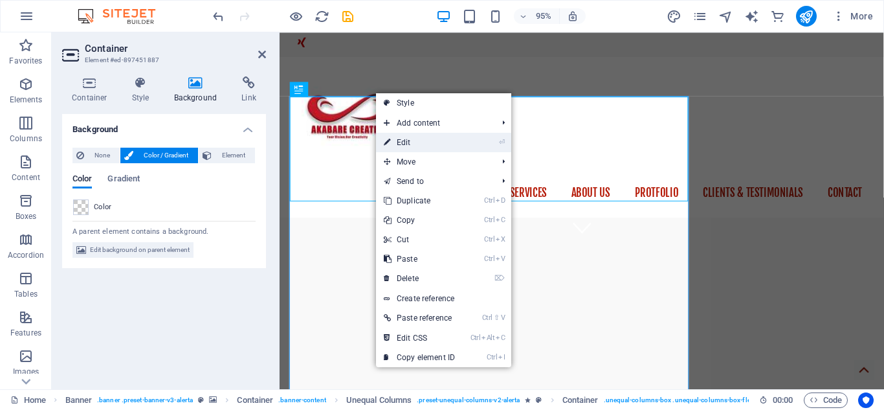
click at [401, 142] on link "⏎ Edit" at bounding box center [419, 142] width 87 height 19
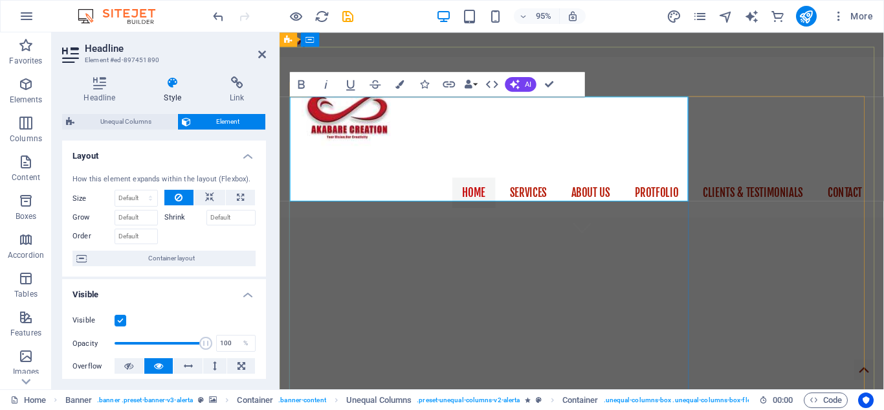
click at [216, 124] on span "Element" at bounding box center [228, 122] width 67 height 16
type input "100"
drag, startPoint x: 482, startPoint y: 374, endPoint x: 391, endPoint y: 370, distance: 91.4
click at [169, 84] on icon at bounding box center [172, 82] width 61 height 13
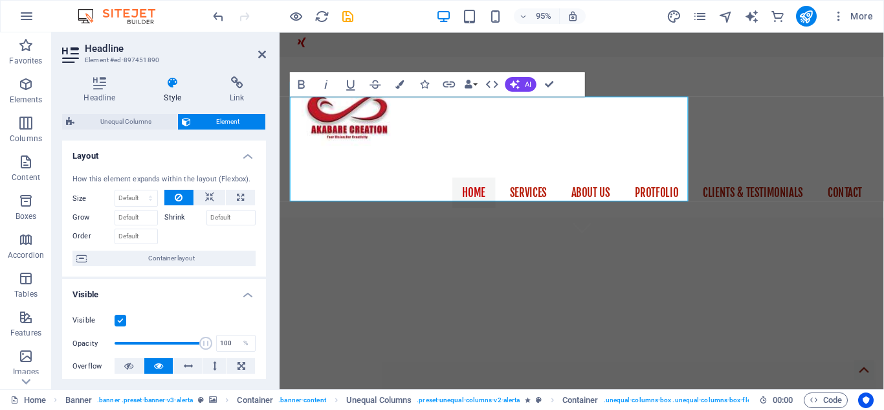
click at [169, 84] on icon at bounding box center [172, 82] width 61 height 13
click at [101, 82] on icon at bounding box center [99, 82] width 75 height 13
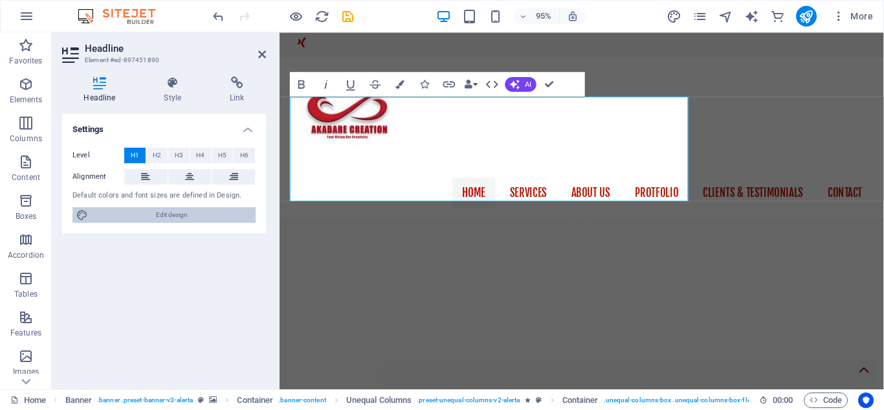
click at [155, 214] on span "Edit design" at bounding box center [172, 215] width 160 height 16
select select "700"
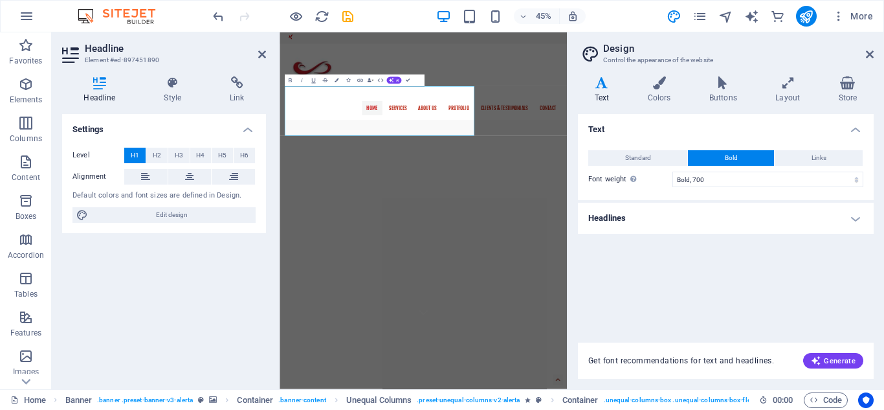
click at [612, 92] on h4 "Text" at bounding box center [604, 89] width 53 height 27
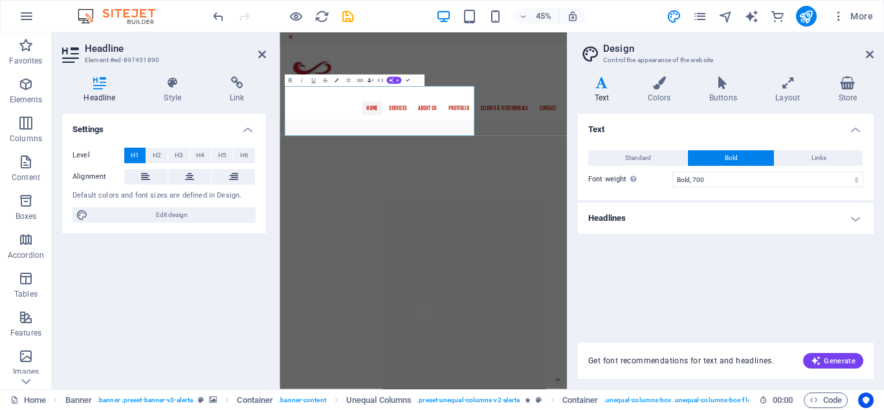
click at [612, 92] on h4 "Text" at bounding box center [604, 89] width 53 height 27
click at [648, 91] on h4 "Colors" at bounding box center [662, 89] width 62 height 27
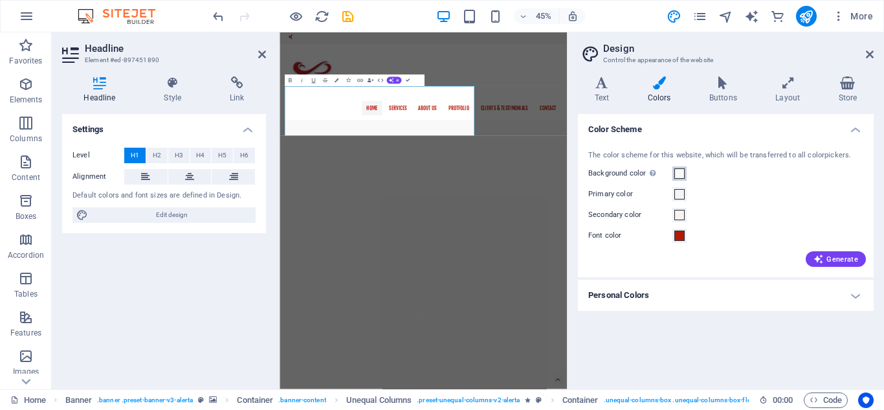
click at [682, 179] on button "Background color Only visible if it is not covered by other backgrounds." at bounding box center [680, 173] width 14 height 14
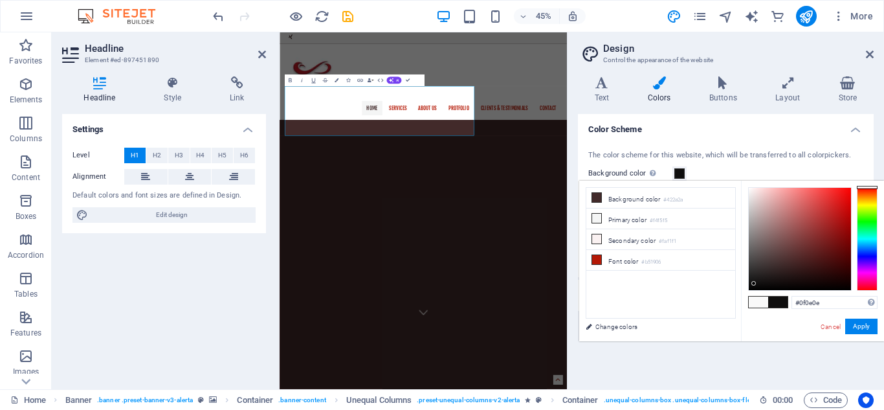
drag, startPoint x: 748, startPoint y: 190, endPoint x: 754, endPoint y: 284, distance: 93.4
click at [754, 284] on div at bounding box center [754, 283] width 5 height 5
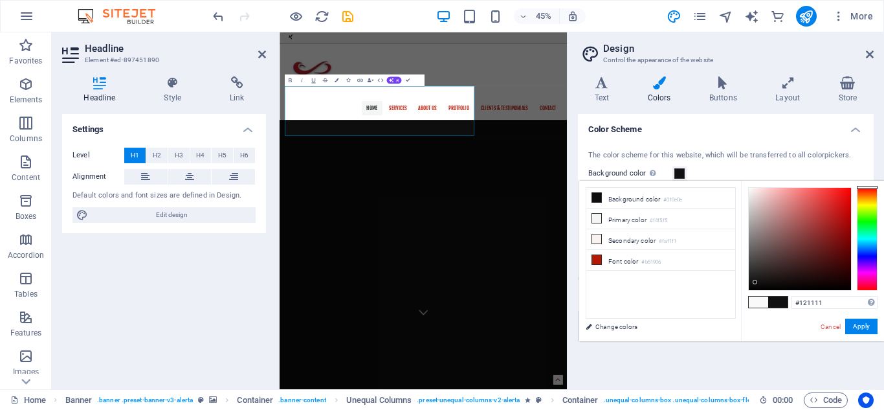
click at [755, 282] on div at bounding box center [755, 282] width 5 height 5
type input "#edcfcf"
drag, startPoint x: 755, startPoint y: 282, endPoint x: 761, endPoint y: 194, distance: 88.2
click at [761, 194] on div at bounding box center [761, 194] width 5 height 5
click at [857, 329] on button "Apply" at bounding box center [861, 327] width 32 height 16
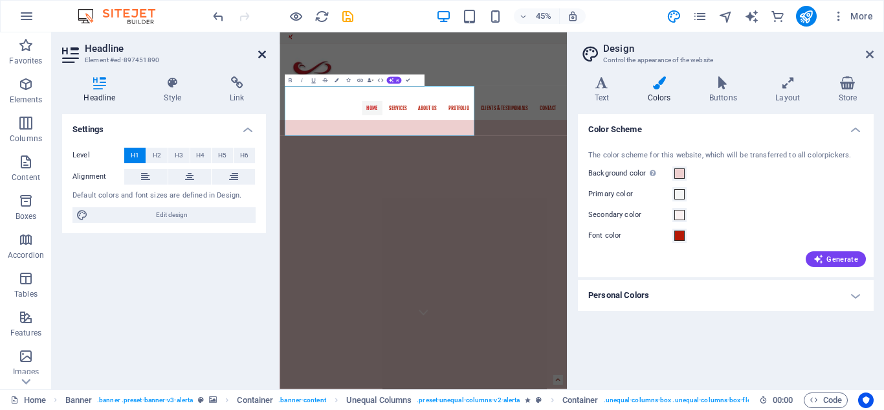
click at [262, 52] on icon at bounding box center [262, 54] width 8 height 10
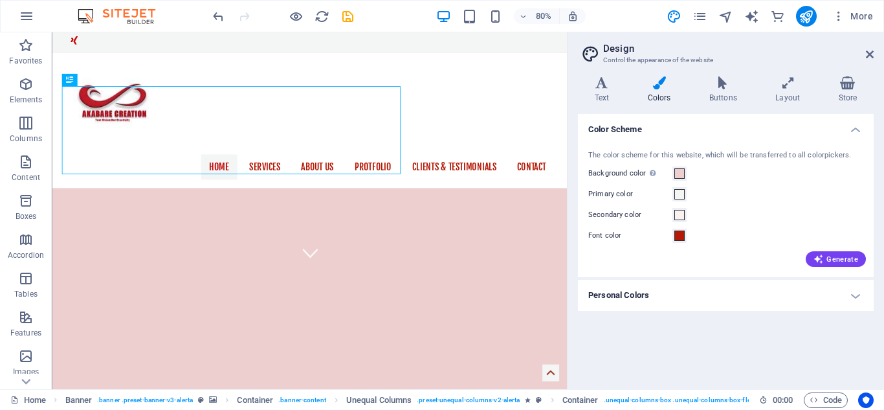
click at [882, 50] on aside "Design Control the appearance of the website Variants Text Colors Buttons Layou…" at bounding box center [725, 210] width 317 height 357
click at [866, 49] on icon at bounding box center [870, 54] width 8 height 10
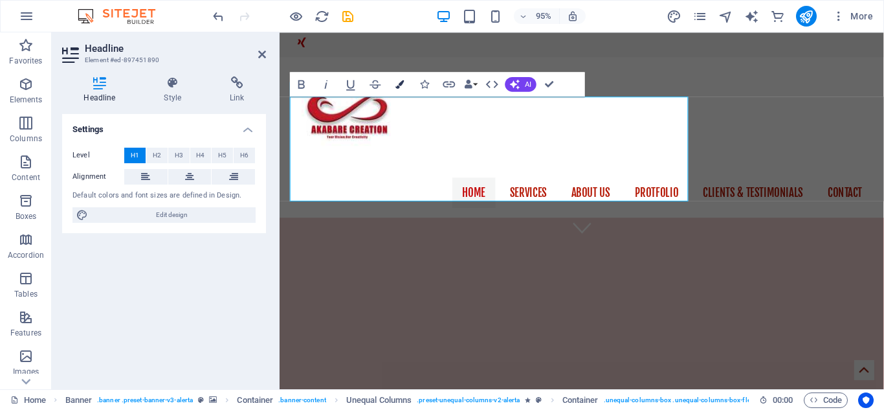
click at [403, 86] on icon "button" at bounding box center [400, 84] width 8 height 8
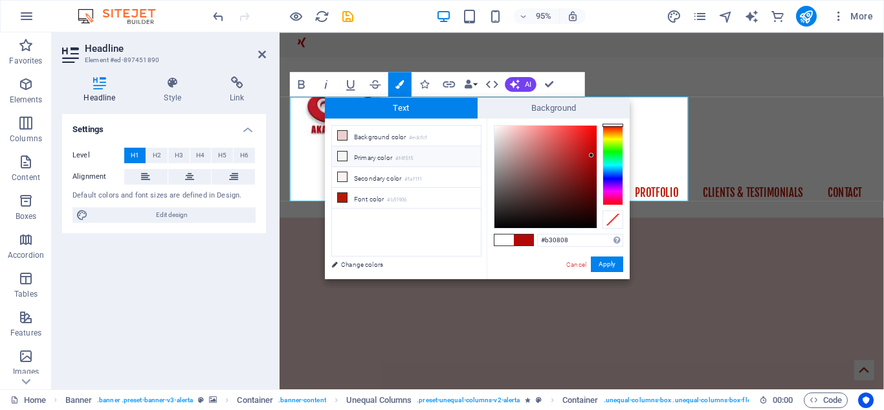
click at [343, 155] on icon at bounding box center [342, 155] width 9 height 9
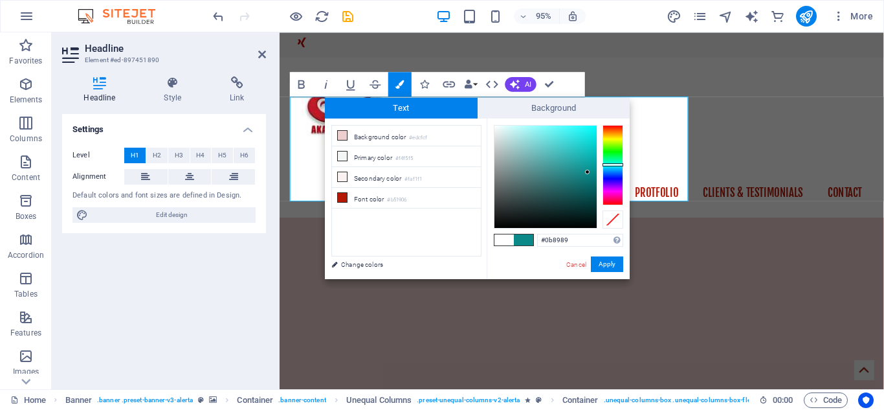
type input "#0b8a8a"
drag, startPoint x: 495, startPoint y: 127, endPoint x: 588, endPoint y: 172, distance: 102.8
click at [588, 172] on div at bounding box center [587, 172] width 5 height 5
click at [607, 266] on button "Apply" at bounding box center [607, 264] width 32 height 16
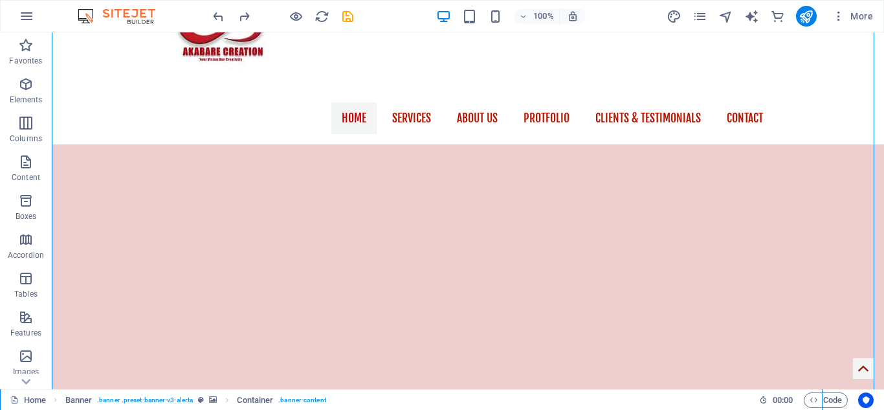
scroll to position [194, 0]
